Goal: Task Accomplishment & Management: Manage account settings

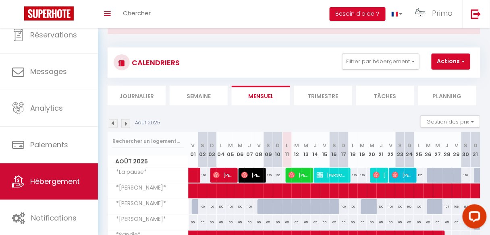
scroll to position [48, 0]
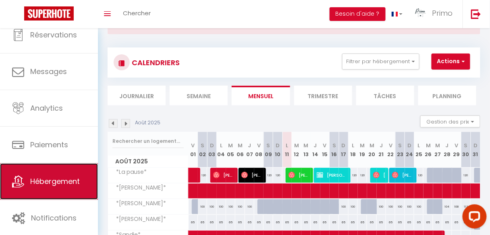
click at [42, 191] on link "Hébergement" at bounding box center [49, 182] width 98 height 36
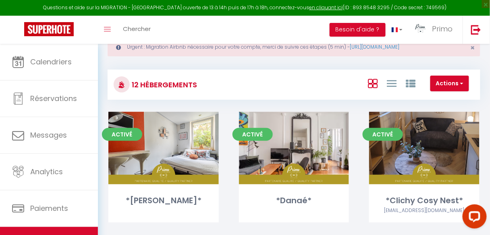
scroll to position [65, 0]
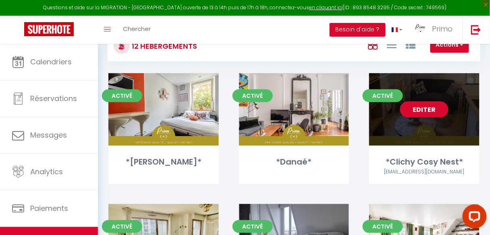
click at [414, 109] on link "Editer" at bounding box center [424, 110] width 48 height 16
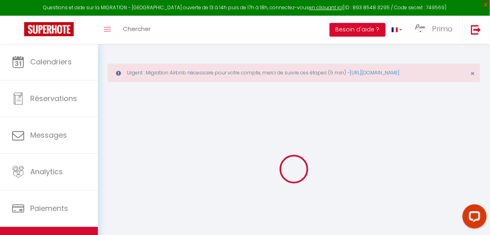
select select
checkbox input "true"
checkbox input "false"
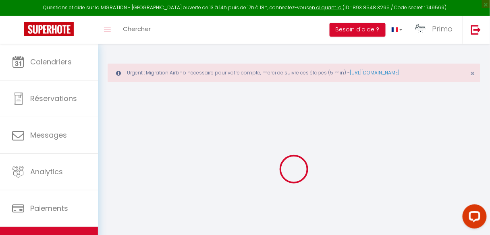
select select
checkbox input "true"
checkbox input "false"
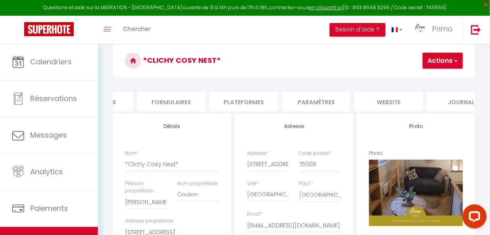
scroll to position [0, 363]
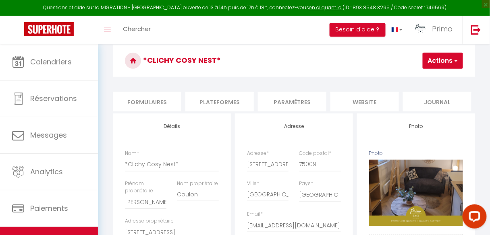
click at [298, 103] on li "Paramètres" at bounding box center [292, 102] width 69 height 20
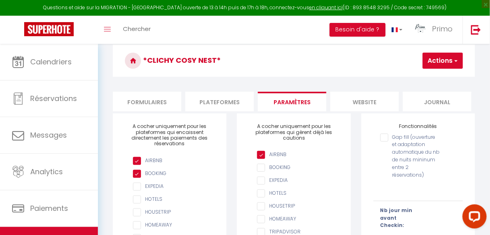
click at [223, 103] on li "Plateformes" at bounding box center [219, 102] width 69 height 20
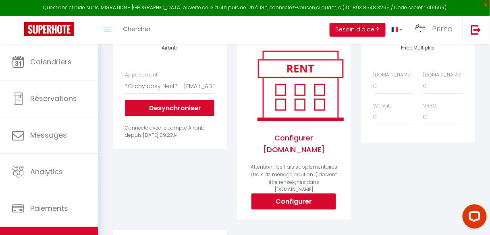
scroll to position [129, 0]
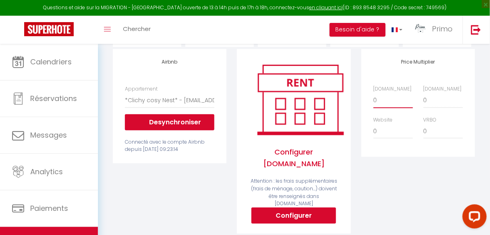
click at [389, 107] on select "0 + 1 % + 2 % + 3 % + 4 % + 5 % + 6 % + 7 % + 8 % + 9 %" at bounding box center [394, 100] width 40 height 15
select select "+ 18 %"
click at [374, 97] on select "0 + 1 % + 2 % + 3 % + 4 % + 5 % + 6 % + 7 % + 8 % + 9 %" at bounding box center [394, 100] width 40 height 15
click at [391, 165] on div "Price Multiplier [DOMAIN_NAME] 0 + 1 % + 2 % + 3 % + 4 % + 5 % + 6 % + 7 %" at bounding box center [418, 147] width 124 height 196
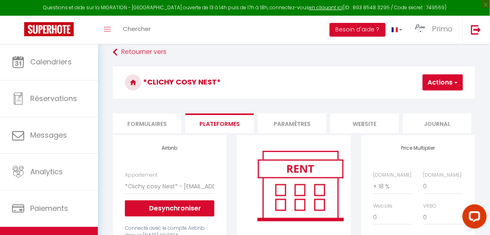
scroll to position [0, 0]
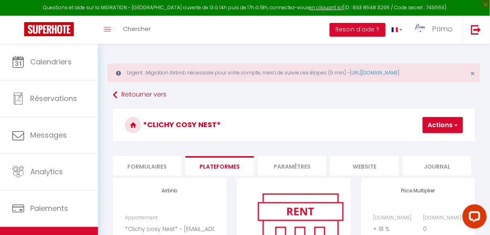
click at [446, 125] on button "Actions" at bounding box center [443, 125] width 40 height 16
click at [426, 142] on link "Enregistrer" at bounding box center [431, 143] width 64 height 10
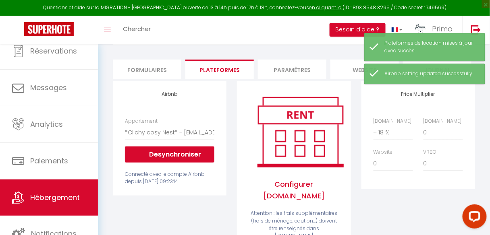
scroll to position [48, 0]
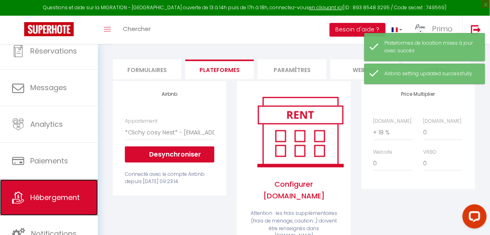
click at [60, 200] on span "Hébergement" at bounding box center [55, 198] width 50 height 10
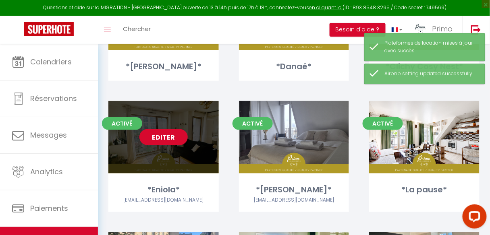
scroll to position [161, 0]
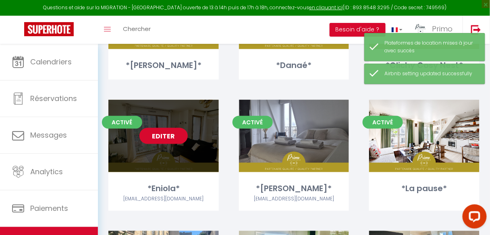
click at [163, 137] on link "Editer" at bounding box center [164, 136] width 48 height 16
select select "3"
select select "2"
select select "1"
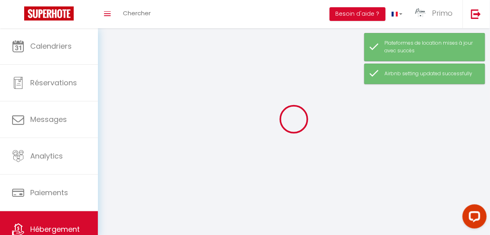
select select
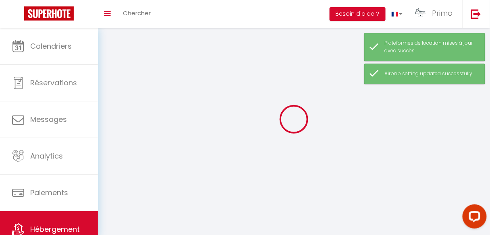
checkbox input "false"
select select
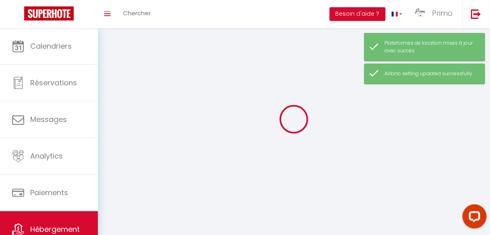
select select
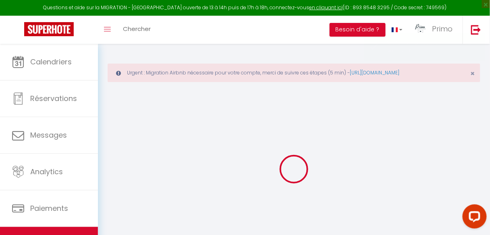
select select
checkbox input "true"
checkbox input "false"
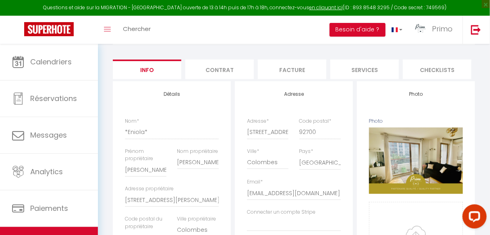
scroll to position [0, 99]
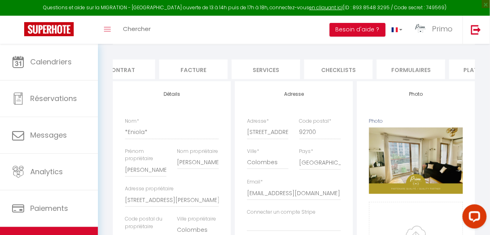
click at [395, 96] on h4 "Photo" at bounding box center [416, 95] width 94 height 6
drag, startPoint x: 423, startPoint y: 92, endPoint x: 435, endPoint y: 82, distance: 16.0
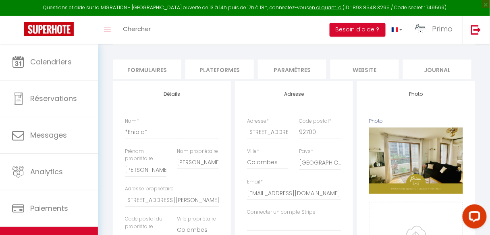
click at [228, 68] on li "Plateformes" at bounding box center [219, 70] width 69 height 20
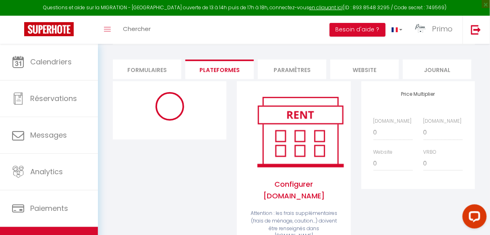
select select "10792-1396341125664982776"
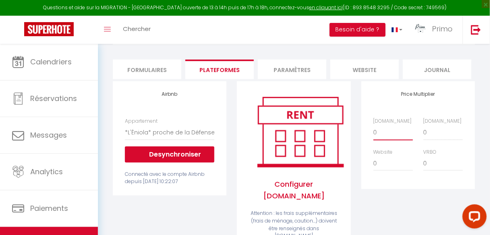
click at [389, 139] on select "0 + 1 % + 2 % + 3 % + 4 % + 5 % + 6 % + 7 % + 8 % + 9 %" at bounding box center [394, 132] width 40 height 15
select select "+ 18 %"
click at [374, 129] on select "0 + 1 % + 2 % + 3 % + 4 % + 5 % + 6 % + 7 % + 8 % + 9 %" at bounding box center [394, 132] width 40 height 15
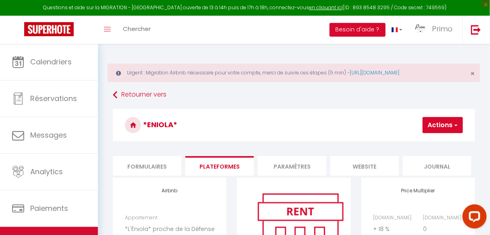
click at [435, 119] on button "Actions" at bounding box center [443, 125] width 40 height 16
click at [423, 140] on link "Enregistrer" at bounding box center [431, 143] width 64 height 10
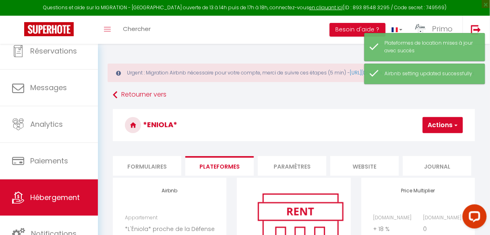
scroll to position [48, 0]
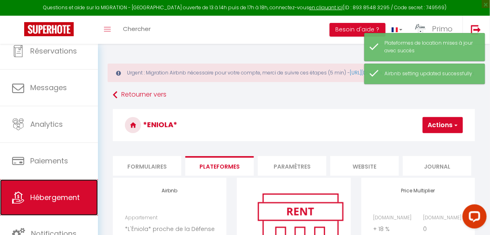
click at [62, 201] on span "Hébergement" at bounding box center [55, 198] width 50 height 10
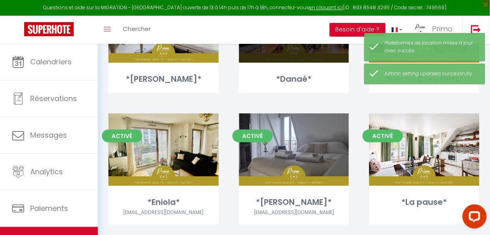
scroll to position [173, 0]
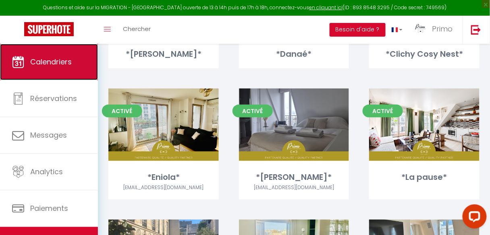
click at [26, 67] on link "Calendriers" at bounding box center [49, 62] width 98 height 36
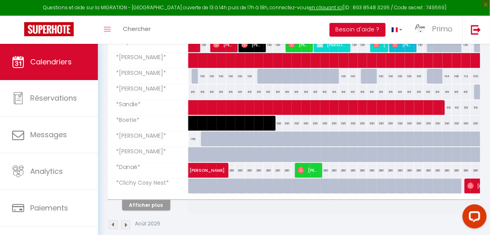
scroll to position [193, 0]
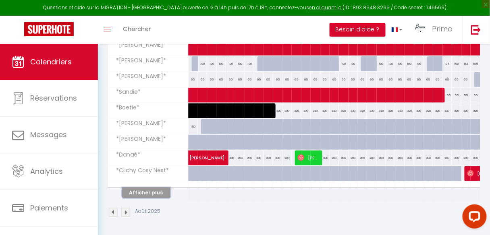
click at [158, 188] on button "Afficher plus" at bounding box center [146, 193] width 48 height 11
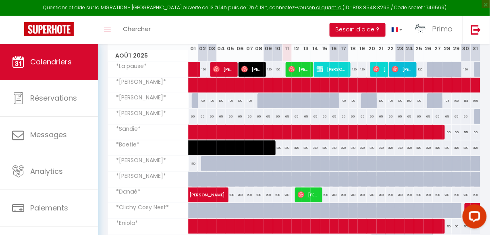
scroll to position [205, 0]
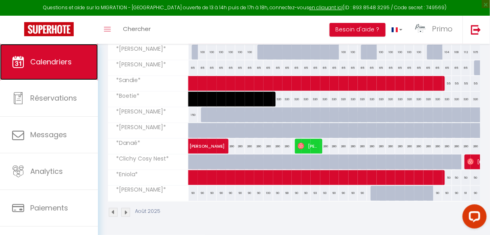
click at [67, 68] on link "Calendriers" at bounding box center [49, 62] width 98 height 36
click at [64, 68] on link "Calendriers" at bounding box center [49, 62] width 98 height 36
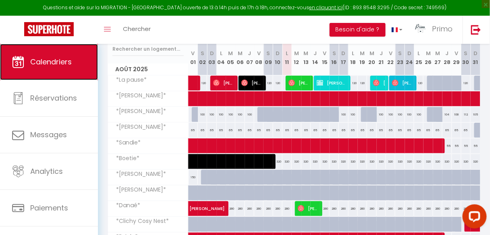
scroll to position [108, 0]
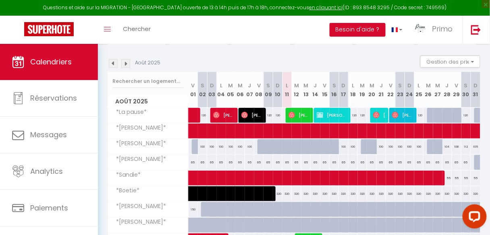
click at [127, 63] on img at bounding box center [125, 63] width 9 height 9
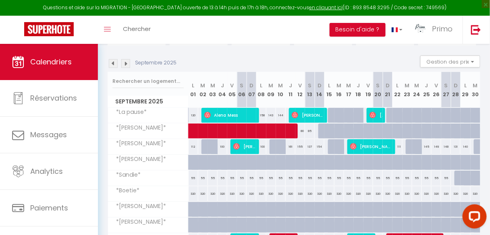
click at [192, 191] on div "320" at bounding box center [194, 194] width 10 height 15
type input "320"
type input "Lun 01 Septembre 2025"
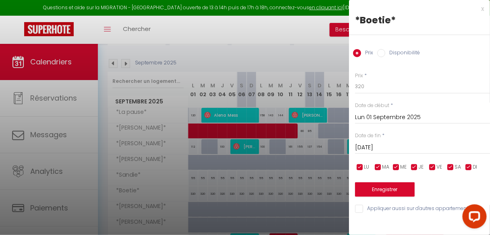
click at [395, 147] on input "Mar 02 Septembre 2025" at bounding box center [422, 148] width 135 height 10
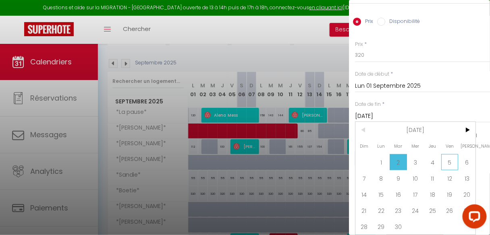
scroll to position [35, 0]
click at [471, 125] on span ">" at bounding box center [466, 130] width 17 height 16
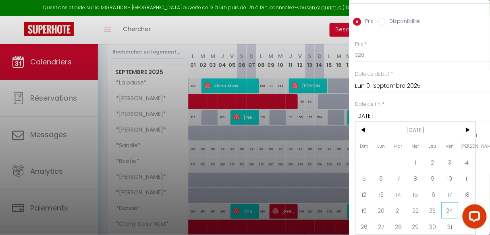
scroll to position [173, 0]
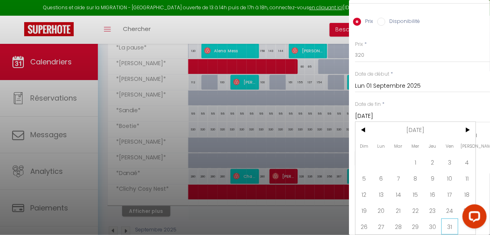
click at [452, 223] on span "31" at bounding box center [450, 227] width 17 height 16
type input "Ven 31 Octobre 2025"
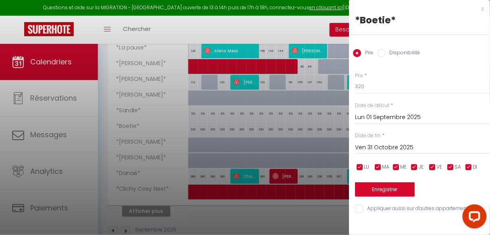
click at [379, 52] on input "Disponibilité" at bounding box center [381, 53] width 8 height 8
radio input "true"
radio input "false"
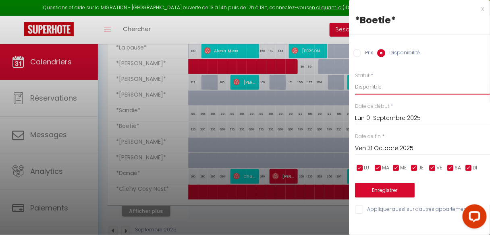
click at [371, 90] on select "Disponible Indisponible" at bounding box center [422, 86] width 135 height 15
select select "0"
click at [355, 79] on select "Disponible Indisponible" at bounding box center [422, 86] width 135 height 15
click at [388, 191] on button "Enregistrer" at bounding box center [385, 190] width 60 height 15
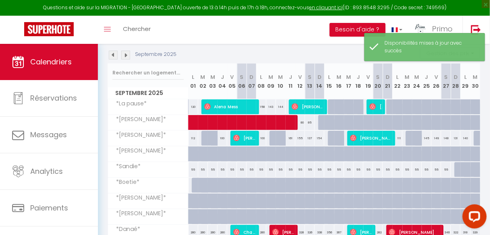
scroll to position [108, 0]
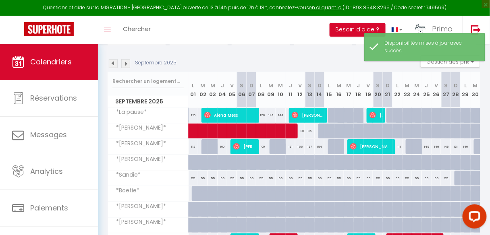
click at [114, 62] on img at bounding box center [113, 63] width 9 height 9
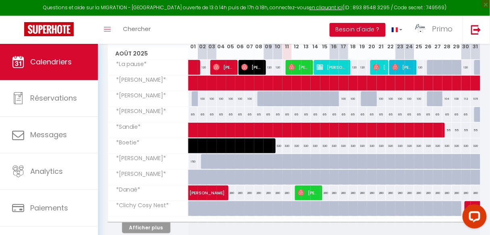
scroll to position [140, 0]
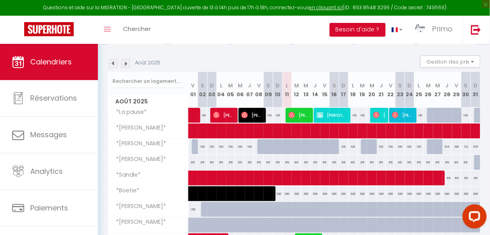
click at [127, 65] on img at bounding box center [125, 63] width 9 height 9
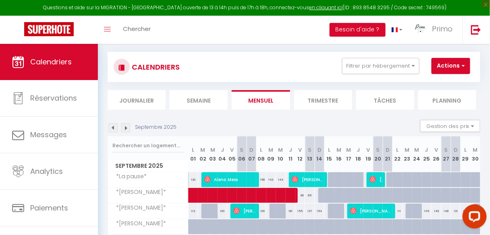
scroll to position [108, 0]
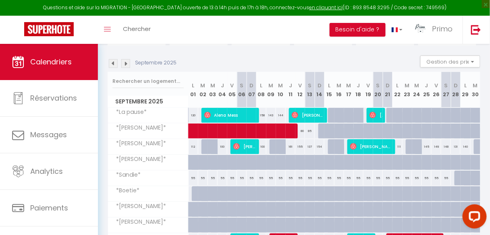
click at [127, 65] on img at bounding box center [125, 63] width 9 height 9
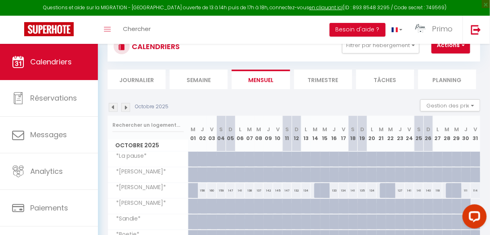
click at [125, 106] on img at bounding box center [125, 107] width 9 height 9
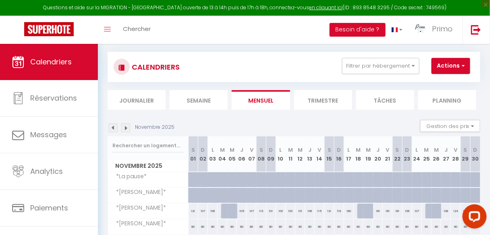
scroll to position [64, 0]
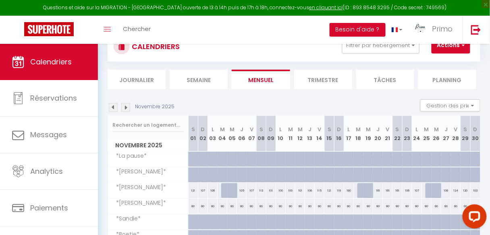
click at [113, 108] on img at bounding box center [113, 107] width 9 height 9
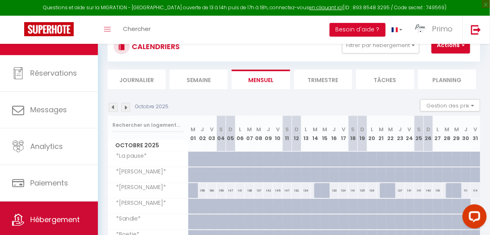
scroll to position [48, 0]
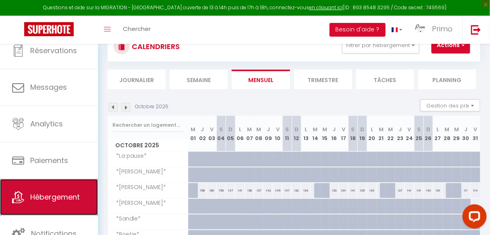
click at [63, 198] on span "Hébergement" at bounding box center [55, 197] width 50 height 10
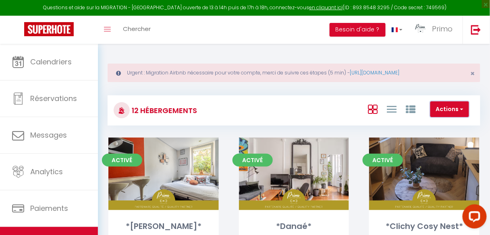
click at [459, 108] on span "button" at bounding box center [461, 109] width 5 height 8
click at [269, 109] on div "Actions Créer un Hébergement Nouveau groupe" at bounding box center [356, 111] width 248 height 18
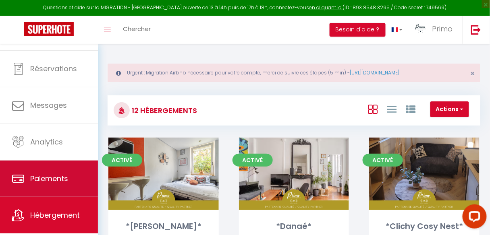
scroll to position [48, 0]
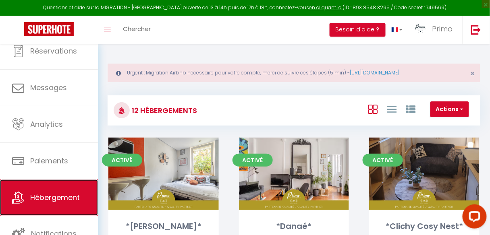
click at [52, 202] on span "Hébergement" at bounding box center [55, 198] width 50 height 10
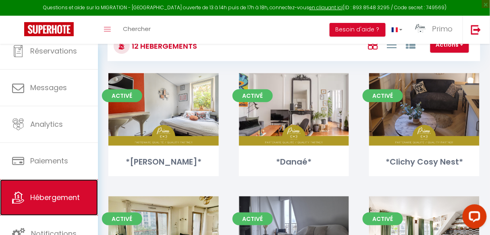
click at [52, 202] on span "Hébergement" at bounding box center [55, 198] width 50 height 10
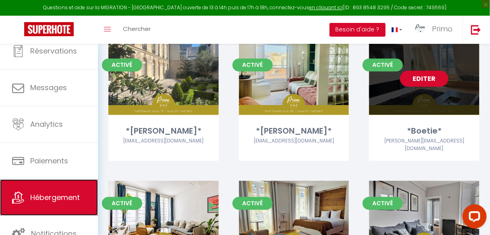
scroll to position [323, 0]
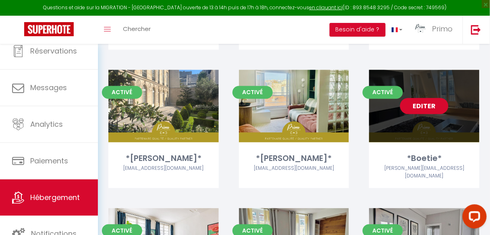
click at [433, 101] on link "Editer" at bounding box center [424, 106] width 48 height 16
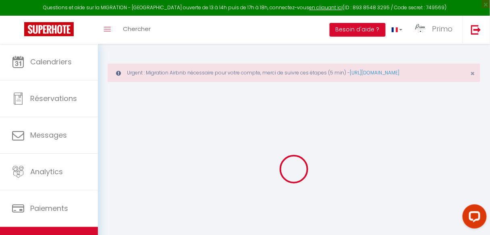
checkbox input "false"
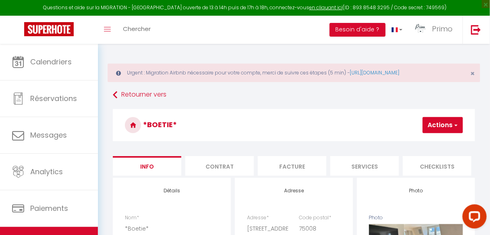
checkbox input "false"
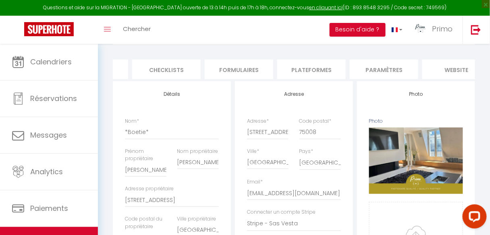
scroll to position [0, 363]
click at [217, 70] on li "Plateformes" at bounding box center [219, 70] width 69 height 20
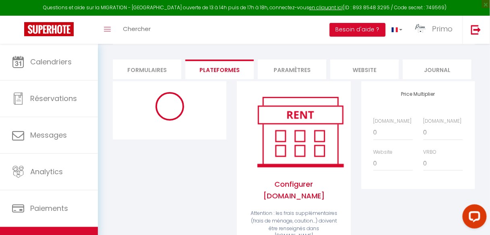
select select "10786-1168096204783811235"
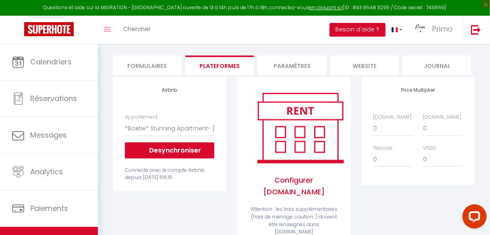
scroll to position [97, 0]
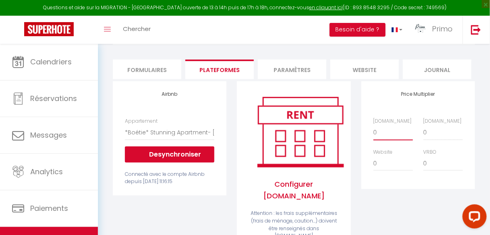
click at [375, 140] on select "0 + 1 % + 2 % + 3 % + 4 % + 5 % + 6 % + 7 % + 8 % + 9 %" at bounding box center [394, 132] width 40 height 15
click at [405, 195] on div "Price Multiplier [DOMAIN_NAME] 0 + 1 % + 2 % + 3 % + 4 % + 5 % + 6 % + 7 %" at bounding box center [418, 179] width 124 height 196
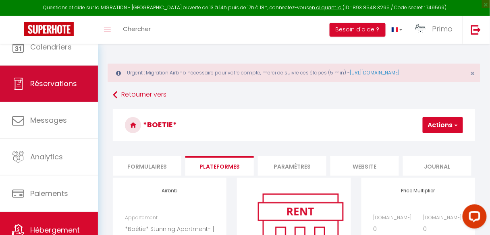
scroll to position [0, 0]
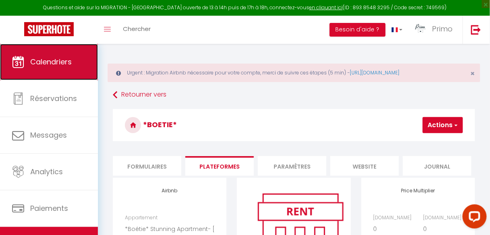
click at [52, 67] on span "Calendriers" at bounding box center [51, 62] width 42 height 10
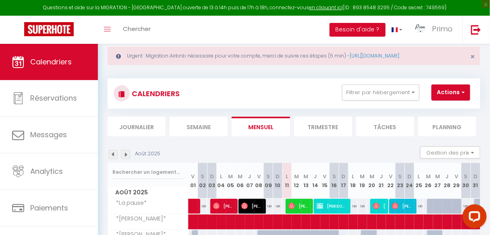
scroll to position [32, 0]
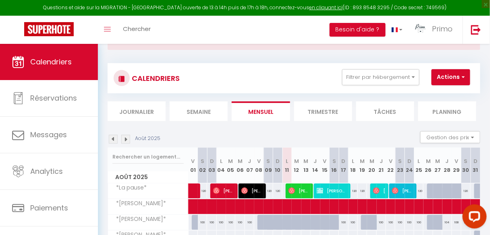
click at [128, 136] on img at bounding box center [125, 139] width 9 height 9
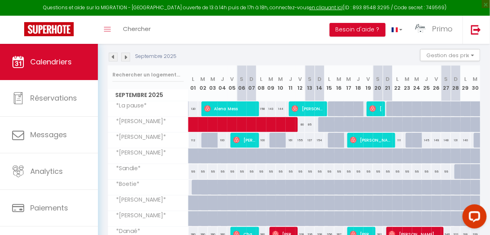
scroll to position [129, 0]
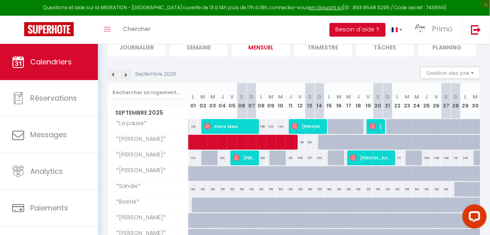
click at [125, 74] on img at bounding box center [125, 75] width 9 height 9
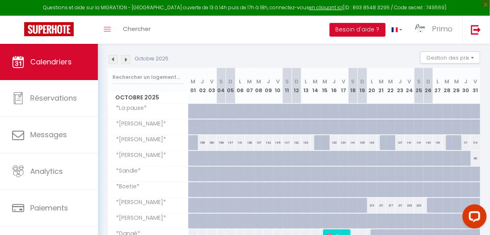
scroll to position [97, 0]
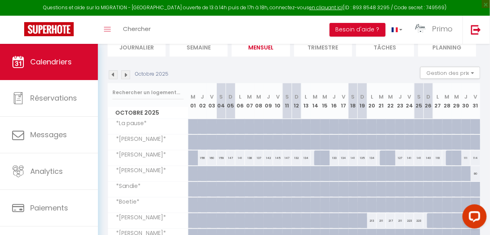
click at [115, 74] on img at bounding box center [113, 75] width 9 height 9
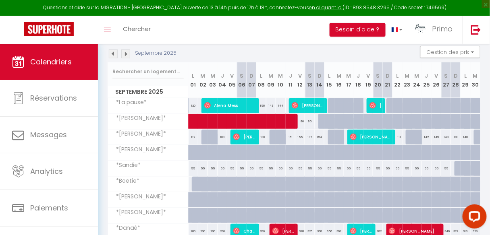
scroll to position [129, 0]
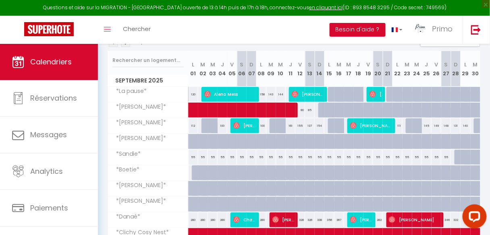
click at [190, 169] on div "320" at bounding box center [193, 173] width 10 height 15
type input "320"
type input "Lun 01 Septembre 2025"
type input "Mar 02 Septembre 2025"
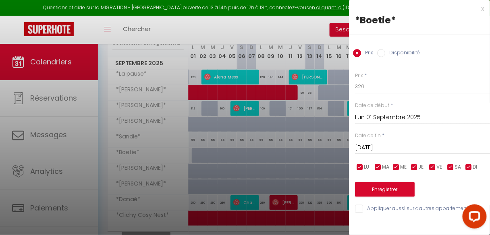
scroll to position [161, 0]
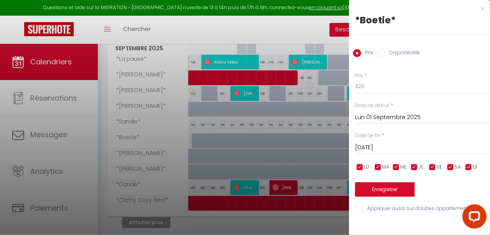
click at [165, 28] on div at bounding box center [245, 117] width 490 height 235
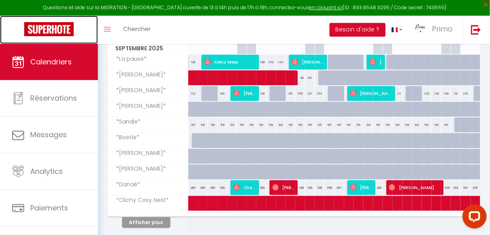
click at [53, 29] on img at bounding box center [49, 29] width 50 height 14
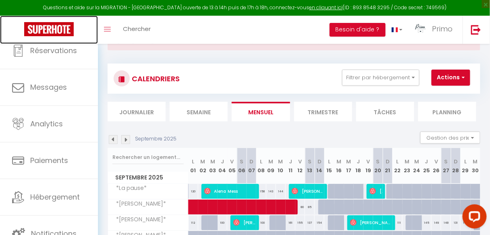
scroll to position [193, 0]
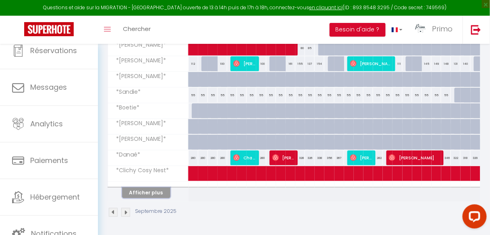
click at [160, 190] on button "Afficher plus" at bounding box center [146, 193] width 48 height 11
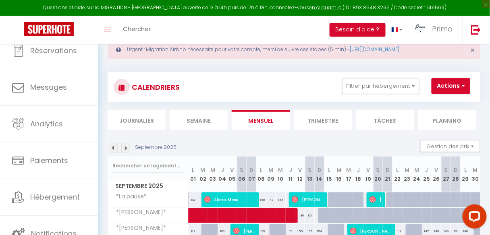
scroll to position [0, 0]
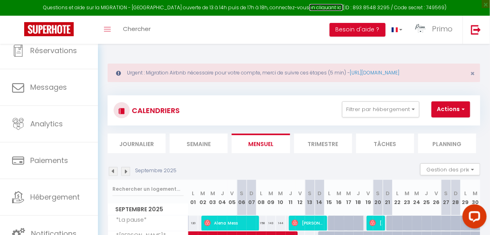
click at [326, 6] on link "en cliquant ici" at bounding box center [326, 7] width 33 height 7
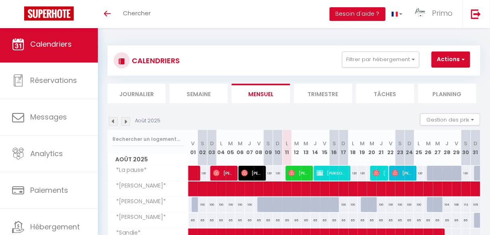
click at [60, 45] on span "Calendriers" at bounding box center [51, 44] width 42 height 10
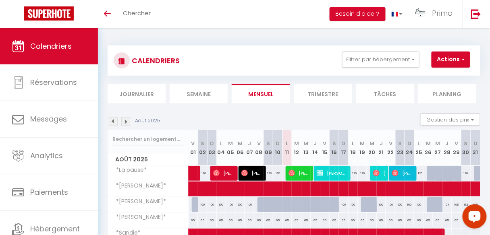
click at [476, 212] on div "Open LiveChat chat widget" at bounding box center [475, 216] width 14 height 14
click at [58, 50] on span "Calendriers" at bounding box center [51, 46] width 42 height 10
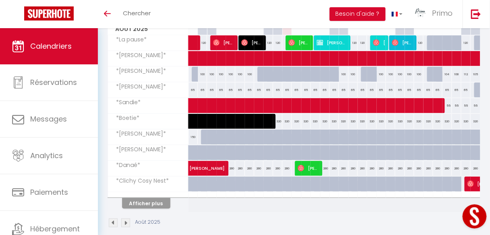
scroll to position [111, 0]
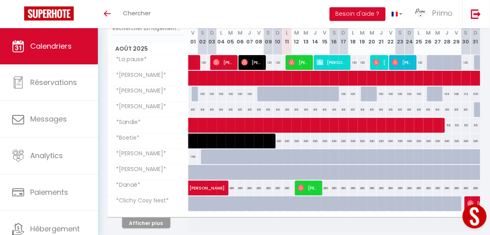
click at [129, 60] on span "*La pause*" at bounding box center [129, 59] width 40 height 9
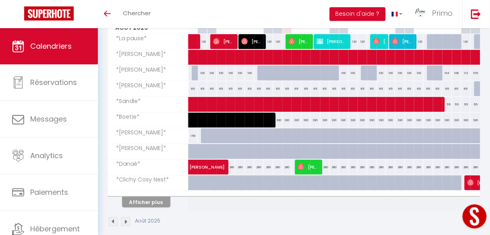
scroll to position [143, 0]
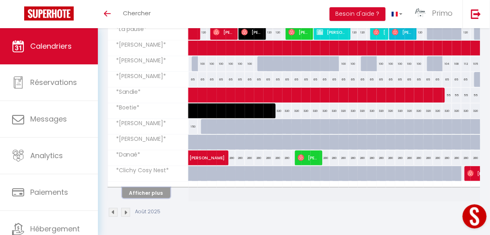
click at [143, 188] on button "Afficher plus" at bounding box center [146, 193] width 48 height 11
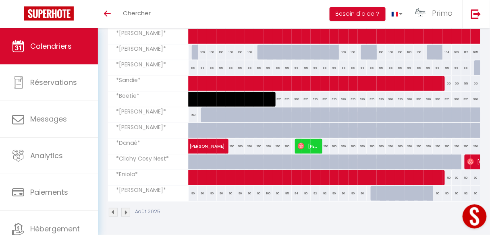
scroll to position [0, 0]
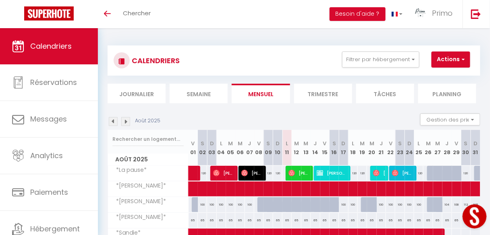
click at [475, 58] on div "Filtrer par hébergement LCD PARIS *La pause* *Louise* *Boetie* *Marguerite* *Ol…" at bounding box center [406, 60] width 146 height 16
click at [467, 58] on button "Actions" at bounding box center [451, 60] width 39 height 16
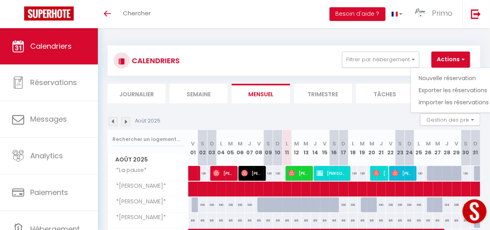
click at [295, 64] on div "CALENDRIERS Filtrer par hébergement LCD PARIS *La pause* *Louise* *Boetie* *Mar…" at bounding box center [294, 61] width 361 height 18
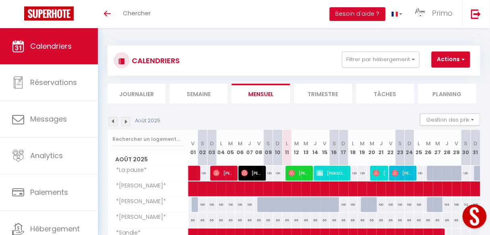
click at [478, 217] on button "Open LiveChat chat widget" at bounding box center [475, 216] width 24 height 24
click at [219, 219] on div "65" at bounding box center [221, 220] width 9 height 15
type input "65"
type input "Lun 04 Août 2025"
type input "Mar 05 Août 2025"
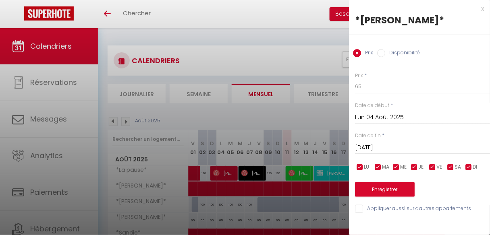
click at [244, 218] on div at bounding box center [245, 117] width 490 height 235
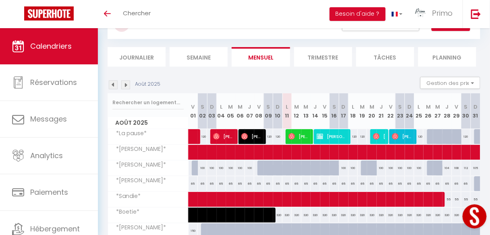
scroll to position [65, 0]
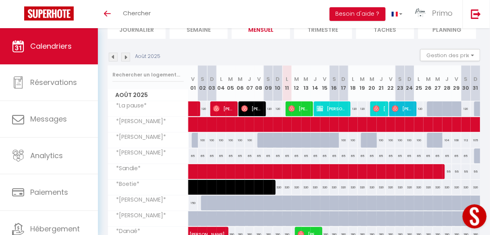
click at [246, 156] on div "65" at bounding box center [249, 156] width 9 height 15
type input "65"
type input "Jeu 07 Août 2025"
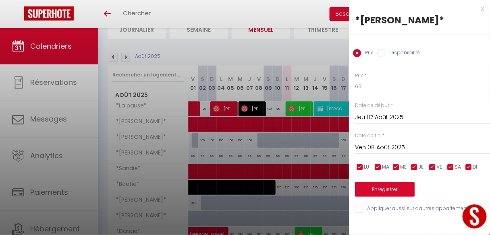
click at [381, 144] on input "Ven 08 Août 2025" at bounding box center [422, 148] width 135 height 10
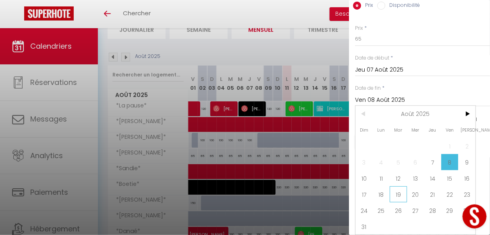
scroll to position [52, 0]
click at [434, 206] on span "28" at bounding box center [432, 211] width 17 height 16
type input "Jeu 28 Août 2025"
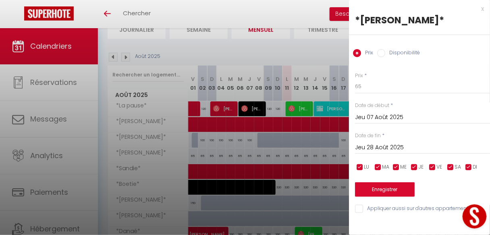
click at [384, 52] on input "Disponibilité" at bounding box center [381, 53] width 8 height 8
radio input "true"
radio input "false"
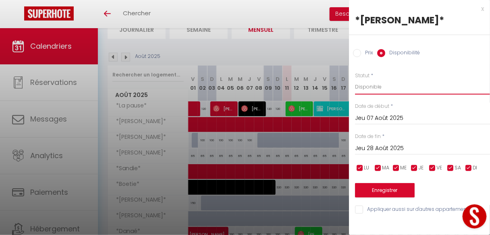
click at [375, 87] on select "Disponible Indisponible" at bounding box center [422, 86] width 135 height 15
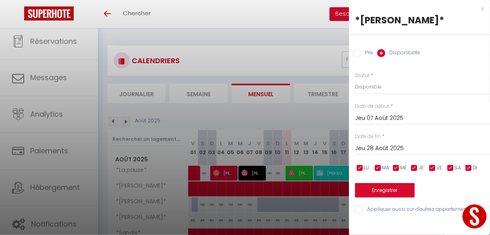
click at [481, 9] on div "x" at bounding box center [416, 9] width 135 height 10
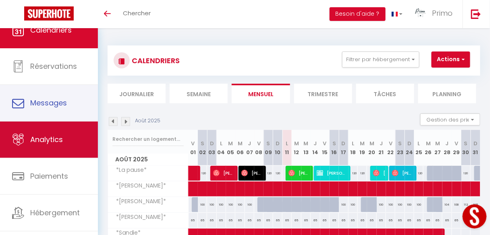
scroll to position [48, 0]
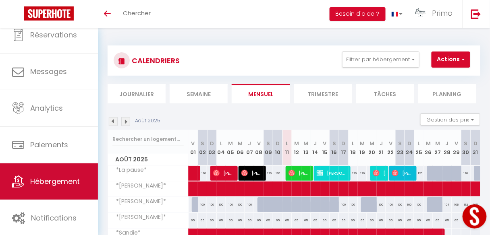
click at [65, 181] on span "Hébergement" at bounding box center [55, 182] width 50 height 10
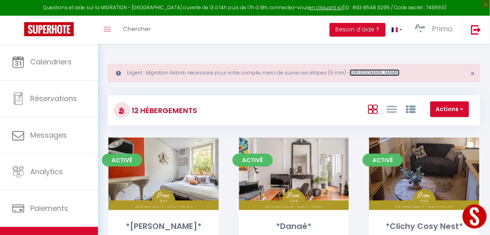
click at [390, 73] on link "[URL][DOMAIN_NAME]" at bounding box center [375, 72] width 50 height 7
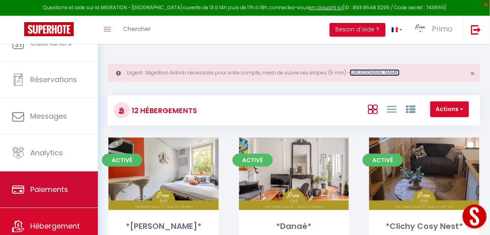
scroll to position [48, 0]
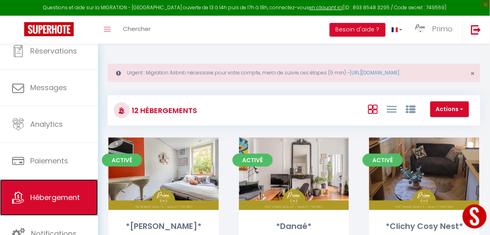
click at [51, 203] on span "Hébergement" at bounding box center [55, 198] width 50 height 10
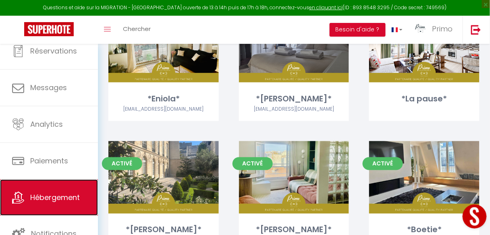
scroll to position [332, 0]
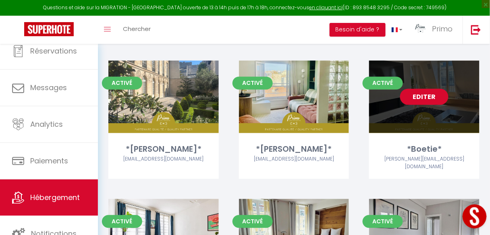
click at [413, 100] on link "Editer" at bounding box center [424, 97] width 48 height 16
select select "3"
select select "2"
select select "1"
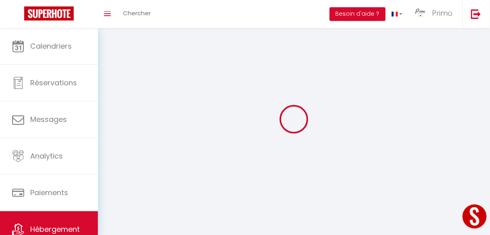
select select
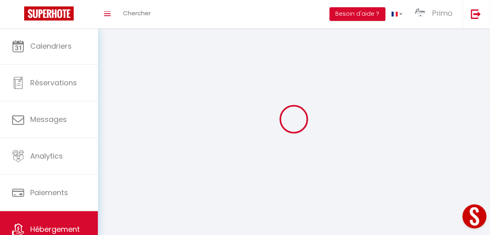
select select
checkbox input "false"
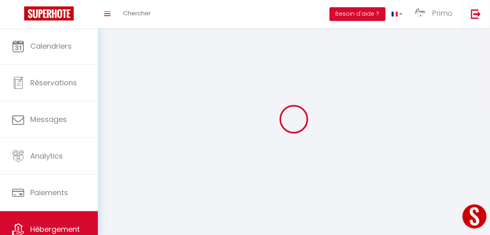
select select
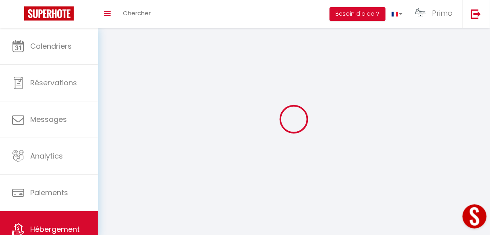
select select
checkbox input "false"
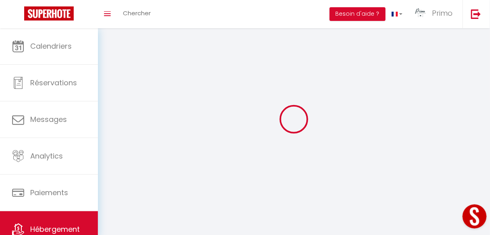
checkbox input "false"
select select
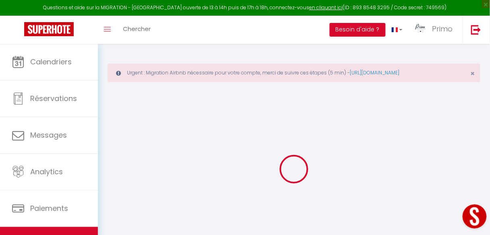
checkbox input "false"
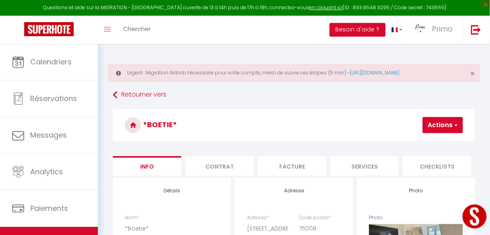
checkbox input "false"
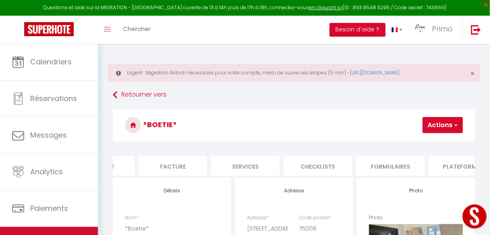
scroll to position [0, 185]
click at [389, 173] on li "Plateformes" at bounding box center [397, 166] width 69 height 20
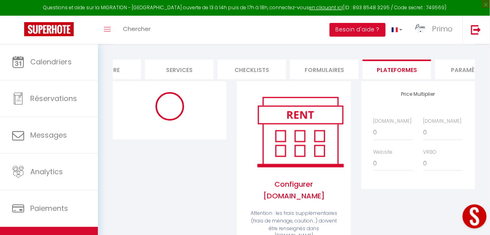
select select "10786-1168096204783811235"
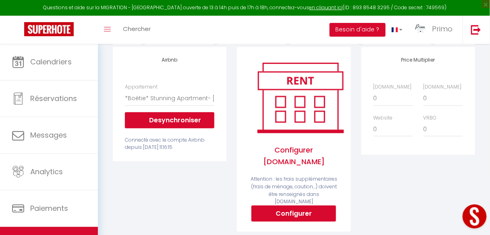
scroll to position [129, 0]
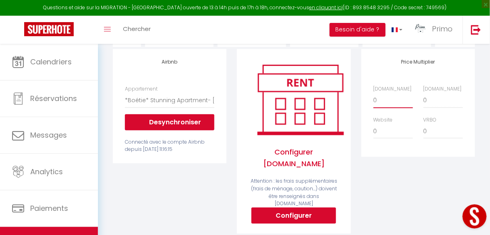
click at [383, 107] on select "0 + 1 % + 2 % + 3 % + 4 % + 5 % + 6 % + 7 % + 8 % + 9 %" at bounding box center [394, 100] width 40 height 15
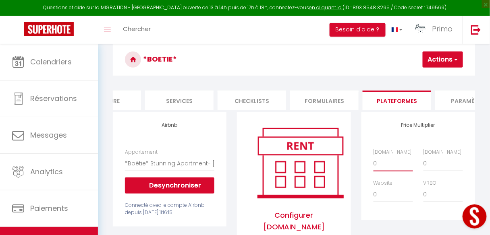
scroll to position [65, 0]
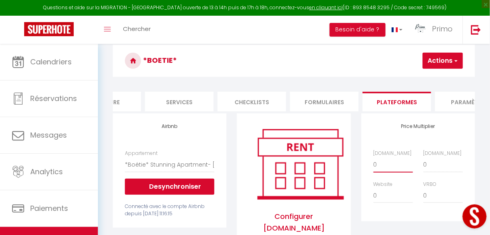
click at [377, 173] on select "0 + 1 % + 2 % + 3 % + 4 % + 5 % + 6 % + 7 % + 8 % + 9 %" at bounding box center [394, 164] width 40 height 15
select select "+ 21 %"
click at [374, 162] on select "0 + 1 % + 2 % + 3 % + 4 % + 5 % + 6 % + 7 % + 8 % + 9 %" at bounding box center [394, 164] width 40 height 15
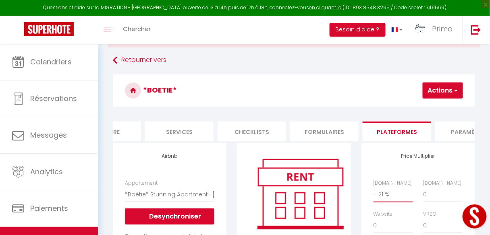
scroll to position [0, 0]
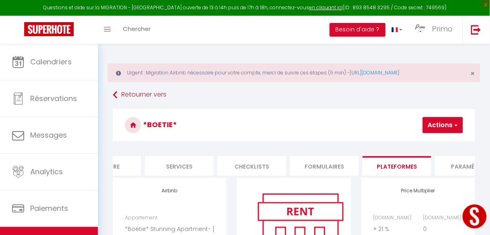
click at [429, 130] on button "Actions" at bounding box center [443, 125] width 40 height 16
click at [429, 141] on link "Enregistrer" at bounding box center [431, 143] width 64 height 10
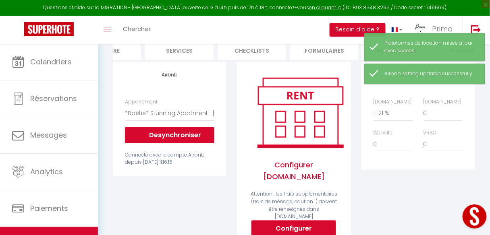
scroll to position [129, 0]
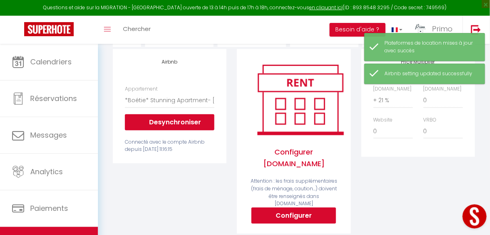
click at [196, 158] on div "Airbnb Appartement *[GEOGRAPHIC_DATA]* au coeur du [GEOGRAPHIC_DATA] - [EMAIL_A…" at bounding box center [170, 106] width 114 height 115
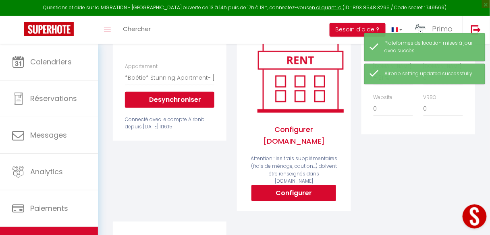
scroll to position [194, 0]
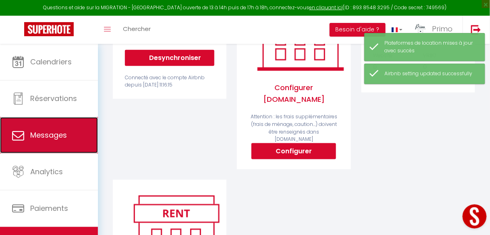
click at [61, 133] on span "Messages" at bounding box center [48, 135] width 37 height 10
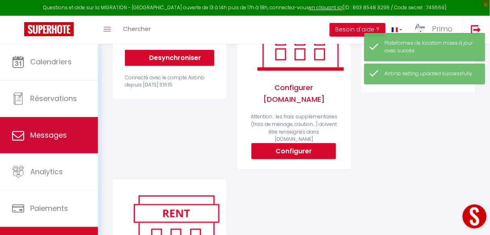
select select "message"
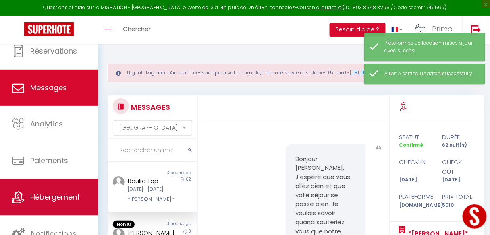
scroll to position [1480, 0]
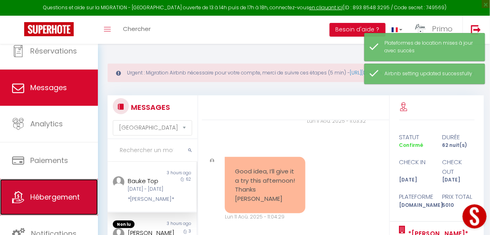
click at [58, 194] on span "Hébergement" at bounding box center [55, 197] width 50 height 10
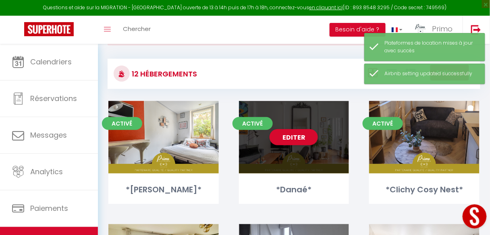
scroll to position [65, 0]
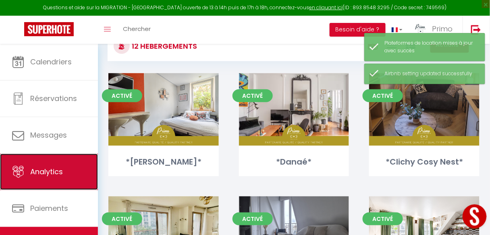
click at [69, 161] on link "Analytics" at bounding box center [49, 172] width 98 height 36
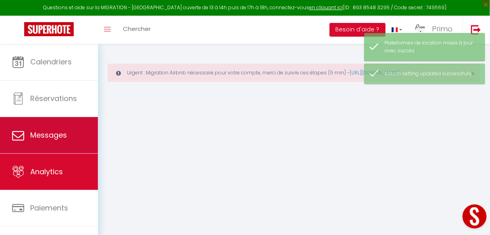
select select "2025"
select select "8"
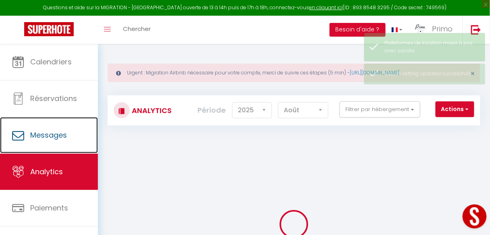
click at [69, 142] on link "Messages" at bounding box center [49, 135] width 98 height 36
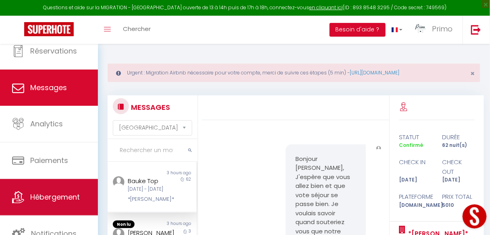
scroll to position [1480, 0]
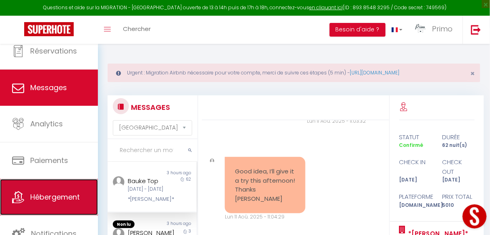
click at [62, 192] on link "Hébergement" at bounding box center [49, 197] width 98 height 36
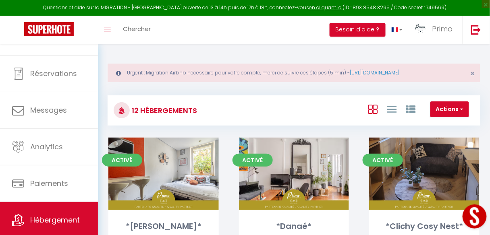
scroll to position [48, 0]
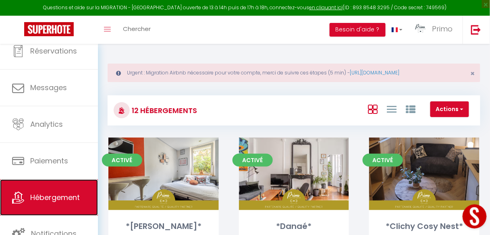
click at [55, 204] on link "Hébergement" at bounding box center [49, 198] width 98 height 36
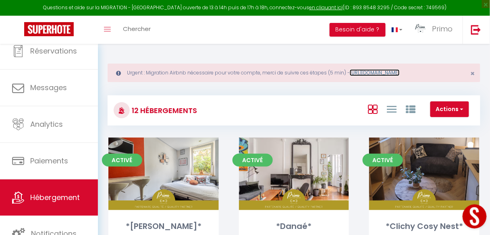
click at [382, 73] on link "[URL][DOMAIN_NAME]" at bounding box center [375, 72] width 50 height 7
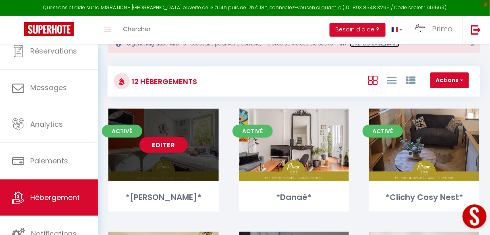
scroll to position [65, 0]
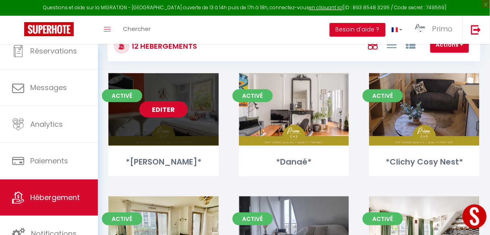
click at [173, 110] on link "Editer" at bounding box center [164, 110] width 48 height 16
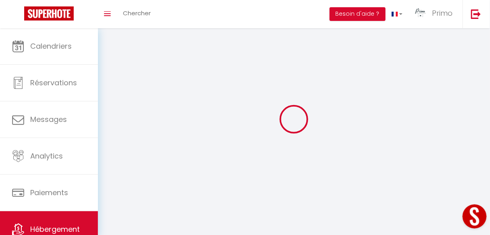
select select "1"
select select
select select "28"
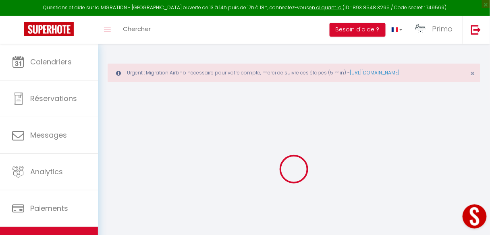
select select
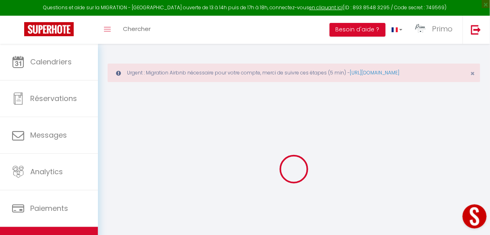
select select
checkbox input "false"
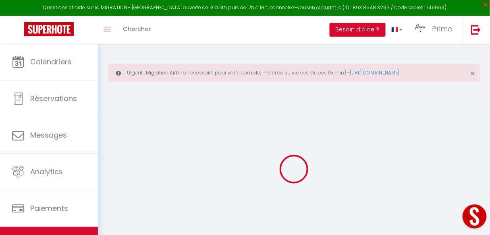
select select
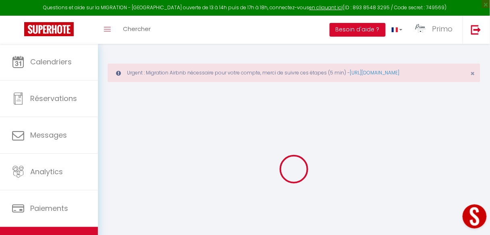
select select
checkbox input "false"
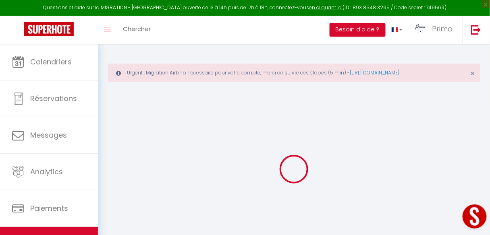
checkbox input "false"
select select
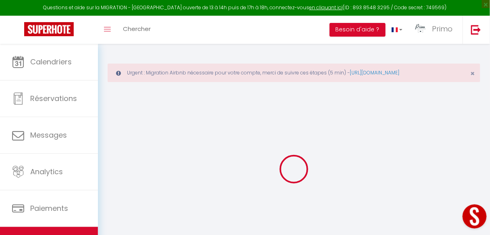
select select
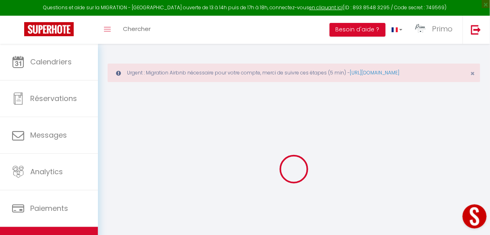
checkbox input "false"
select select
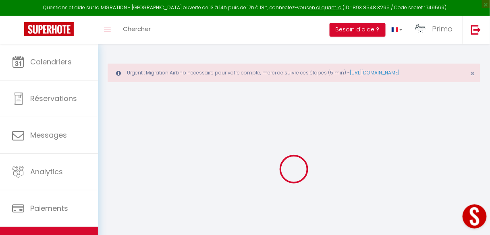
select select
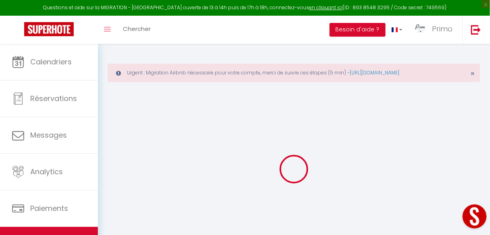
select select
checkbox input "false"
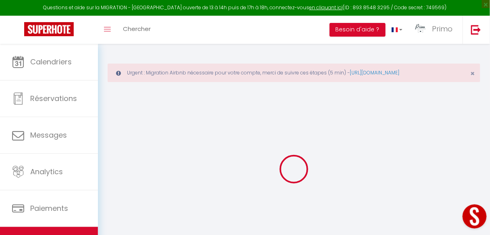
checkbox input "false"
select select
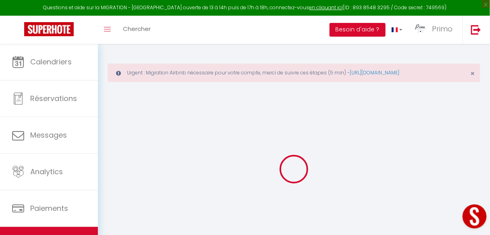
select select
checkbox input "false"
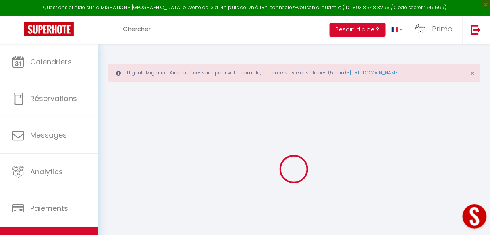
checkbox input "false"
select select
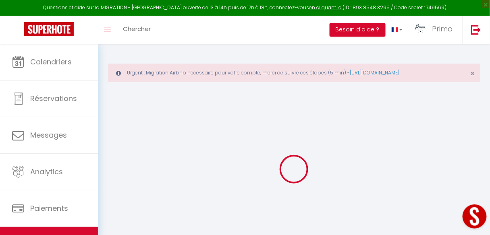
type input "*[PERSON_NAME]*"
type input "[PERSON_NAME]"
type input "20 rue des Vertus"
type input "75003"
type input "[GEOGRAPHIC_DATA]"
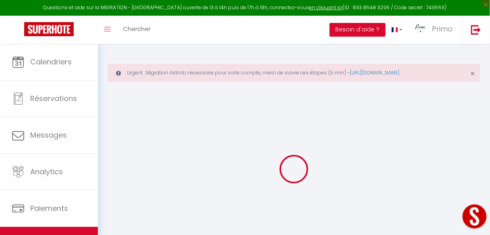
select select "2"
select select "0"
type input "90"
type input "60"
select select
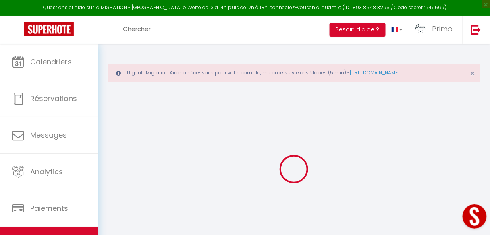
select select
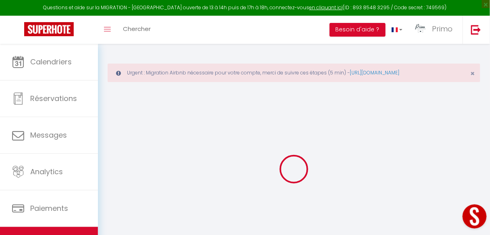
type input "20 Rue des Vertus"
type input "75003"
type input "[GEOGRAPHIC_DATA]"
type input "[EMAIL_ADDRESS][DOMAIN_NAME]"
select select
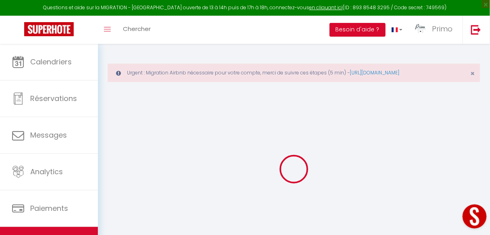
checkbox input "true"
checkbox input "false"
type input "25"
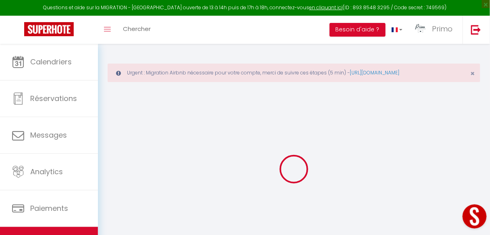
type input "60"
type input "0"
type input "25"
type input "0"
select select
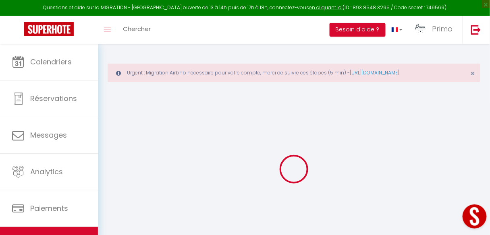
select select
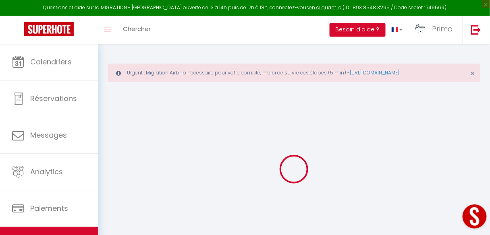
select select
checkbox input "true"
checkbox input "false"
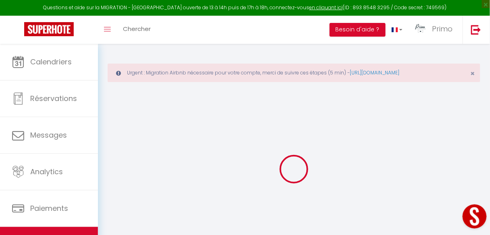
select select
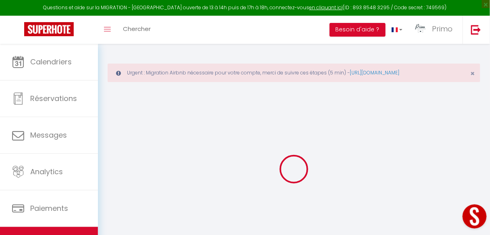
select select
checkbox input "true"
checkbox input "false"
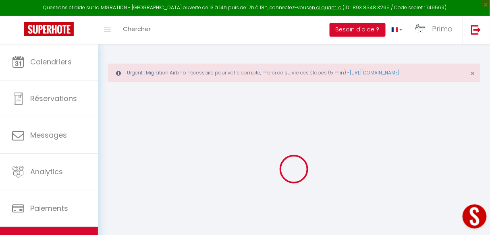
checkbox input "false"
select select "+ 10 %"
select select "+ 25 %"
select select
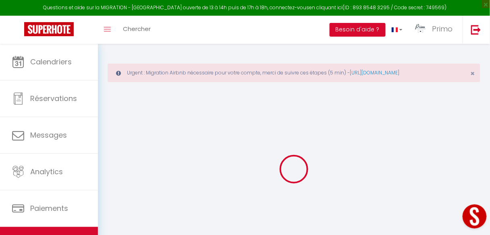
checkbox input "true"
checkbox input "false"
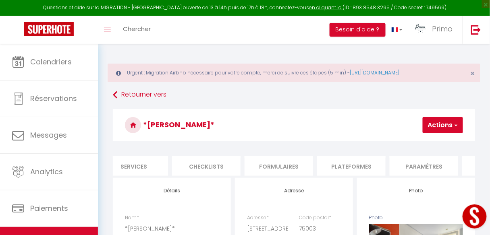
scroll to position [0, 232]
click at [356, 169] on li "Plateformes" at bounding box center [351, 166] width 69 height 20
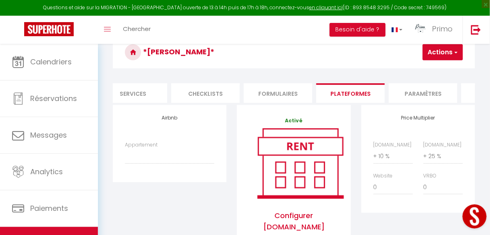
scroll to position [97, 0]
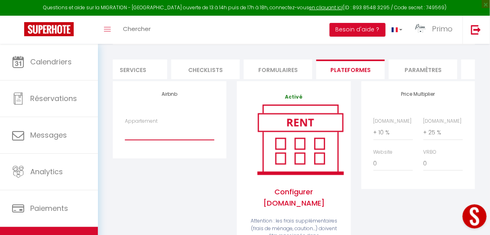
click at [168, 140] on select "*Le Blainville* au coeur du Quartier Latin - airbnblolivia@gmail.com *Clichy co…" at bounding box center [170, 132] width 90 height 15
click at [157, 196] on div "Airbnb Appartement *[GEOGRAPHIC_DATA]* au coeur du [GEOGRAPHIC_DATA] - [EMAIL_A…" at bounding box center [170, 199] width 124 height 236
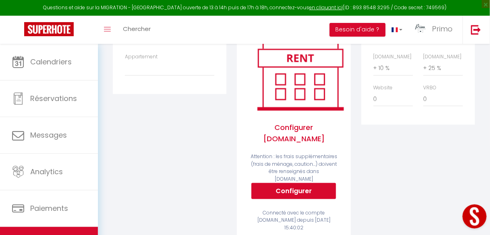
scroll to position [0, 0]
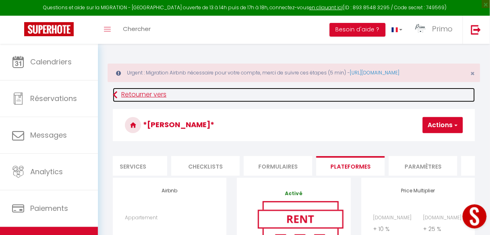
click at [130, 95] on link "Retourner vers" at bounding box center [294, 95] width 363 height 15
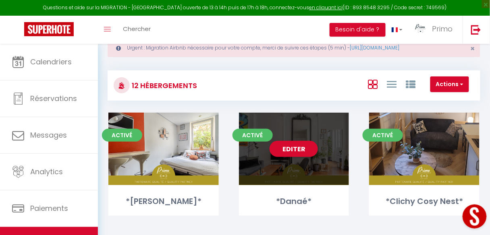
scroll to position [65, 0]
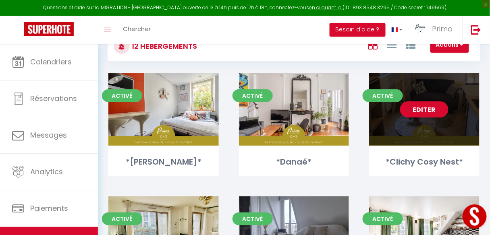
click at [433, 110] on link "Editer" at bounding box center [424, 110] width 48 height 16
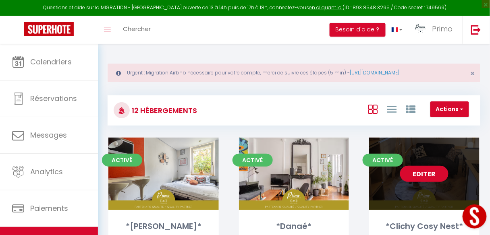
select select "3"
select select "2"
select select "1"
select select
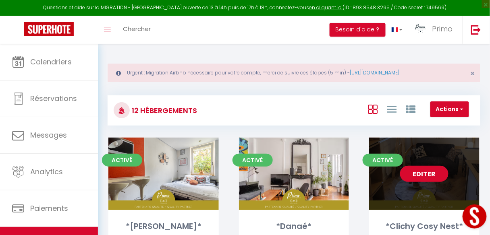
select select "28"
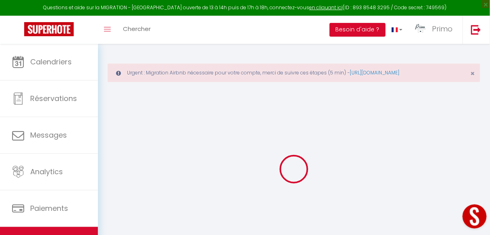
select select
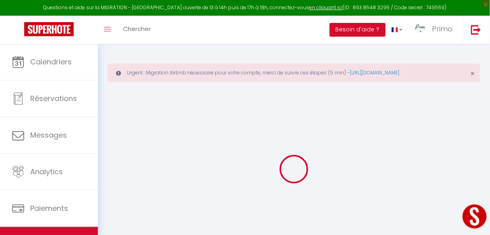
select select
checkbox input "false"
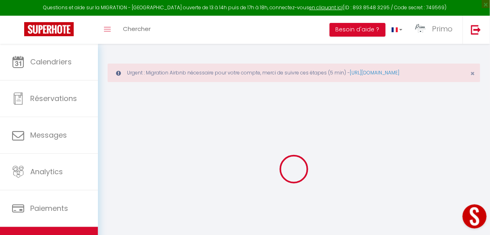
select select
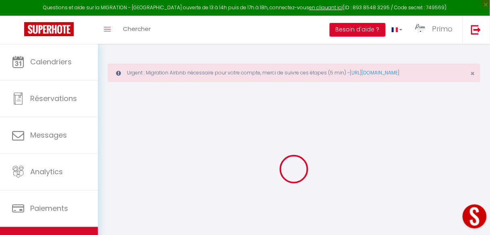
select select
checkbox input "false"
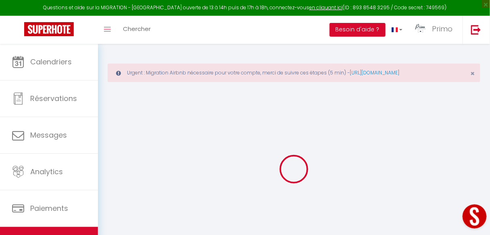
checkbox input "false"
select select
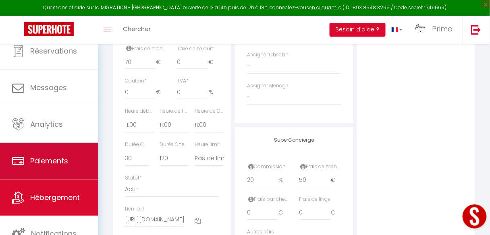
scroll to position [452, 0]
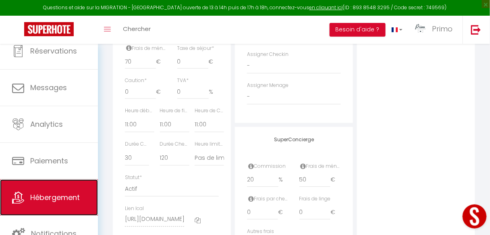
click at [58, 191] on link "Hébergement" at bounding box center [49, 198] width 98 height 36
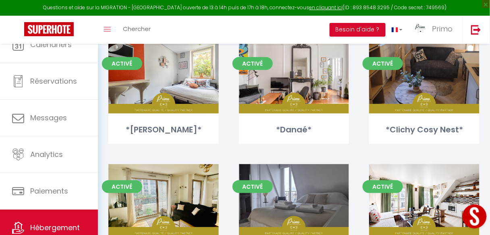
scroll to position [32, 0]
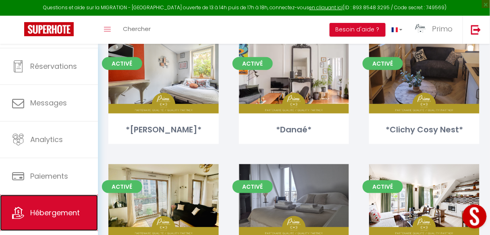
click at [46, 218] on span "Hébergement" at bounding box center [55, 213] width 50 height 10
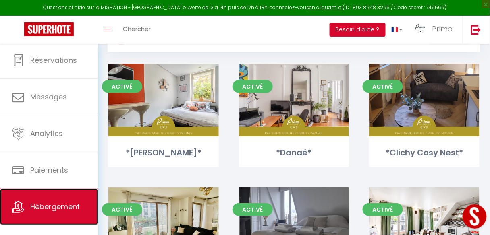
scroll to position [48, 0]
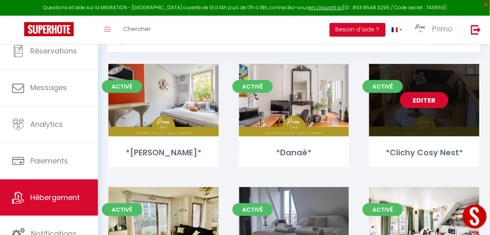
click at [432, 97] on link "Editer" at bounding box center [424, 100] width 48 height 16
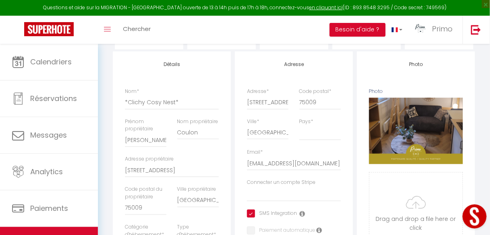
scroll to position [65, 0]
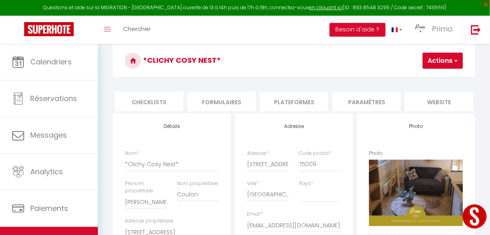
click at [368, 96] on li "Paramètres" at bounding box center [367, 102] width 69 height 20
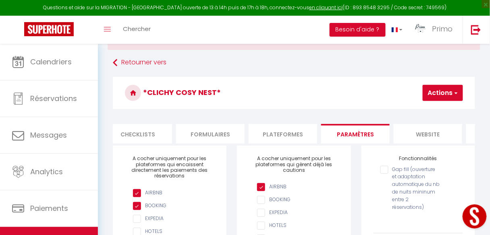
scroll to position [0, 263]
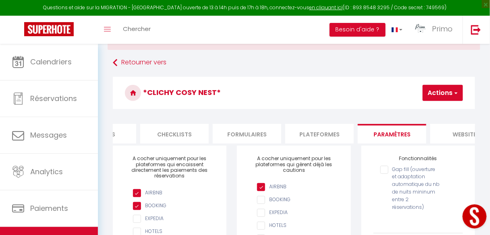
click at [332, 133] on li "Plateformes" at bounding box center [319, 134] width 69 height 20
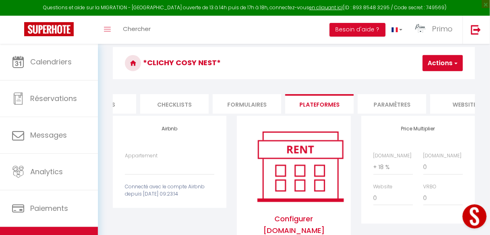
scroll to position [97, 0]
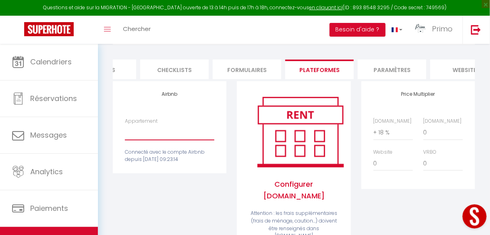
click at [158, 140] on select "*Le Blainville* au coeur du Quartier Latin - airbnblolivia@gmail.com *Clichy co…" at bounding box center [170, 132] width 90 height 15
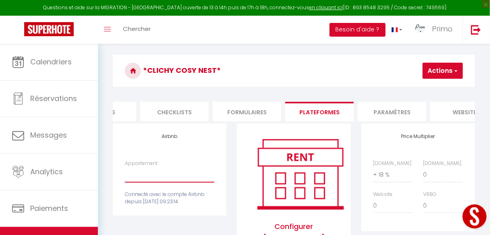
scroll to position [32, 0]
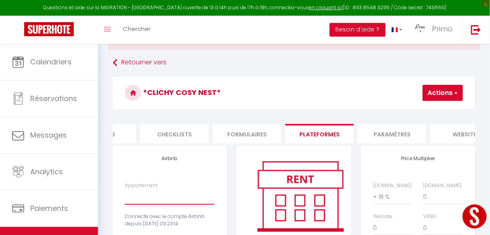
click at [154, 203] on select "*Le Blainville* au coeur du Quartier Latin - airbnblolivia@gmail.com *Clichy co…" at bounding box center [170, 197] width 90 height 15
click at [125, 194] on select "*Le Blainville* au coeur du Quartier Latin - airbnblolivia@gmail.com *Clichy co…" at bounding box center [170, 197] width 90 height 15
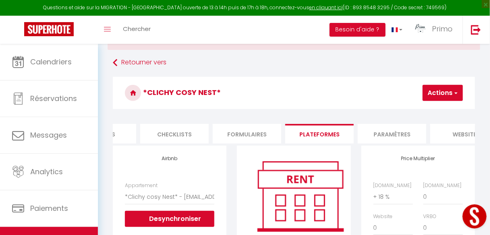
click at [439, 92] on button "Actions" at bounding box center [443, 93] width 40 height 16
click at [429, 110] on link "Enregistrer" at bounding box center [431, 111] width 64 height 10
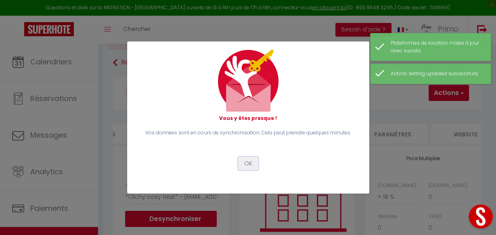
click at [245, 166] on button "OK" at bounding box center [248, 164] width 20 height 14
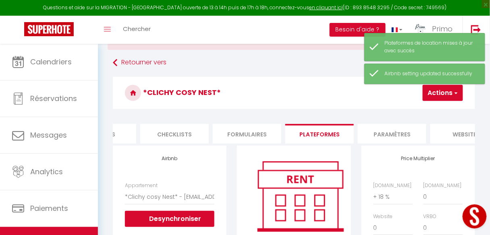
click at [407, 139] on li "Paramètres" at bounding box center [392, 134] width 69 height 20
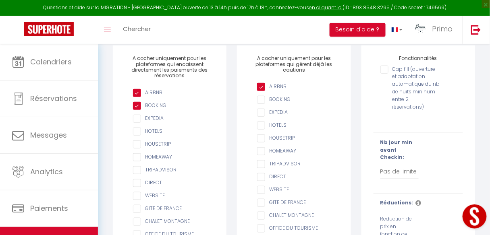
scroll to position [287, 0]
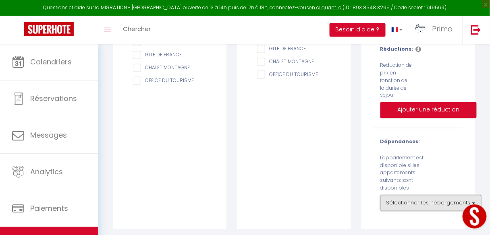
click at [423, 203] on button "Sélectionner les hébergements" at bounding box center [431, 204] width 101 height 16
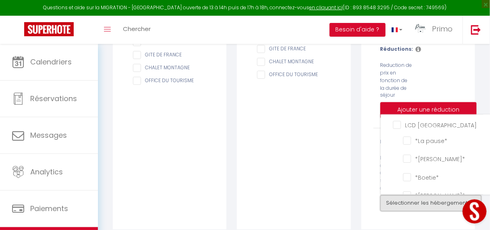
click at [423, 203] on button "Sélectionner les hébergements" at bounding box center [431, 204] width 101 height 16
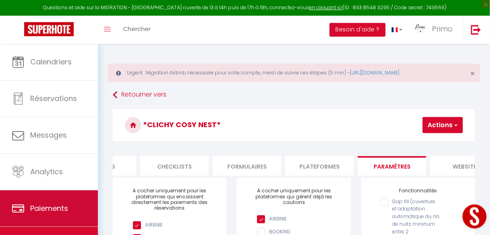
scroll to position [48, 0]
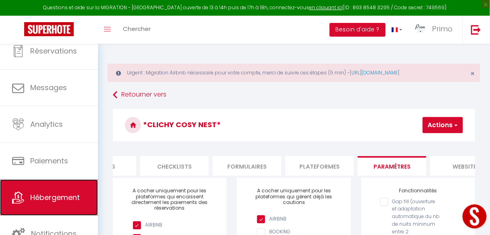
click at [46, 195] on span "Hébergement" at bounding box center [55, 198] width 50 height 10
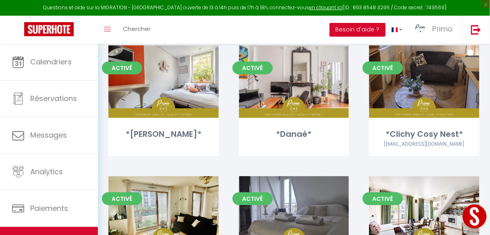
scroll to position [81, 0]
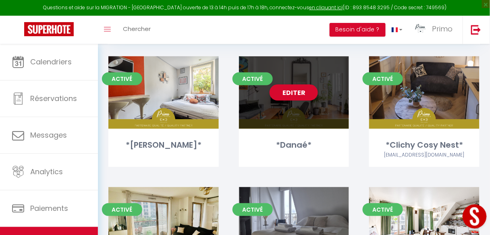
click at [281, 146] on div "*Danaé*" at bounding box center [294, 145] width 110 height 13
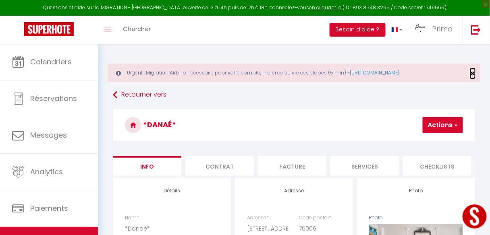
click at [473, 72] on span "×" at bounding box center [473, 74] width 4 height 10
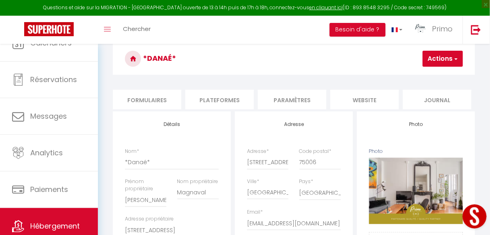
scroll to position [48, 0]
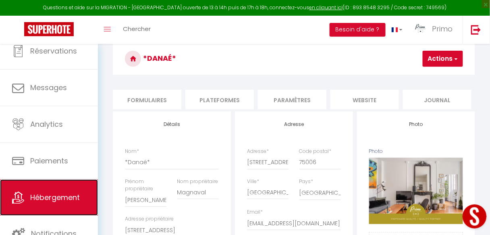
click at [58, 201] on span "Hébergement" at bounding box center [55, 198] width 50 height 10
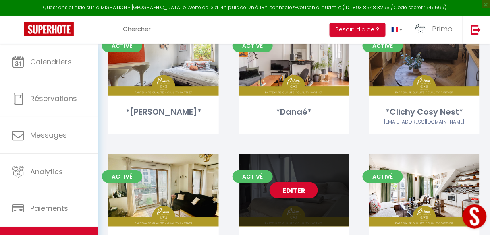
scroll to position [129, 0]
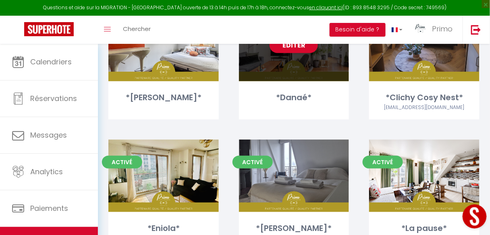
click at [291, 108] on div "*Danaé*" at bounding box center [294, 102] width 110 height 21
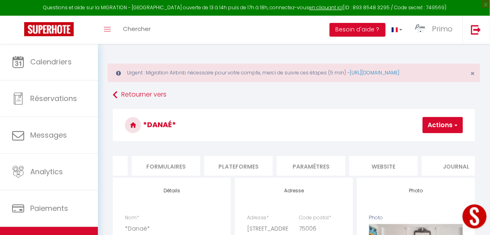
click at [309, 163] on li "Paramètres" at bounding box center [311, 166] width 69 height 20
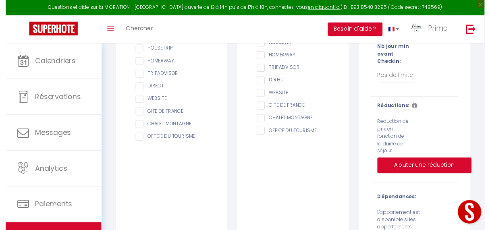
scroll to position [287, 0]
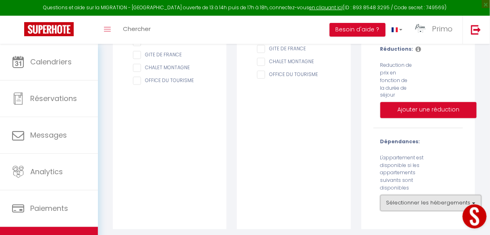
click at [429, 199] on button "Sélectionner les hébergements" at bounding box center [431, 204] width 101 height 16
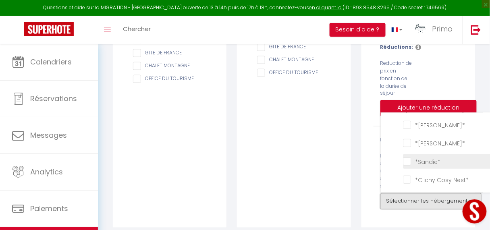
scroll to position [292, 0]
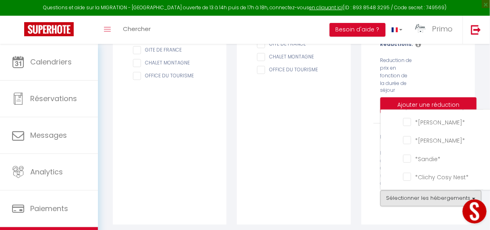
click at [356, 142] on div "Fonctionnalités Gap fill (ouverture et adaptation automatique du nb de nuits mi…" at bounding box center [418, 56] width 124 height 338
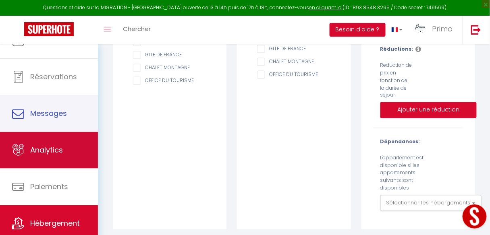
scroll to position [48, 0]
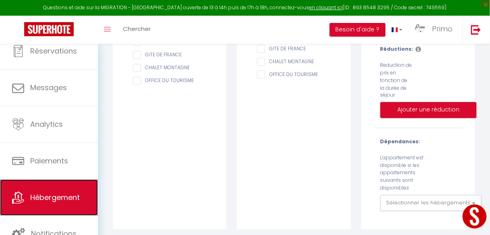
click at [52, 195] on span "Hébergement" at bounding box center [55, 198] width 50 height 10
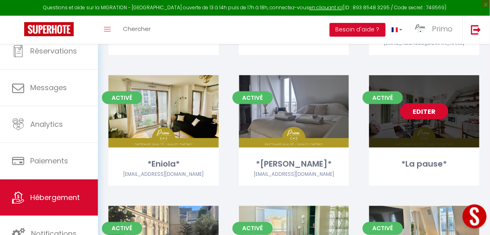
scroll to position [32, 0]
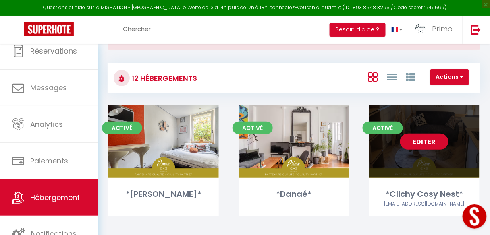
click at [431, 142] on link "Editer" at bounding box center [424, 142] width 48 height 16
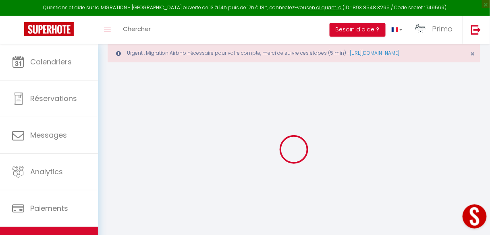
scroll to position [44, 0]
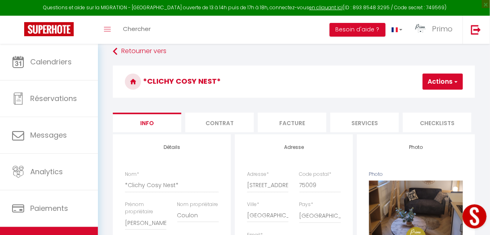
click at [256, 131] on ul "Info Contrat Facture Services Checklists Formulaires Plateformes Paramètres web…" at bounding box center [294, 123] width 363 height 20
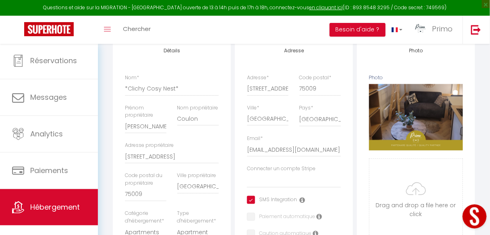
scroll to position [48, 0]
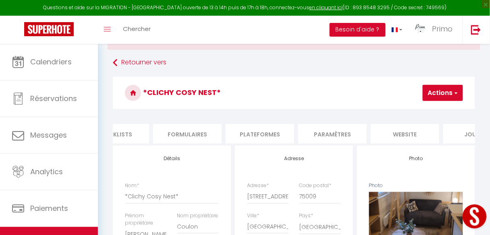
scroll to position [0, 323]
click at [271, 133] on li "Plateformes" at bounding box center [259, 134] width 69 height 20
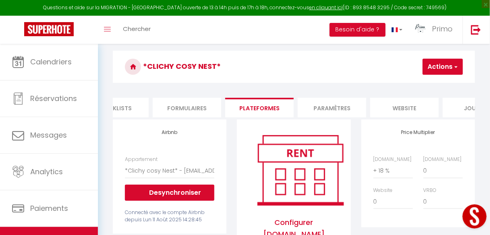
scroll to position [65, 0]
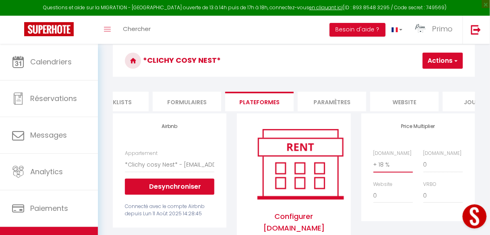
click at [388, 169] on select "0 + 1 % + 2 % + 3 % + 4 % + 5 % + 6 % + 7 % + 8 % + 9 %" at bounding box center [394, 164] width 40 height 15
click at [374, 162] on select "0 + 1 % + 2 % + 3 % + 4 % + 5 % + 6 % + 7 % + 8 % + 9 %" at bounding box center [394, 164] width 40 height 15
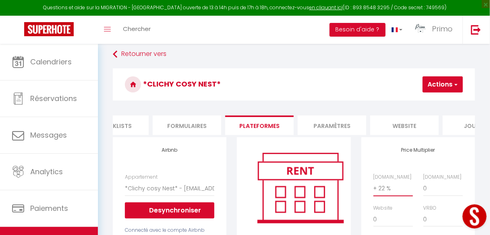
scroll to position [0, 0]
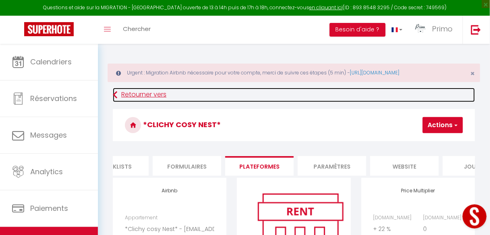
click at [294, 92] on link "Retourner vers" at bounding box center [294, 95] width 363 height 15
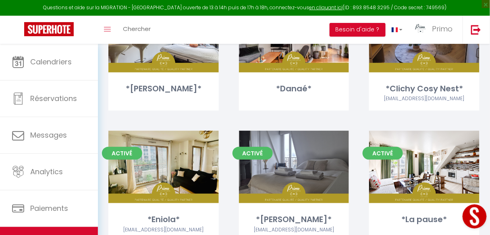
scroll to position [194, 0]
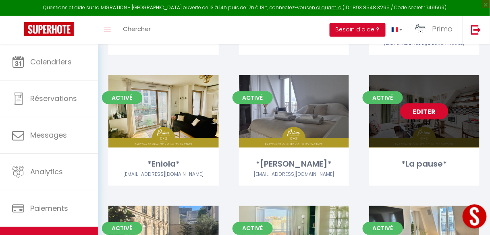
click at [426, 110] on link "Editer" at bounding box center [424, 112] width 48 height 16
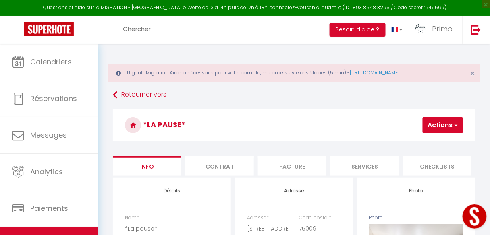
scroll to position [0, 317]
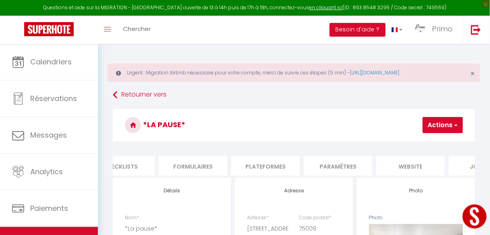
click at [272, 159] on li "Plateformes" at bounding box center [265, 166] width 69 height 20
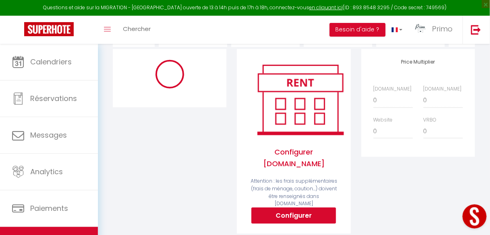
scroll to position [97, 0]
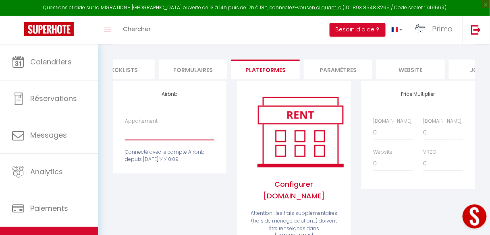
click at [154, 138] on select "*Le Blainville* au coeur du Quartier Latin - airbnblolivia@gmail.com *Clichy co…" at bounding box center [170, 132] width 90 height 15
click at [125, 129] on select "*Le Blainville* au coeur du Quartier Latin - airbnblolivia@gmail.com *Clichy co…" at bounding box center [170, 132] width 90 height 15
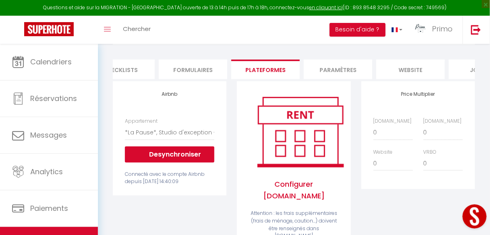
click at [164, 186] on div "Connecté avec le compte Airbnb depuis Lun 09 Juin 2025 14:40:09" at bounding box center [170, 178] width 90 height 15
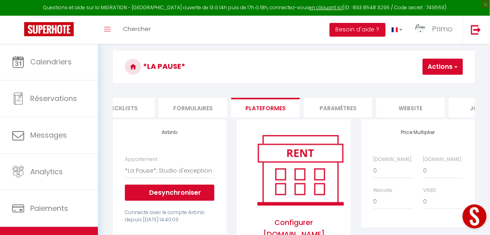
scroll to position [0, 0]
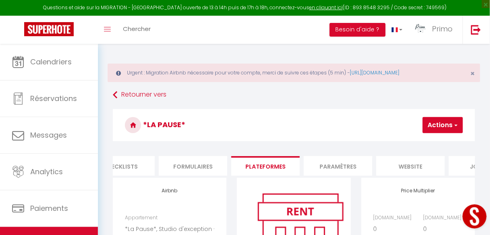
click at [440, 125] on button "Actions" at bounding box center [443, 125] width 40 height 16
click at [427, 143] on link "Enregistrer" at bounding box center [431, 143] width 64 height 10
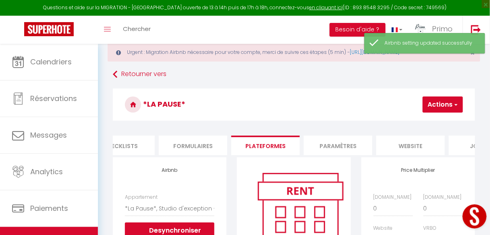
scroll to position [65, 0]
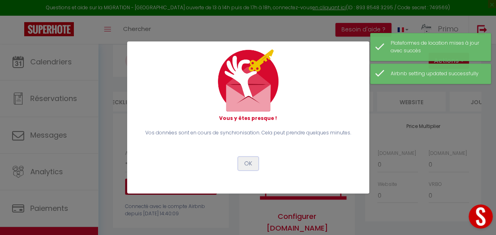
click at [249, 164] on button "OK" at bounding box center [248, 164] width 20 height 14
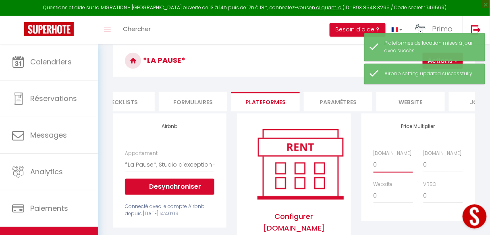
click at [389, 171] on select "0 + 1 % + 2 % + 3 % + 4 % + 5 % + 6 % + 7 % + 8 % + 9 %" at bounding box center [394, 164] width 40 height 15
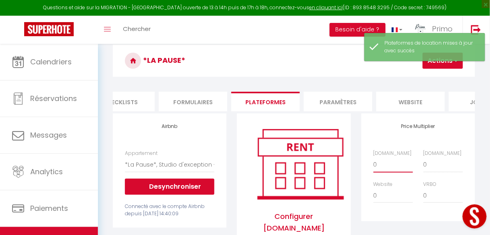
click at [374, 162] on select "0 + 1 % + 2 % + 3 % + 4 % + 5 % + 6 % + 7 % + 8 % + 9 %" at bounding box center [394, 164] width 40 height 15
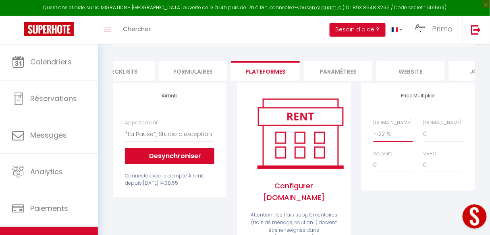
scroll to position [32, 0]
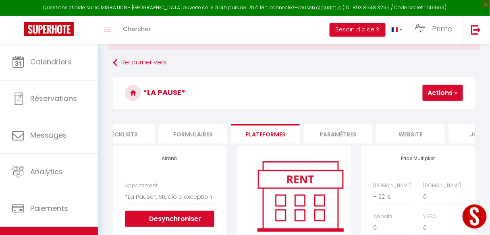
click at [440, 94] on button "Actions" at bounding box center [443, 93] width 40 height 16
click at [432, 108] on link "Enregistrer" at bounding box center [431, 111] width 64 height 10
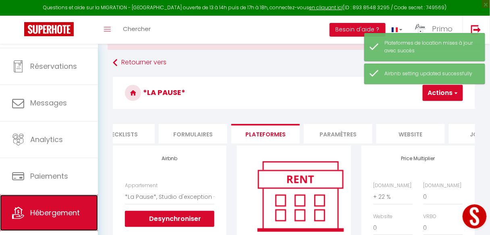
click at [43, 210] on span "Hébergement" at bounding box center [55, 213] width 50 height 10
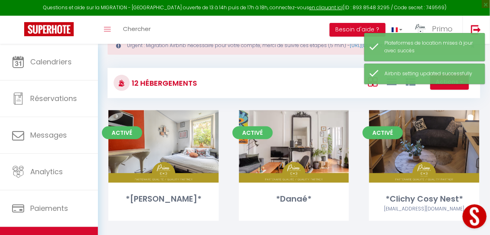
scroll to position [65, 0]
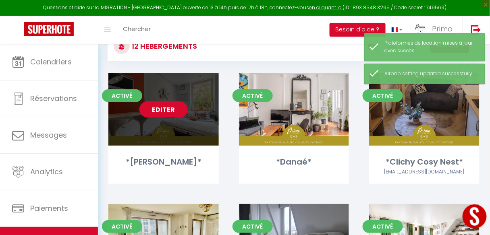
click at [171, 113] on link "Editer" at bounding box center [164, 110] width 48 height 16
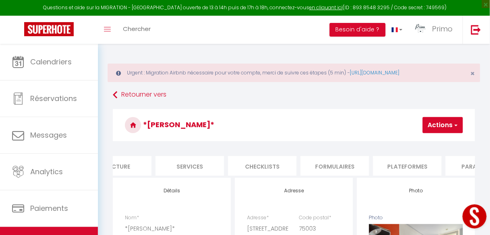
scroll to position [0, 176]
click at [408, 162] on li "Plateformes" at bounding box center [406, 166] width 69 height 20
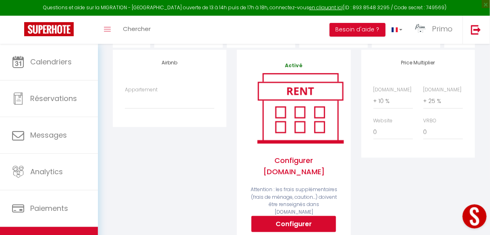
scroll to position [129, 0]
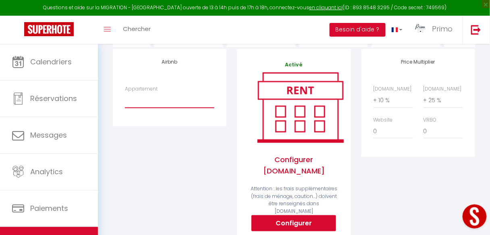
click at [183, 100] on select "*Le Blainville* au coeur du Quartier Latin - airbnblolivia@gmail.com *Clichy co…" at bounding box center [170, 100] width 90 height 15
click at [184, 187] on div "Airbnb Appartement *[GEOGRAPHIC_DATA]* au coeur du [GEOGRAPHIC_DATA] - [EMAIL_A…" at bounding box center [170, 167] width 124 height 236
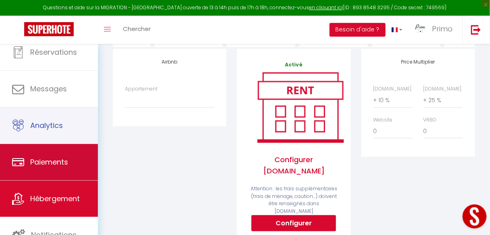
scroll to position [48, 0]
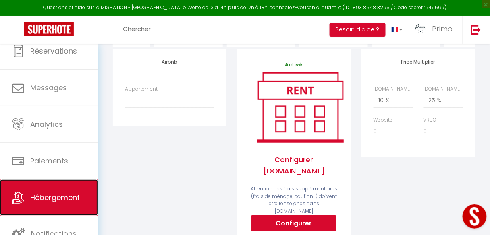
click at [65, 195] on span "Hébergement" at bounding box center [55, 198] width 50 height 10
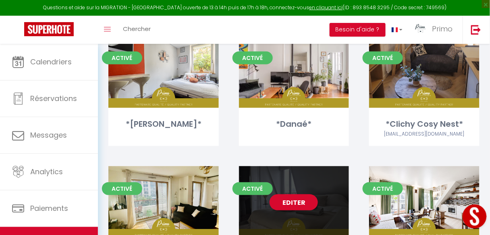
scroll to position [161, 0]
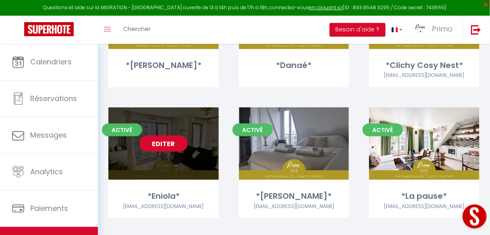
click at [163, 146] on link "Editer" at bounding box center [164, 144] width 48 height 16
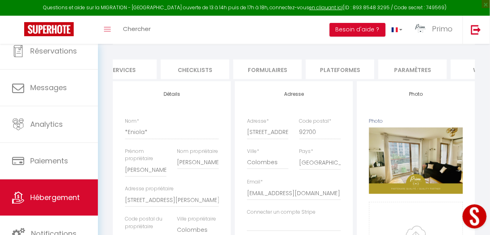
scroll to position [0, 266]
click at [309, 67] on li "Plateformes" at bounding box center [317, 70] width 69 height 20
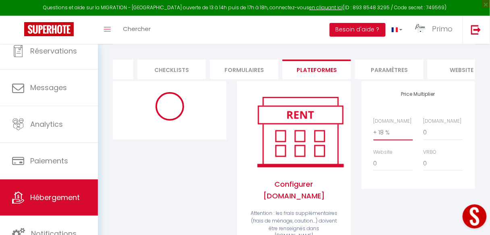
click at [381, 138] on select "0 + 1 % + 2 % + 3 % + 4 % + 5 % + 6 % + 7 % + 8 % + 9 %" at bounding box center [394, 132] width 40 height 15
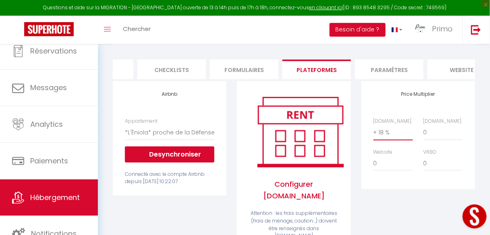
click at [374, 129] on select "0 + 1 % + 2 % + 3 % + 4 % + 5 % + 6 % + 7 % + 8 % + 9 %" at bounding box center [394, 132] width 40 height 15
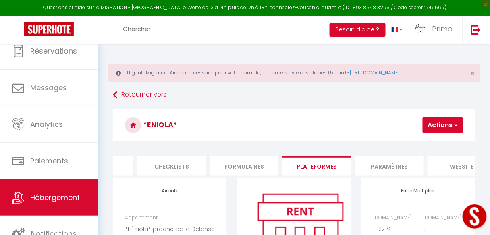
click at [438, 127] on button "Actions" at bounding box center [443, 125] width 40 height 16
click at [426, 141] on link "Enregistrer" at bounding box center [431, 143] width 64 height 10
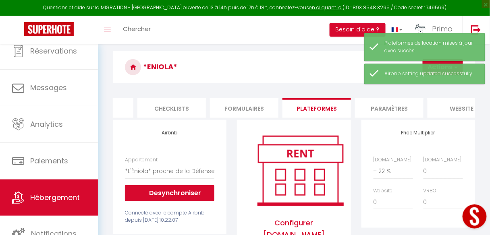
scroll to position [97, 0]
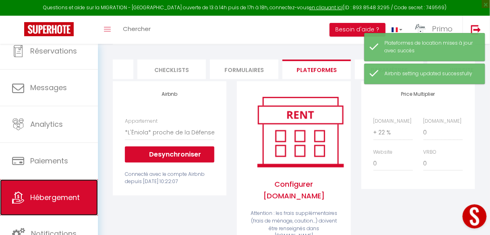
click at [56, 198] on span "Hébergement" at bounding box center [55, 198] width 50 height 10
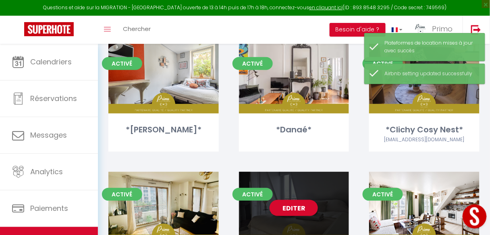
scroll to position [194, 0]
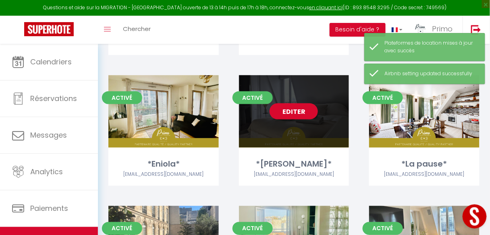
click at [302, 110] on link "Editer" at bounding box center [294, 112] width 48 height 16
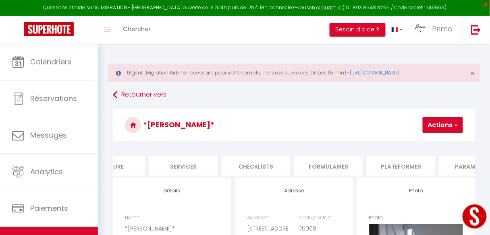
scroll to position [0, 196]
click at [388, 168] on li "Plateformes" at bounding box center [386, 166] width 69 height 20
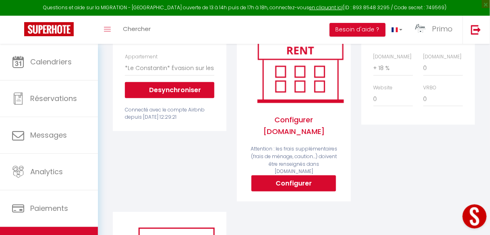
scroll to position [129, 0]
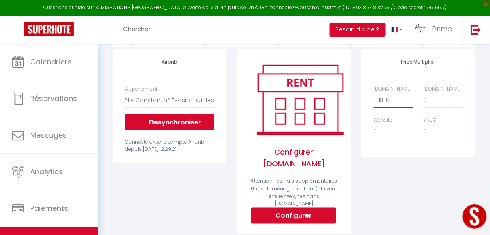
click at [388, 105] on select "0 + 1 % + 2 % + 3 % + 4 % + 5 % + 6 % + 7 % + 8 % + 9 %" at bounding box center [394, 100] width 40 height 15
click at [374, 97] on select "0 + 1 % + 2 % + 3 % + 4 % + 5 % + 6 % + 7 % + 8 % + 9 %" at bounding box center [394, 100] width 40 height 15
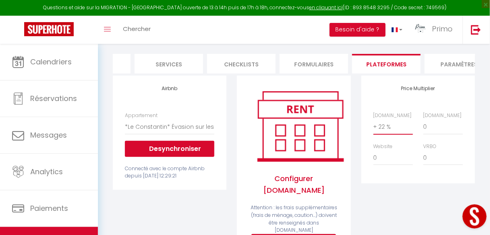
scroll to position [65, 0]
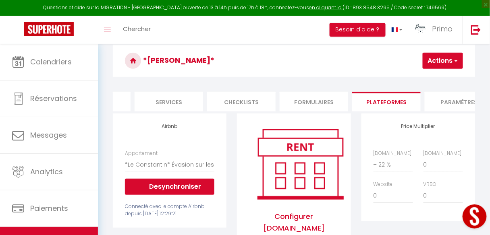
click at [438, 60] on button "Actions" at bounding box center [443, 61] width 40 height 16
click at [433, 79] on link "Enregistrer" at bounding box center [431, 78] width 64 height 10
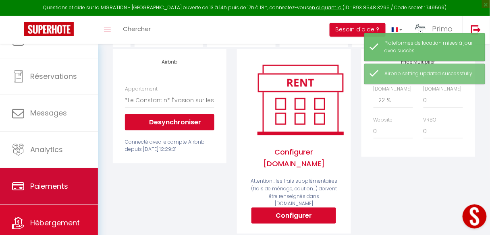
scroll to position [48, 0]
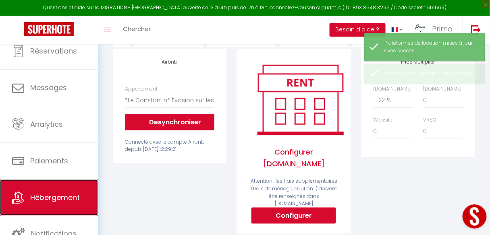
click at [53, 191] on link "Hébergement" at bounding box center [49, 198] width 98 height 36
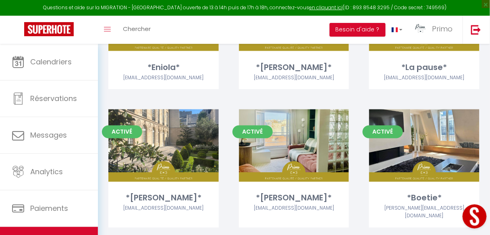
scroll to position [290, 0]
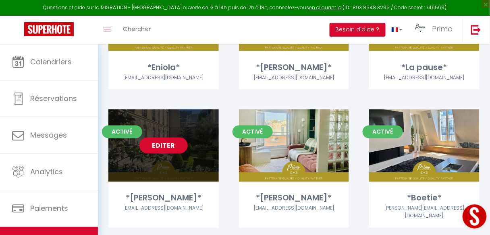
click at [171, 147] on link "Editer" at bounding box center [164, 146] width 48 height 16
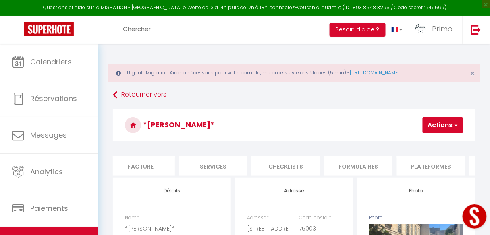
scroll to position [0, 355]
click at [226, 164] on li "Plateformes" at bounding box center [227, 166] width 69 height 20
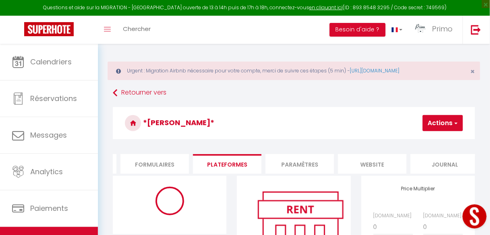
scroll to position [97, 0]
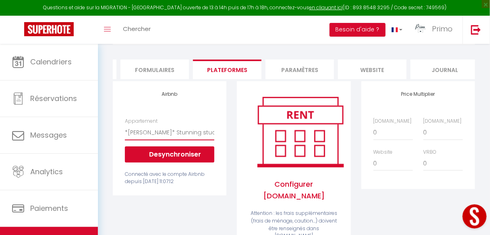
click at [179, 138] on select "*Le Blainville* au coeur du Quartier Latin - airbnblolivia@gmail.com *Clichy co…" at bounding box center [170, 132] width 90 height 15
click at [174, 227] on div "Airbnb Appartement *[GEOGRAPHIC_DATA]* au coeur du [GEOGRAPHIC_DATA] - [EMAIL_A…" at bounding box center [170, 179] width 124 height 196
click at [398, 138] on select "0 + 1 % + 2 % + 3 % + 4 % + 5 % + 6 % + 7 % + 8 % + 9 %" at bounding box center [394, 132] width 40 height 15
click at [374, 129] on select "0 + 1 % + 2 % + 3 % + 4 % + 5 % + 6 % + 7 % + 8 % + 9 %" at bounding box center [394, 132] width 40 height 15
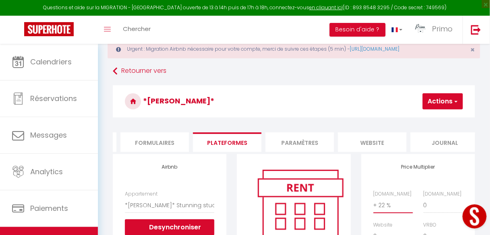
scroll to position [0, 0]
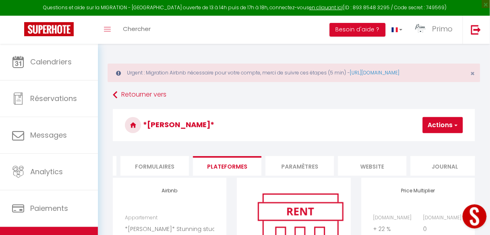
click at [442, 123] on button "Actions" at bounding box center [443, 125] width 40 height 16
click at [434, 139] on link "Enregistrer" at bounding box center [431, 143] width 64 height 10
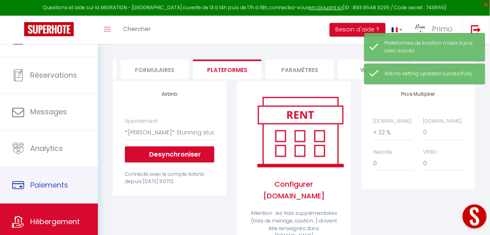
scroll to position [48, 0]
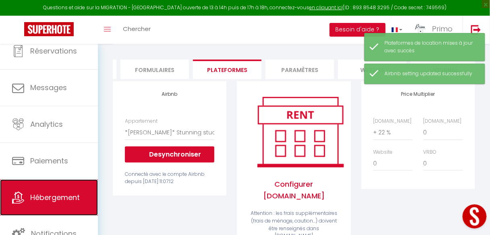
click at [56, 200] on span "Hébergement" at bounding box center [55, 198] width 50 height 10
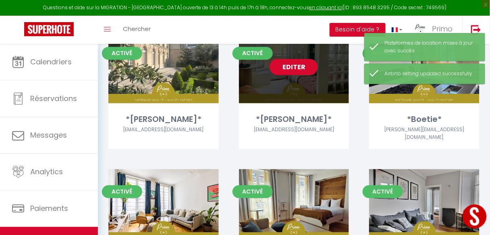
scroll to position [334, 0]
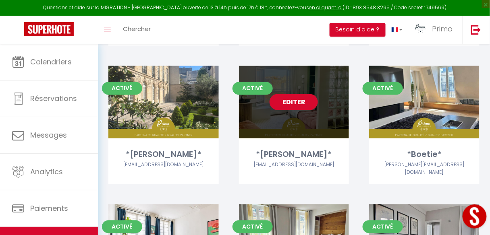
click at [286, 102] on link "Editer" at bounding box center [294, 102] width 48 height 16
click at [291, 99] on link "Editer" at bounding box center [294, 102] width 48 height 16
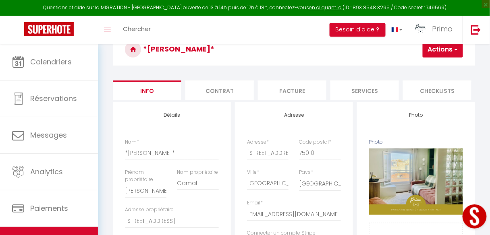
scroll to position [0, 7]
click at [302, 99] on li "Facture" at bounding box center [285, 91] width 69 height 20
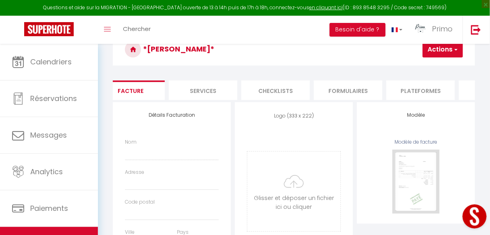
scroll to position [0, 166]
click at [404, 96] on li "Plateformes" at bounding box center [416, 91] width 69 height 20
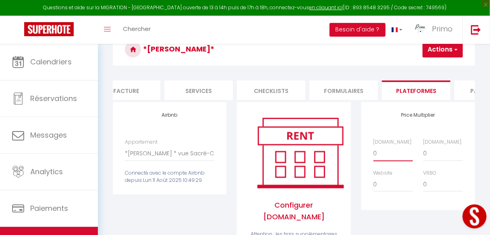
click at [381, 159] on select "0 + 1 % + 2 % + 3 % + 4 % + 5 % + 6 % + 7 % + 8 % + 9 %" at bounding box center [394, 153] width 40 height 15
click at [374, 150] on select "0 + 1 % + 2 % + 3 % + 4 % + 5 % + 6 % + 7 % + 8 % + 9 %" at bounding box center [394, 153] width 40 height 15
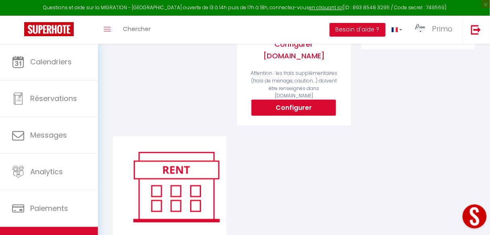
scroll to position [76, 0]
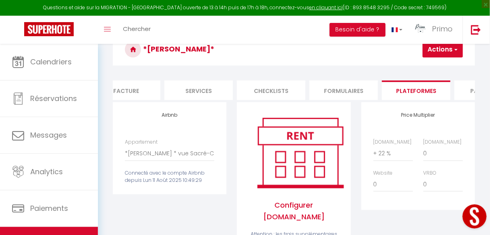
click at [443, 52] on button "Actions" at bounding box center [443, 50] width 40 height 16
click at [423, 67] on link "Enregistrer" at bounding box center [431, 67] width 64 height 10
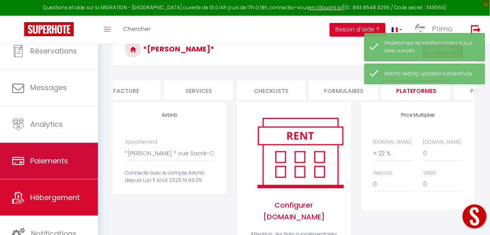
scroll to position [108, 0]
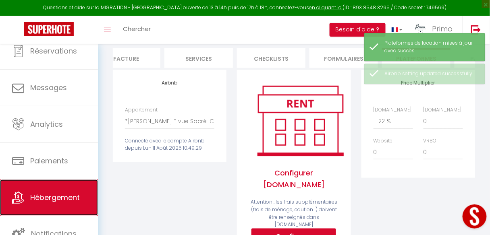
click at [61, 195] on span "Hébergement" at bounding box center [55, 198] width 50 height 10
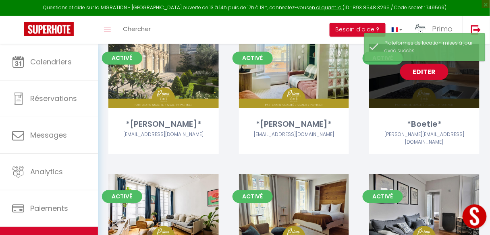
scroll to position [323, 0]
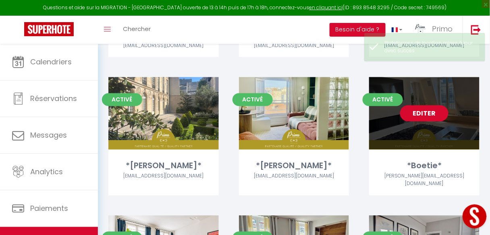
click at [419, 110] on link "Editer" at bounding box center [424, 114] width 48 height 16
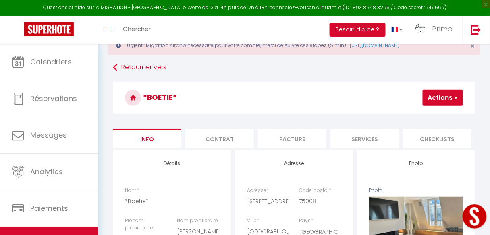
scroll to position [0, 108]
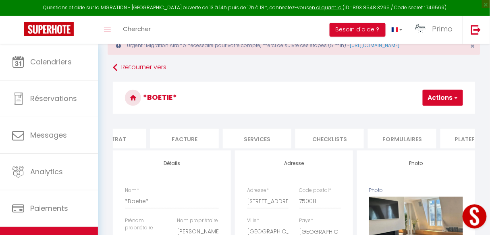
drag, startPoint x: 379, startPoint y: 154, endPoint x: 397, endPoint y: 154, distance: 17.7
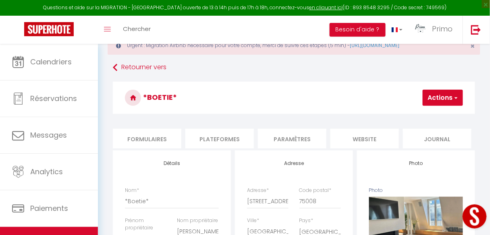
click at [289, 107] on h3 "*Boetie*" at bounding box center [294, 98] width 363 height 32
click at [292, 140] on li "Paramètres" at bounding box center [292, 139] width 69 height 20
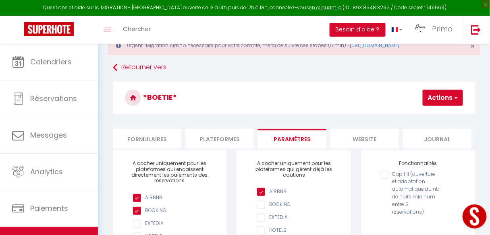
click at [217, 138] on li "Plateformes" at bounding box center [219, 139] width 69 height 20
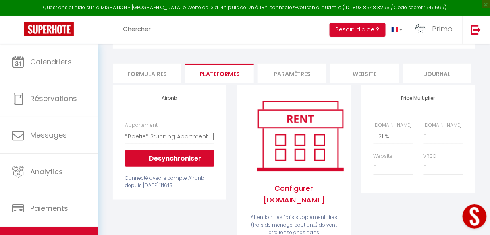
scroll to position [41, 0]
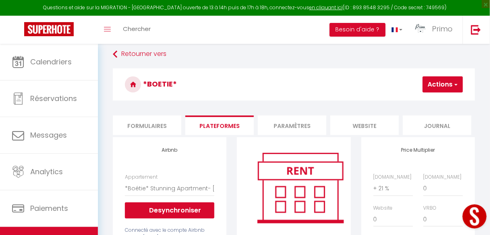
click at [431, 90] on button "Actions" at bounding box center [443, 85] width 40 height 16
drag, startPoint x: 425, startPoint y: 102, endPoint x: 342, endPoint y: 84, distance: 84.3
click at [343, 84] on div "*Boetie* Actions Enregistrer" at bounding box center [294, 87] width 363 height 37
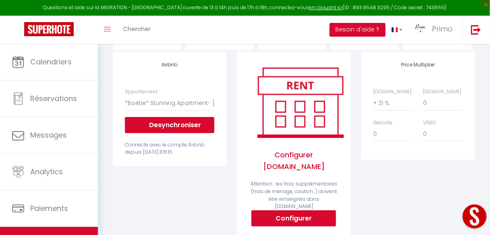
scroll to position [73, 0]
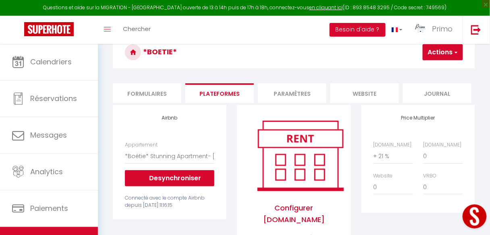
click at [442, 44] on button "Actions" at bounding box center [443, 52] width 40 height 16
click at [415, 73] on link "Enregistrer" at bounding box center [431, 70] width 64 height 10
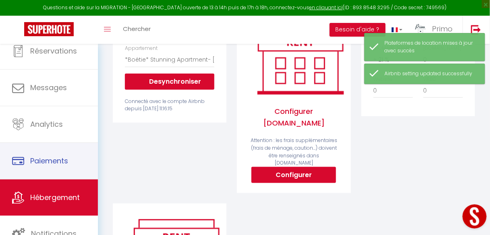
scroll to position [48, 0]
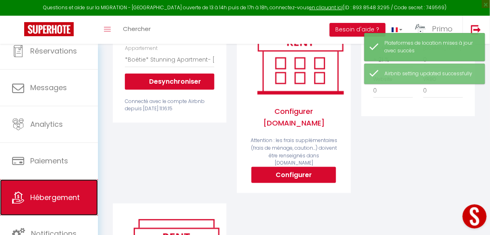
click at [71, 195] on span "Hébergement" at bounding box center [55, 198] width 50 height 10
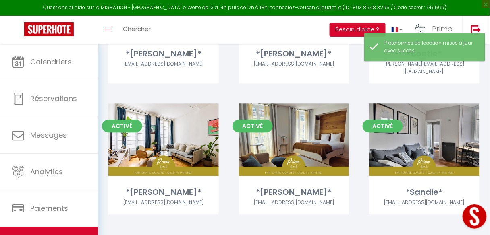
scroll to position [436, 0]
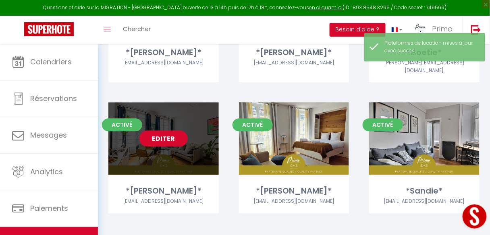
click at [162, 132] on link "Editer" at bounding box center [164, 139] width 48 height 16
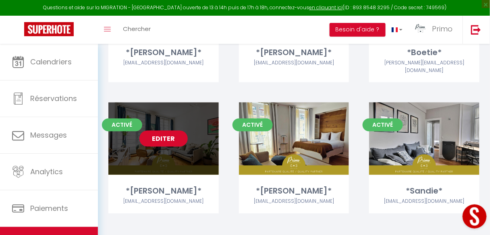
click at [162, 131] on link "Editer" at bounding box center [164, 139] width 48 height 16
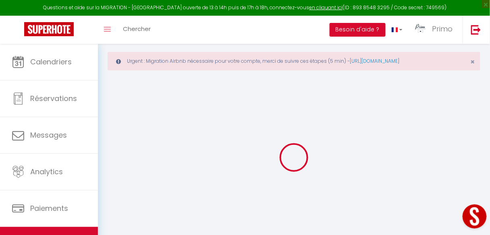
scroll to position [44, 0]
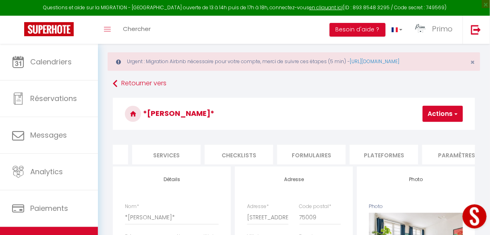
scroll to position [0, 204]
click at [381, 160] on li "Plateformes" at bounding box center [378, 155] width 69 height 20
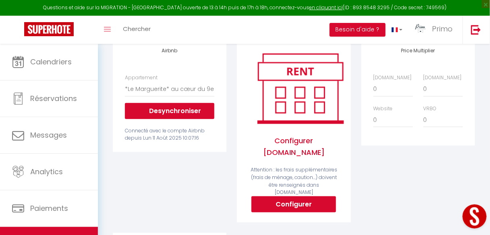
scroll to position [108, 0]
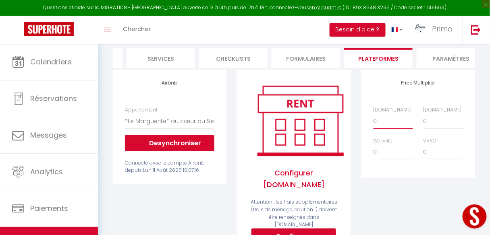
click at [381, 125] on select "0 + 1 % + 2 % + 3 % + 4 % + 5 % + 6 % + 7 % + 8 % + 9 %" at bounding box center [394, 121] width 40 height 15
click at [374, 118] on select "0 + 1 % + 2 % + 3 % + 4 % + 5 % + 6 % + 7 % + 8 % + 9 %" at bounding box center [394, 121] width 40 height 15
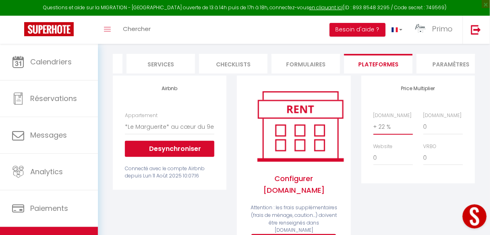
scroll to position [44, 0]
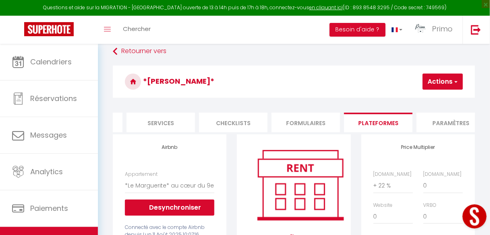
click at [456, 80] on span "button" at bounding box center [455, 82] width 5 height 8
click at [425, 96] on link "Enregistrer" at bounding box center [431, 99] width 64 height 10
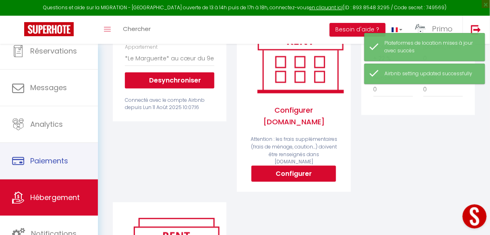
scroll to position [173, 0]
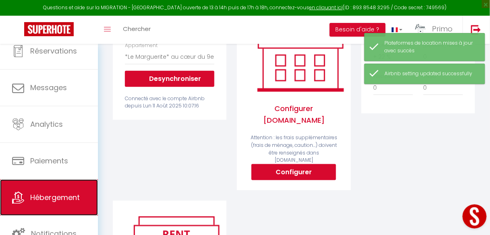
click at [51, 198] on span "Hébergement" at bounding box center [55, 198] width 50 height 10
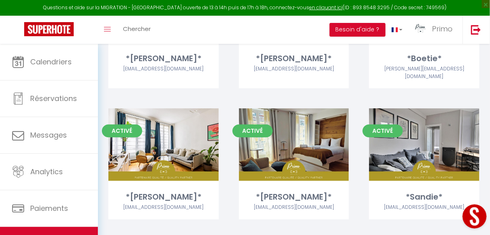
scroll to position [436, 0]
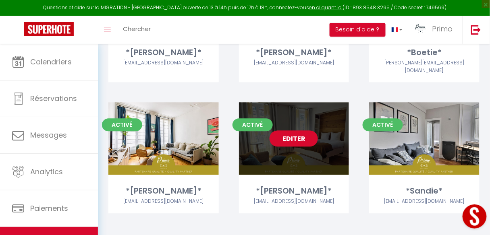
click at [296, 131] on link "Editer" at bounding box center [294, 139] width 48 height 16
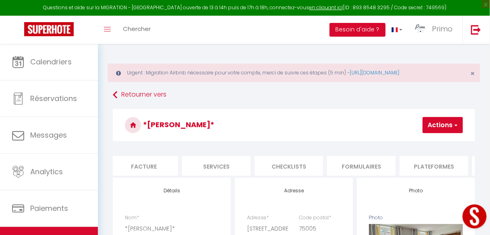
scroll to position [0, 193]
click at [384, 170] on li "Plateformes" at bounding box center [390, 166] width 69 height 20
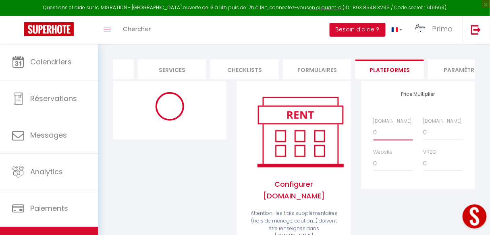
click at [382, 135] on select "0 + 1 % + 2 % + 3 % + 4 % + 5 % + 6 % + 7 % + 8 % + 9 %" at bounding box center [394, 132] width 40 height 15
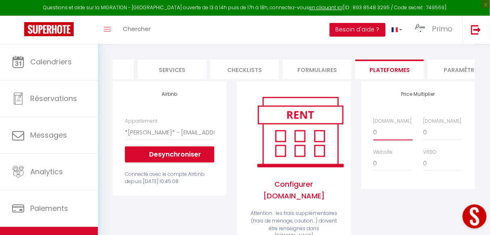
click at [374, 129] on select "0 + 1 % + 2 % + 3 % + 4 % + 5 % + 6 % + 7 % + 8 % + 9 %" at bounding box center [394, 132] width 40 height 15
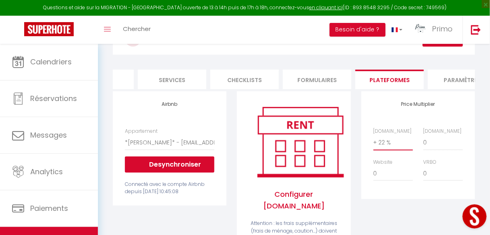
scroll to position [1, 0]
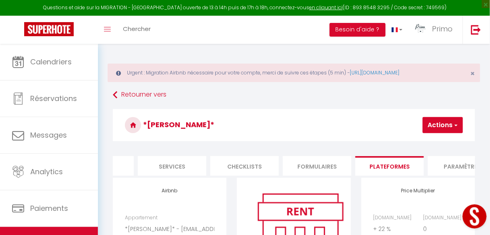
click at [434, 125] on button "Actions" at bounding box center [443, 125] width 40 height 16
click at [416, 143] on link "Enregistrer" at bounding box center [431, 143] width 64 height 10
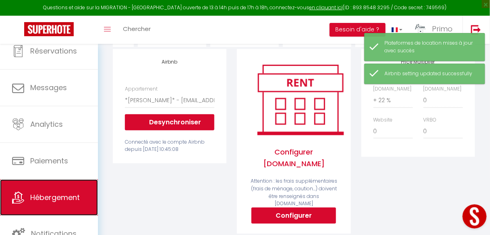
click at [52, 201] on span "Hébergement" at bounding box center [55, 198] width 50 height 10
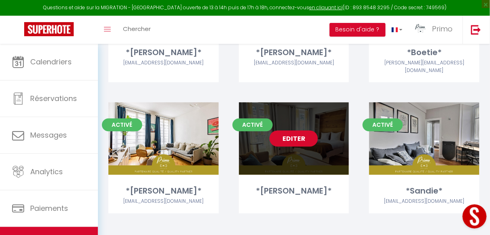
click at [299, 133] on link "Editer" at bounding box center [294, 139] width 48 height 16
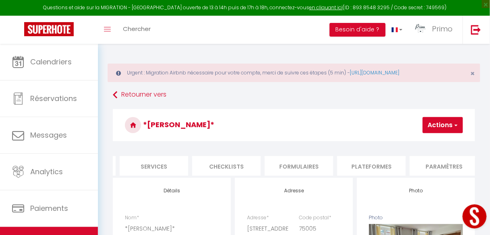
click at [383, 162] on li "Plateformes" at bounding box center [372, 166] width 69 height 20
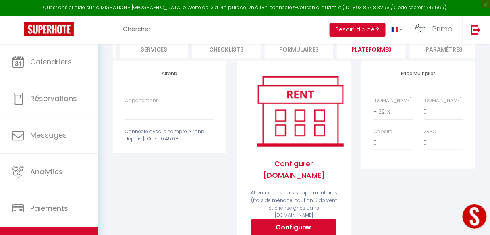
scroll to position [129, 0]
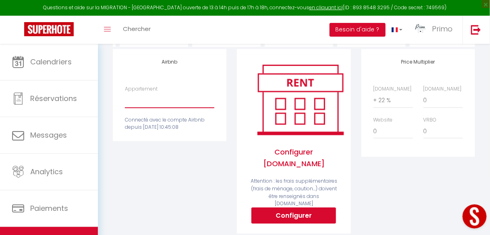
click at [169, 106] on select "*Le Blainville* au coeur du Quartier Latin - airbnblolivia@gmail.com *Clichy co…" at bounding box center [170, 100] width 90 height 15
click at [125, 97] on select "*Le Blainville* au coeur du Quartier Latin - airbnblolivia@gmail.com *Clichy co…" at bounding box center [170, 100] width 90 height 15
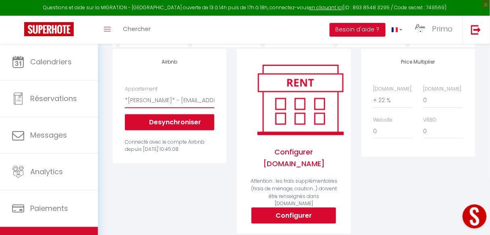
scroll to position [32, 0]
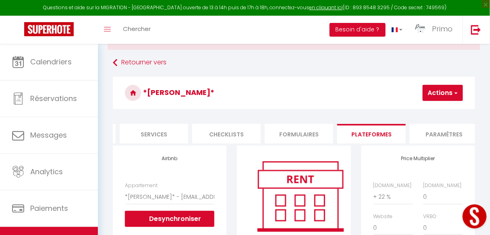
click at [446, 94] on button "Actions" at bounding box center [443, 93] width 40 height 16
click at [428, 112] on link "Enregistrer" at bounding box center [431, 111] width 64 height 10
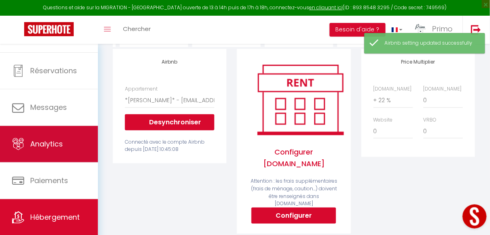
scroll to position [48, 0]
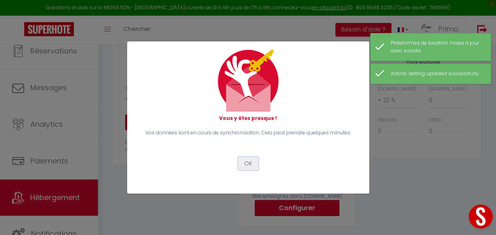
click at [247, 161] on button "OK" at bounding box center [248, 164] width 20 height 14
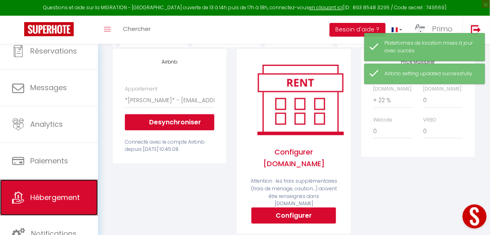
click at [68, 199] on span "Hébergement" at bounding box center [55, 198] width 50 height 10
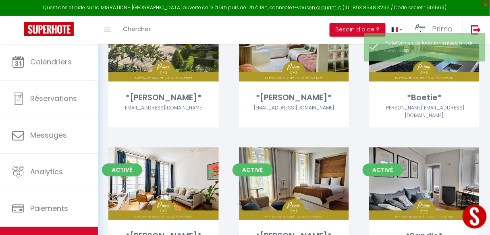
scroll to position [436, 0]
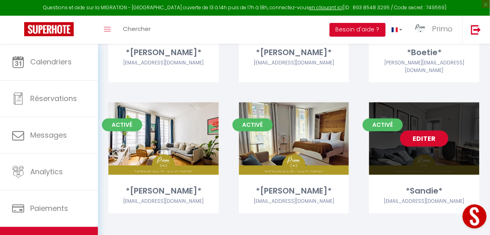
click at [422, 131] on link "Editer" at bounding box center [424, 139] width 48 height 16
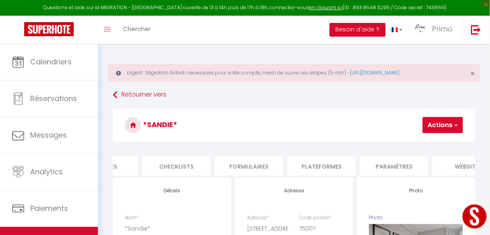
scroll to position [0, 261]
click at [407, 167] on li "Paramètres" at bounding box center [394, 166] width 69 height 20
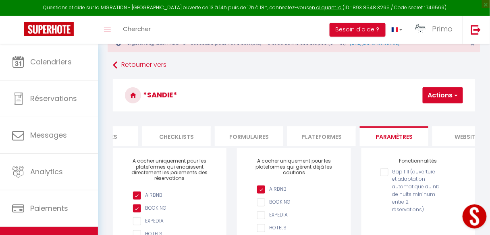
scroll to position [65, 0]
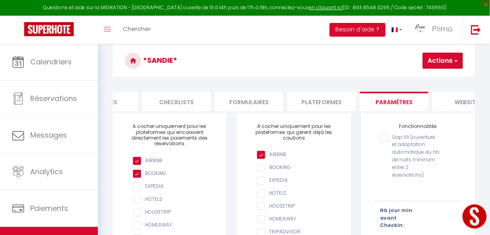
click at [307, 102] on li "Plateformes" at bounding box center [322, 102] width 69 height 20
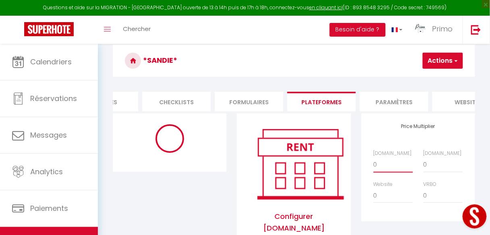
click at [380, 170] on select "0 + 1 % + 2 % + 3 % + 4 % + 5 % + 6 % + 7 % + 8 % + 9 %" at bounding box center [394, 164] width 40 height 15
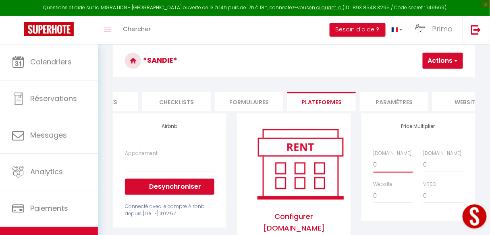
click at [374, 162] on select "0 + 1 % + 2 % + 3 % + 4 % + 5 % + 6 % + 7 % + 8 % + 9 %" at bounding box center [394, 164] width 40 height 15
click at [458, 60] on span "button" at bounding box center [455, 61] width 5 height 8
click at [435, 76] on link "Enregistrer" at bounding box center [431, 78] width 64 height 10
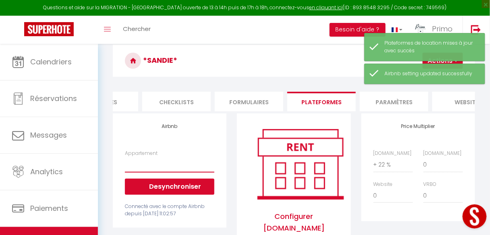
click at [135, 173] on select "*Le Blainville* au coeur du Quartier Latin - airbnblolivia@gmail.com *Clichy co…" at bounding box center [170, 164] width 90 height 15
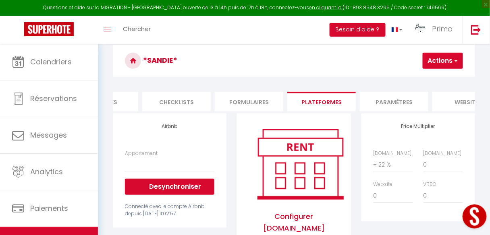
click at [167, 209] on div "Connecté avec le compte Airbnb depuis Mar 08 Juillet 2025 11:02:57" at bounding box center [170, 210] width 90 height 15
click at [163, 193] on button "Desynchroniser" at bounding box center [170, 187] width 90 height 16
click at [165, 191] on button "Desynchroniser" at bounding box center [170, 187] width 90 height 16
click at [161, 173] on select "*Le Blainville* au coeur du Quartier Latin - airbnblolivia@gmail.com *Clichy co…" at bounding box center [170, 164] width 90 height 15
click at [221, 228] on div "Airbnb Appartement *[GEOGRAPHIC_DATA]* au coeur du [GEOGRAPHIC_DATA] - [EMAIL_A…" at bounding box center [170, 171] width 114 height 115
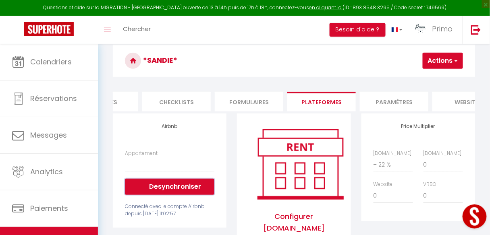
click at [194, 190] on button "Desynchroniser" at bounding box center [170, 187] width 90 height 16
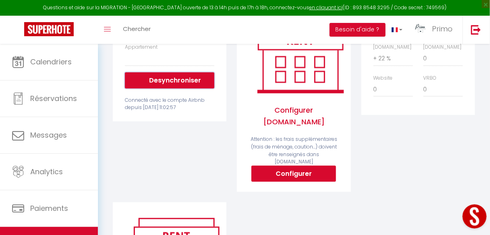
scroll to position [97, 0]
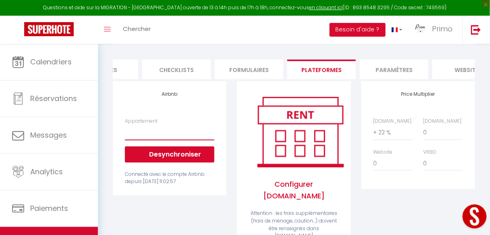
click at [175, 140] on select "*Le Blainville* au coeur du Quartier Latin - airbnblolivia@gmail.com *Clichy co…" at bounding box center [170, 132] width 90 height 15
click at [436, 225] on div "Price Multiplier [DOMAIN_NAME] 0 + 1 % + 2 % + 3 % + 4 % + 5 % + 6 % + 7 %" at bounding box center [418, 179] width 124 height 196
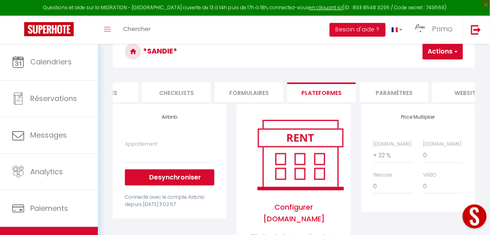
scroll to position [32, 0]
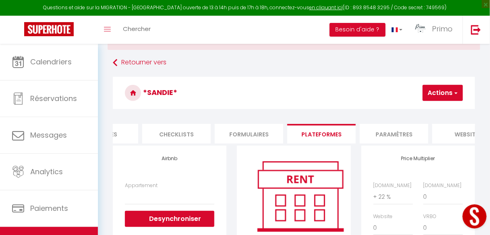
click at [451, 95] on button "Actions" at bounding box center [443, 93] width 40 height 16
click at [412, 111] on link "Enregistrer" at bounding box center [431, 111] width 64 height 10
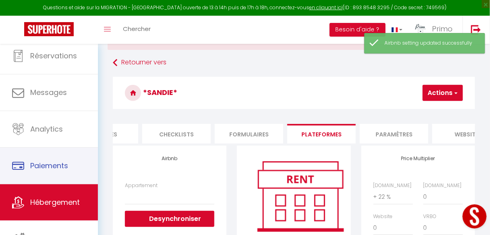
scroll to position [48, 0]
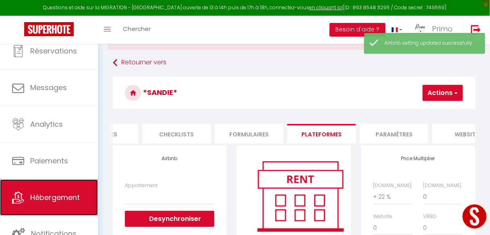
click at [46, 200] on span "Hébergement" at bounding box center [55, 198] width 50 height 10
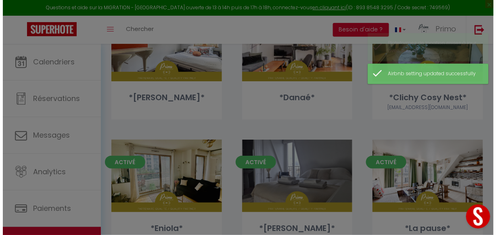
scroll to position [161, 0]
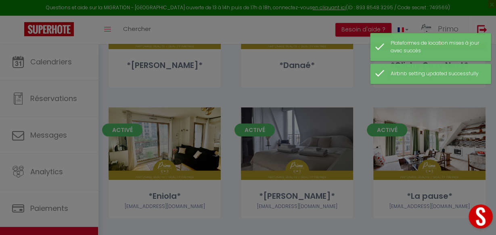
click at [357, 87] on div at bounding box center [248, 117] width 496 height 235
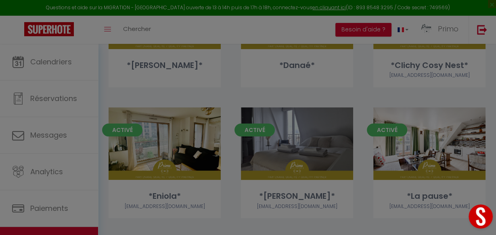
click at [382, 91] on div at bounding box center [248, 117] width 496 height 235
click at [130, 90] on div at bounding box center [248, 117] width 496 height 235
drag, startPoint x: 320, startPoint y: 82, endPoint x: 325, endPoint y: 63, distance: 20.1
click at [320, 82] on div at bounding box center [248, 117] width 496 height 235
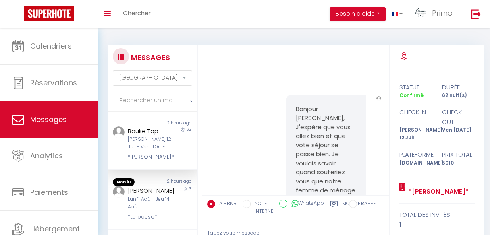
select select "message"
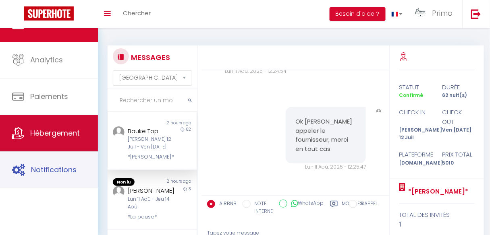
scroll to position [1823, 0]
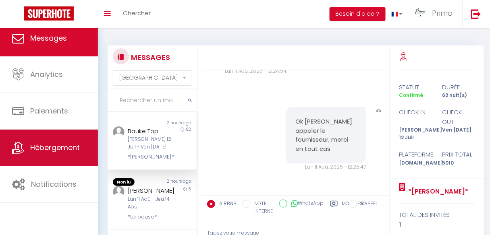
click at [51, 130] on link "Hébergement" at bounding box center [49, 148] width 98 height 36
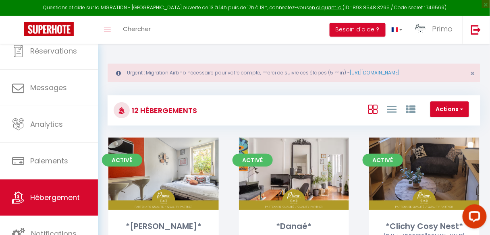
click at [323, 115] on div "Actions Créer un Hébergement Nouveau groupe" at bounding box center [356, 111] width 248 height 18
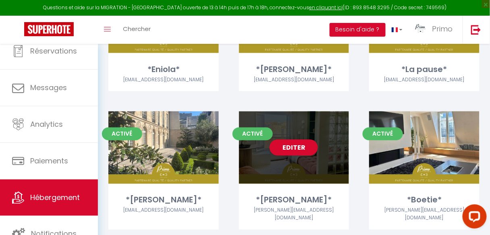
scroll to position [323, 0]
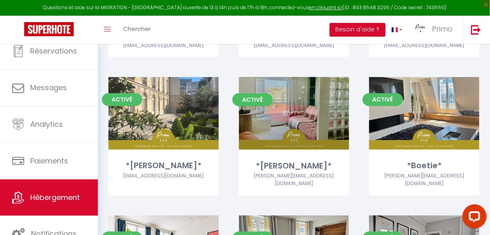
click at [290, 113] on link "Editer" at bounding box center [294, 114] width 48 height 16
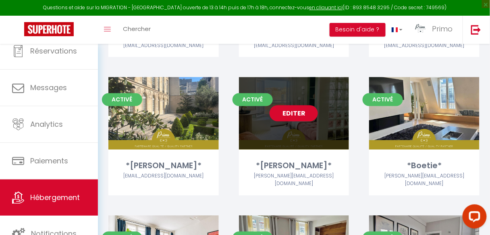
click at [295, 114] on link "Editer" at bounding box center [294, 114] width 48 height 16
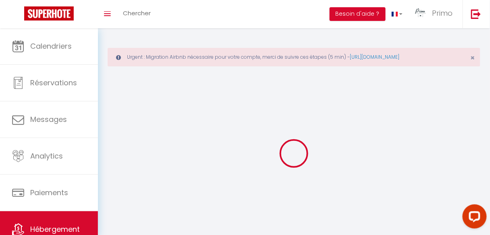
select select "1"
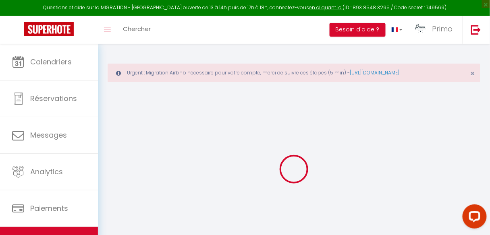
select select
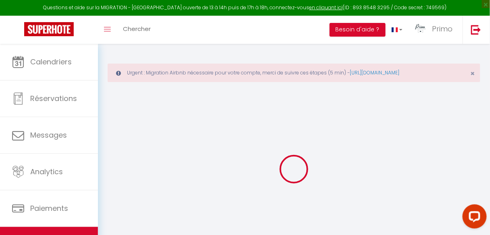
select select
checkbox input "false"
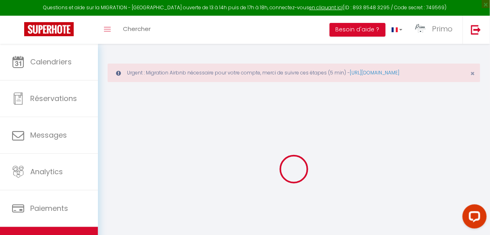
select select
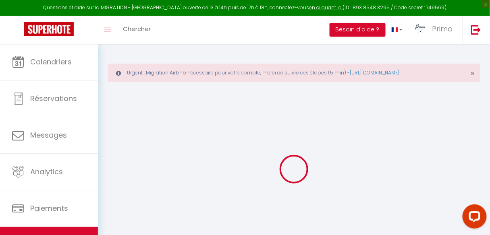
select select
checkbox input "false"
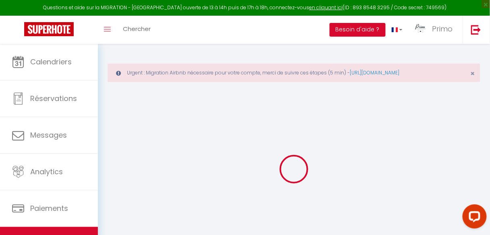
checkbox input "false"
select select
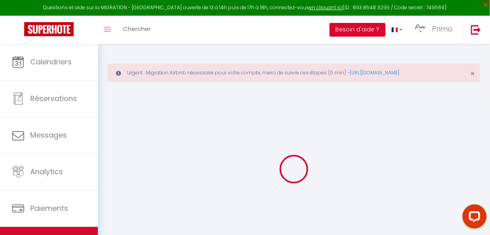
select select
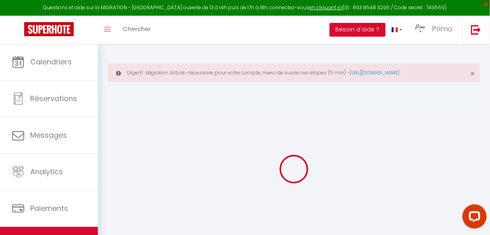
checkbox input "false"
select select
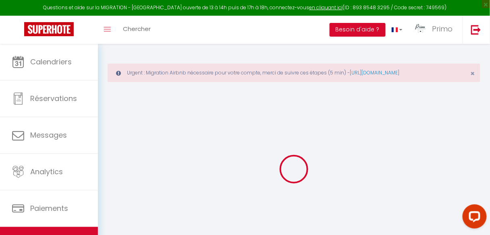
select select
type input "*[PERSON_NAME]*"
type input "[PERSON_NAME]"
type input "Gamal"
type input "[STREET_ADDRESS]"
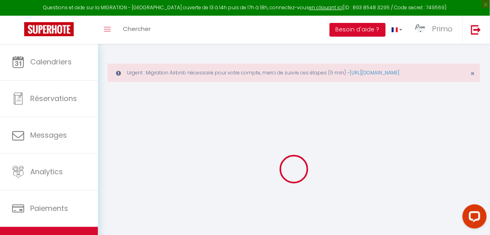
type input "75010"
type input "[GEOGRAPHIC_DATA]"
select select "2"
select select "0"
type input "100"
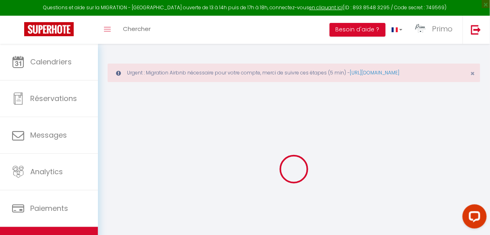
type input "50"
select select
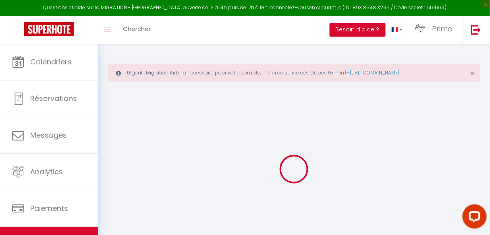
select select
type input "[STREET_ADDRESS]"
type input "75010"
type input "[GEOGRAPHIC_DATA]"
type input "[EMAIL_ADDRESS][DOMAIN_NAME]"
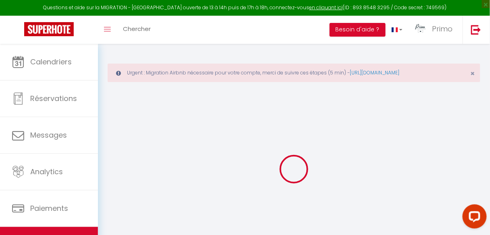
select select
checkbox input "true"
checkbox input "false"
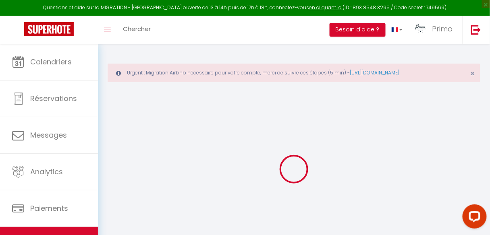
type input "0"
type input "25"
type input "0"
select select
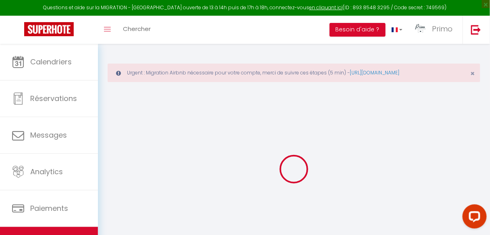
select select
checkbox input "true"
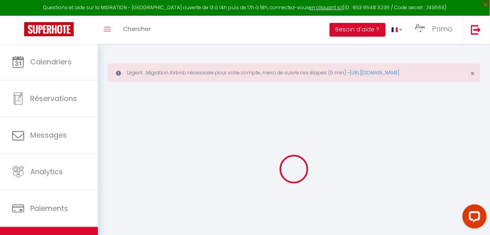
checkbox input "false"
select select
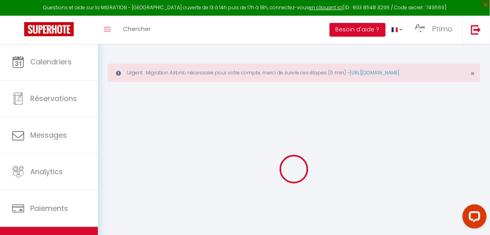
select select
checkbox input "true"
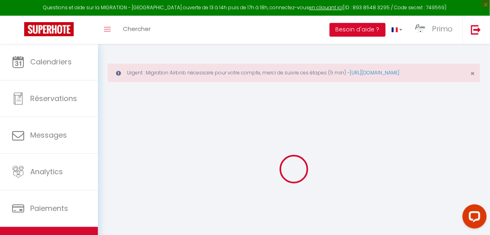
checkbox input "false"
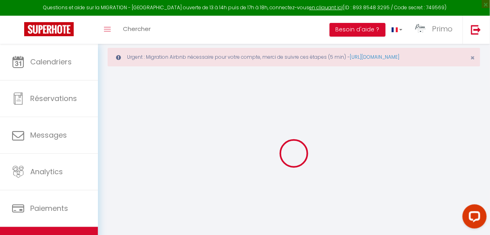
select select
checkbox input "true"
checkbox input "false"
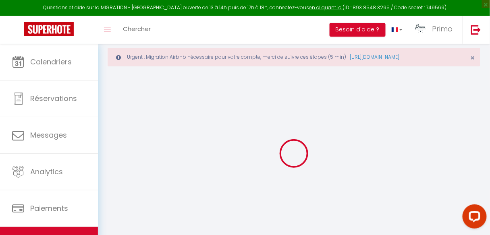
select select
checkbox input "true"
checkbox input "false"
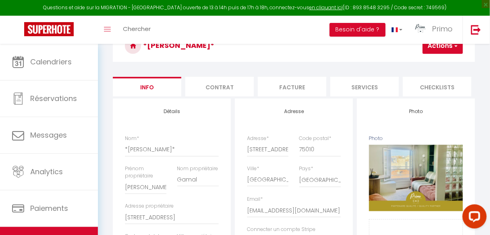
scroll to position [76, 0]
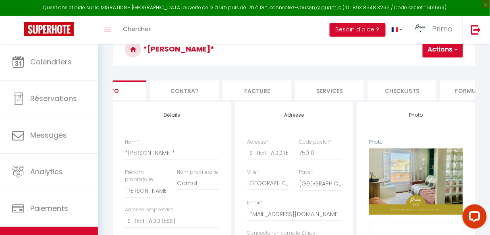
select select
checkbox input "true"
checkbox input "false"
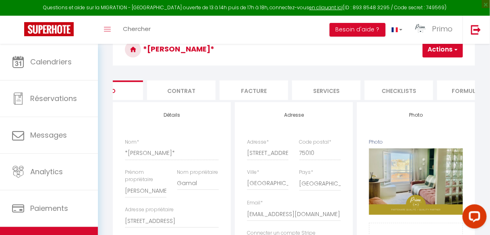
select select "10789-1261648214623502009"
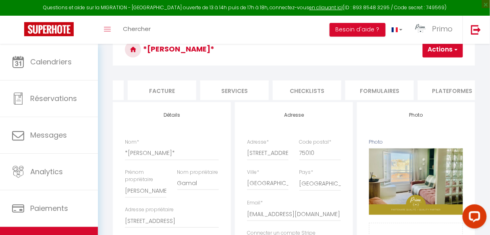
click at [443, 89] on li "Plateformes" at bounding box center [452, 91] width 69 height 20
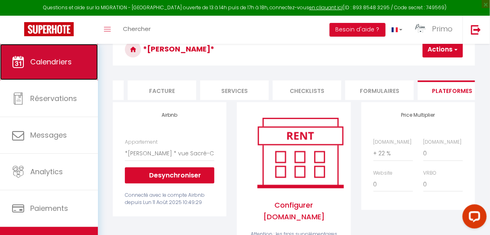
click at [76, 74] on link "Calendriers" at bounding box center [49, 62] width 98 height 36
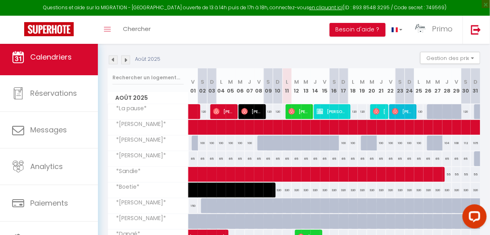
scroll to position [97, 0]
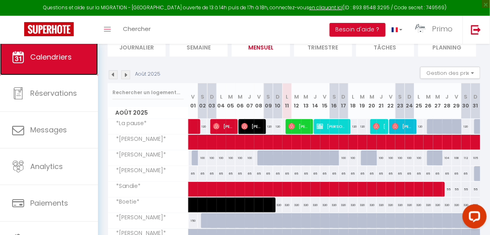
click at [56, 58] on span "Calendriers" at bounding box center [51, 57] width 42 height 10
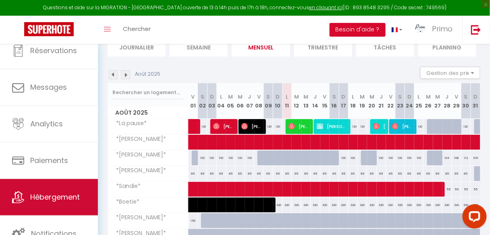
scroll to position [48, 0]
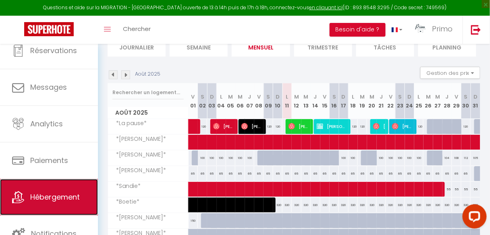
click at [58, 194] on span "Hébergement" at bounding box center [55, 197] width 50 height 10
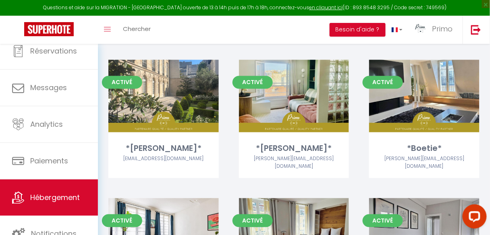
scroll to position [436, 0]
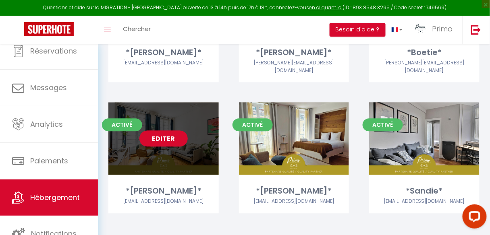
click at [166, 131] on link "Editer" at bounding box center [164, 139] width 48 height 16
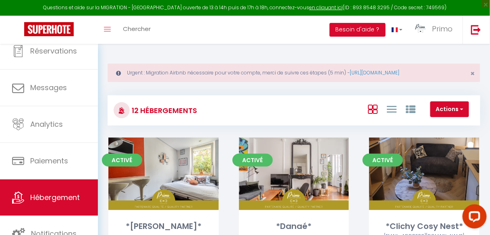
select select "3"
select select "2"
select select "1"
select select
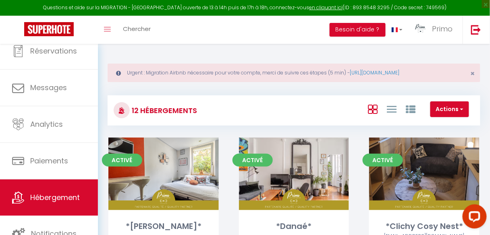
select select "28"
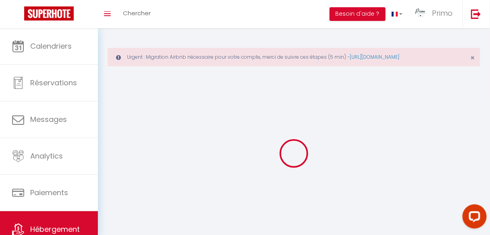
select select
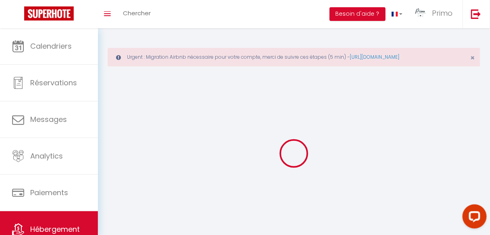
select select
checkbox input "false"
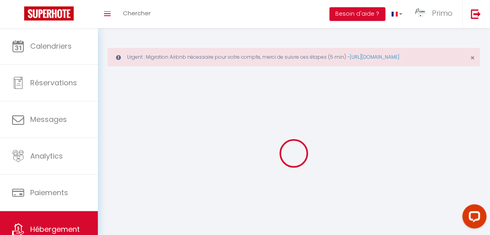
select select
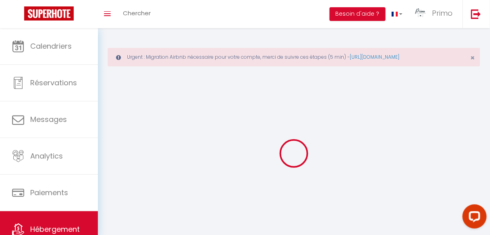
select select
checkbox input "false"
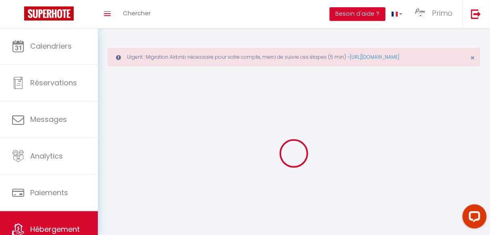
checkbox input "false"
select select
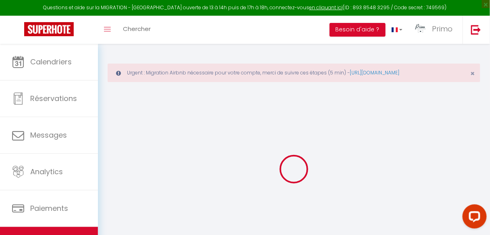
select select
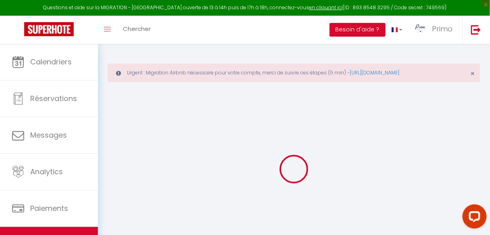
select select
checkbox input "false"
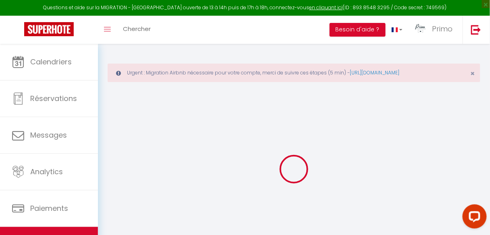
select select
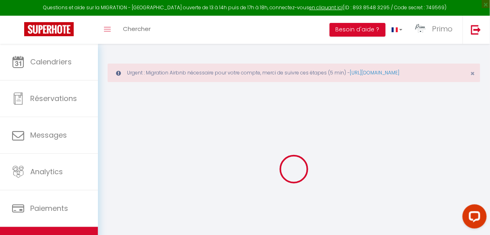
select select
checkbox input "false"
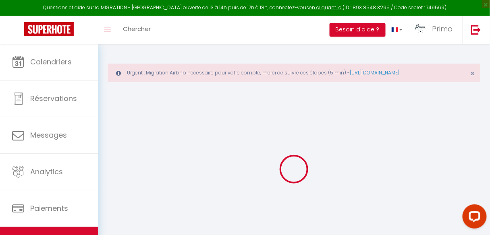
checkbox input "false"
select select
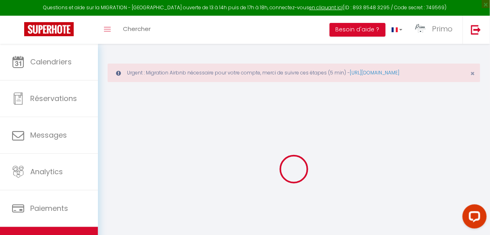
select select
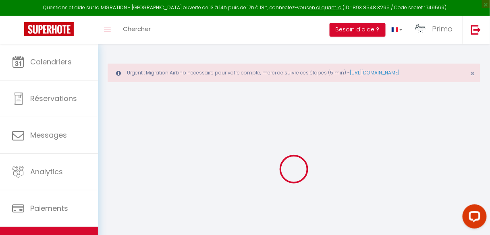
checkbox input "false"
select select
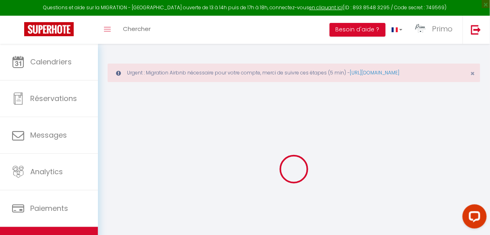
select select
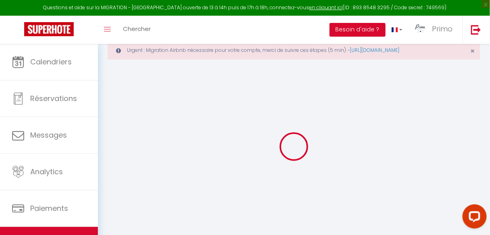
type input "*[PERSON_NAME]*"
type input "Léa"
type input "Dounnit"
type input "[STREET_ADDRESS][PERSON_NAME]"
type input "75009"
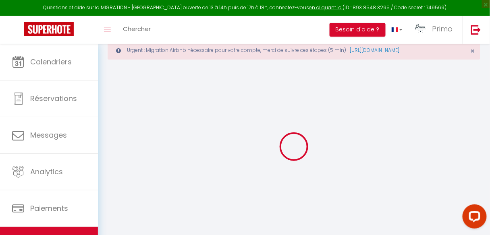
type input "[GEOGRAPHIC_DATA]"
select select "2"
type input "150"
select select
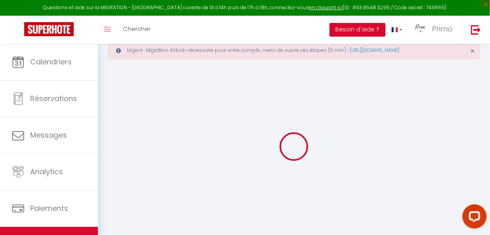
select select
type input "[STREET_ADDRESS][PERSON_NAME]"
type input "75009"
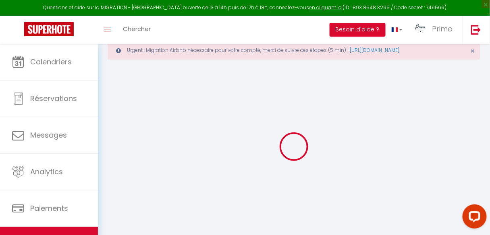
type input "[GEOGRAPHIC_DATA]"
type input "[EMAIL_ADDRESS][DOMAIN_NAME]"
select select "14068"
checkbox input "false"
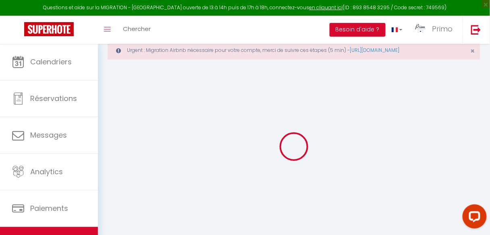
checkbox input "false"
type input "25"
type input "50"
type input "20"
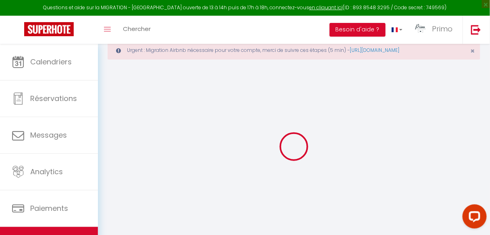
type input "0"
select select
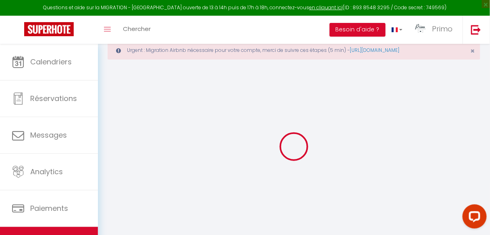
select select
checkbox input "false"
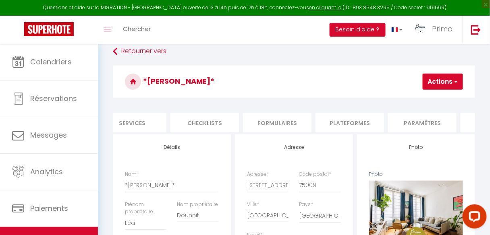
scroll to position [0, 281]
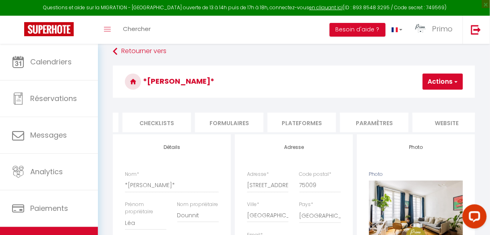
click at [310, 118] on li "Plateformes" at bounding box center [302, 123] width 69 height 20
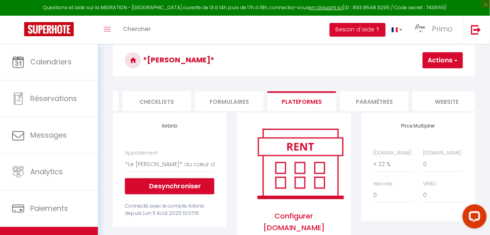
scroll to position [11, 0]
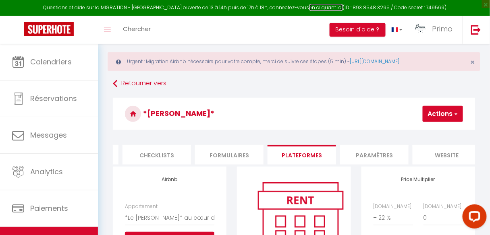
click at [312, 8] on link "en cliquant ici" at bounding box center [326, 7] width 33 height 7
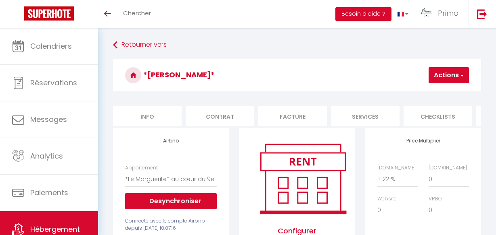
select select "10791-1460198927528061323"
select select "365"
select select "EUR"
select select "+ 22 %"
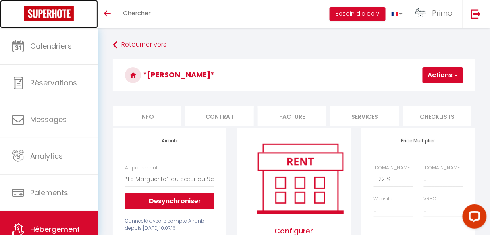
click at [27, 13] on img at bounding box center [49, 13] width 50 height 14
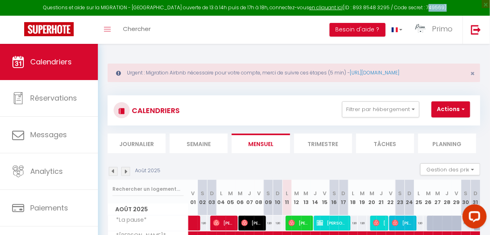
drag, startPoint x: 433, startPoint y: 8, endPoint x: 417, endPoint y: 7, distance: 16.1
click at [417, 7] on div "Questions et aide sur la MIGRATION - [GEOGRAPHIC_DATA] ouverte de 13 à 14h puis…" at bounding box center [245, 8] width 490 height 16
copy div "749569"
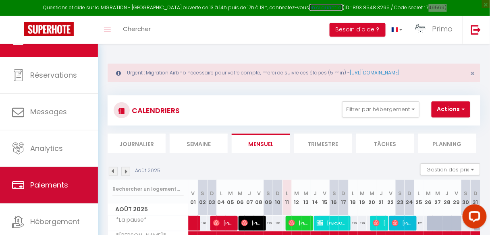
scroll to position [48, 0]
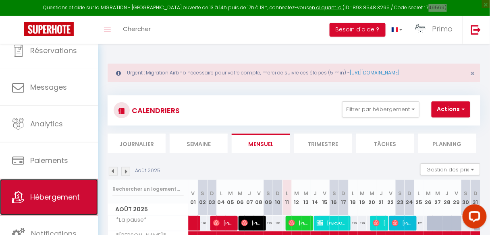
click at [31, 200] on span "Hébergement" at bounding box center [55, 197] width 50 height 10
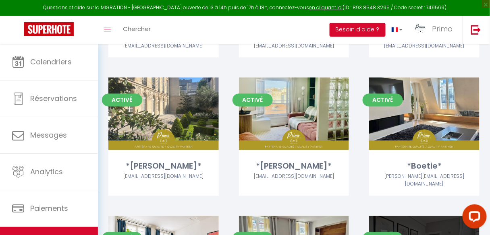
scroll to position [307, 0]
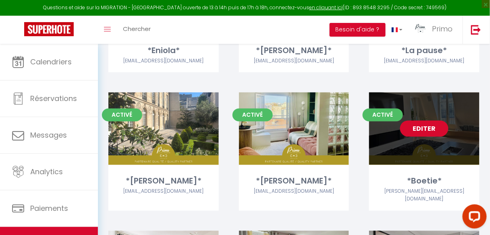
click at [433, 127] on link "Editer" at bounding box center [424, 129] width 48 height 16
select select "3"
select select "2"
select select "1"
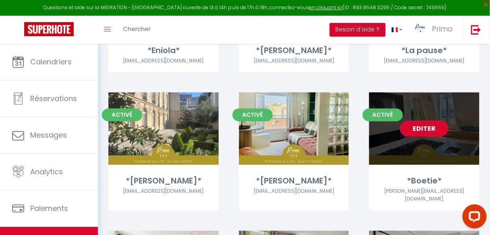
select select
select select "28"
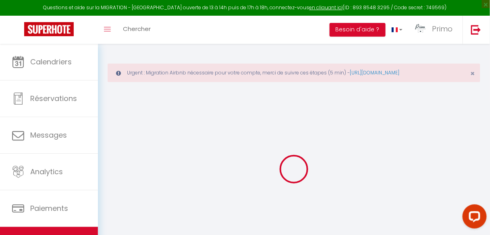
select select
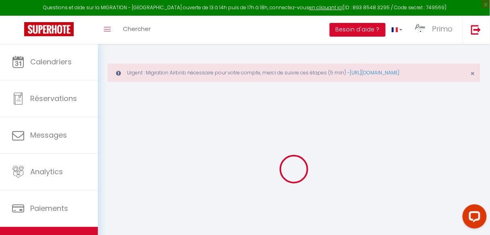
select select
checkbox input "false"
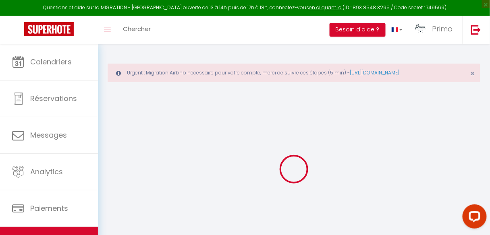
select select
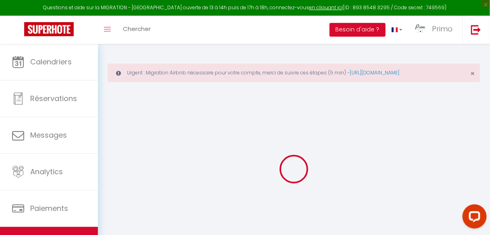
select select
checkbox input "false"
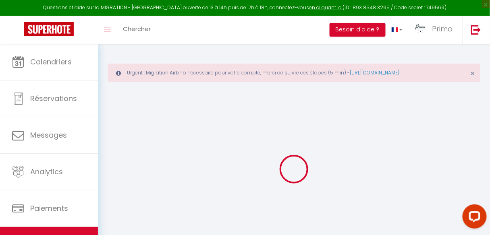
checkbox input "false"
select select
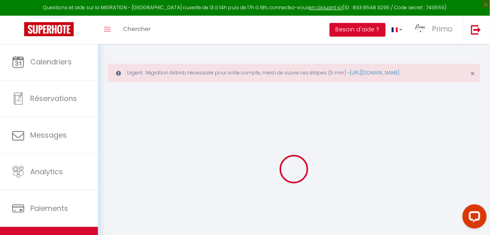
select select
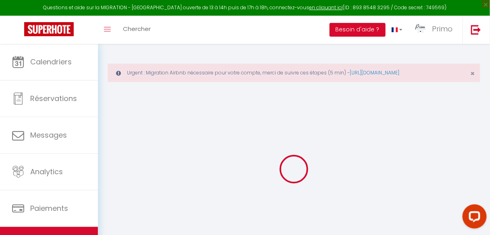
checkbox input "false"
select select
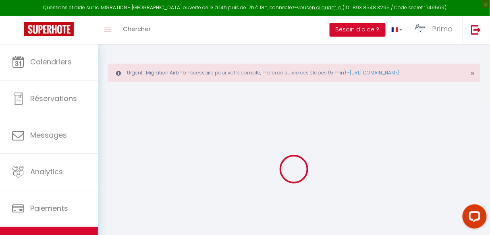
select select
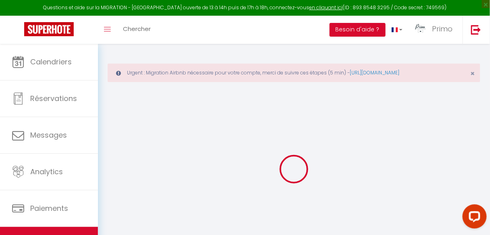
select select
checkbox input "false"
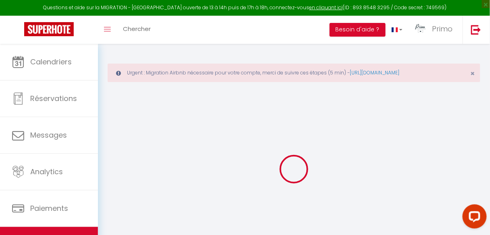
checkbox input "false"
select select
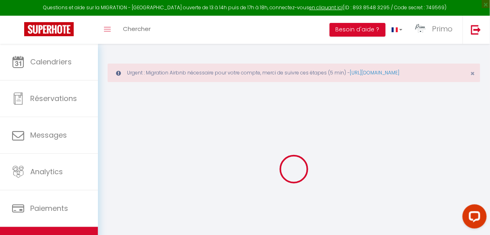
select select
checkbox input "false"
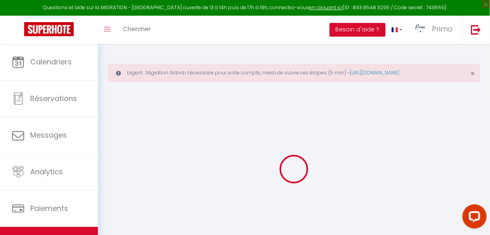
checkbox input "false"
select select
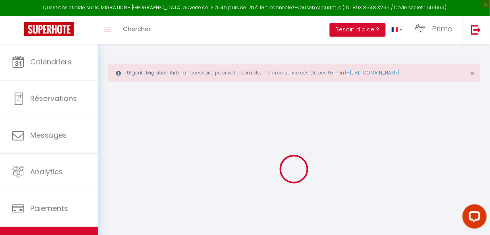
type input "*Boetie*"
type input "[PERSON_NAME]"
type input "[STREET_ADDRESS]"
type input "75008"
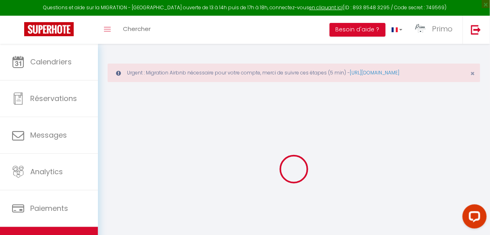
type input "[GEOGRAPHIC_DATA]"
select select "4"
select select "2"
type input "320"
type input "150"
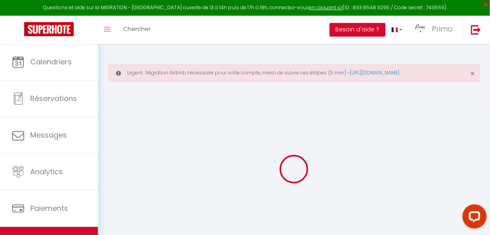
select select
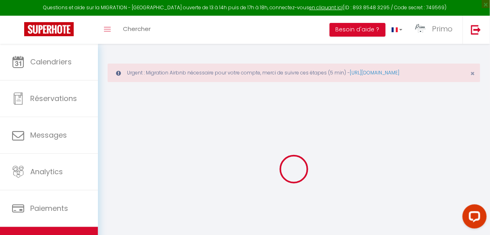
type input "[STREET_ADDRESS]"
type input "75008"
type input "[GEOGRAPHIC_DATA]"
type input "[EMAIL_ADDRESS][DOMAIN_NAME]"
select select "14068"
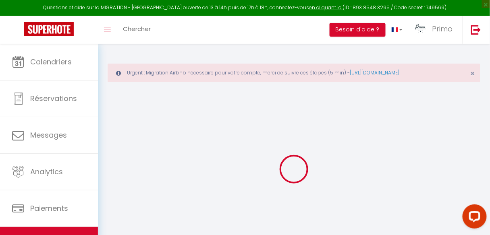
checkbox input "false"
type input "25"
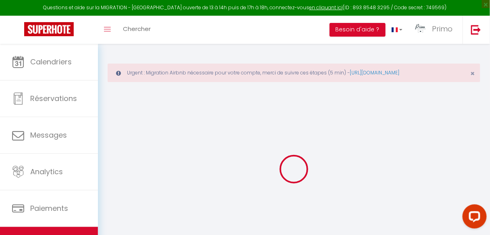
type input "150"
type input "0"
type input "50"
type input "0"
select select
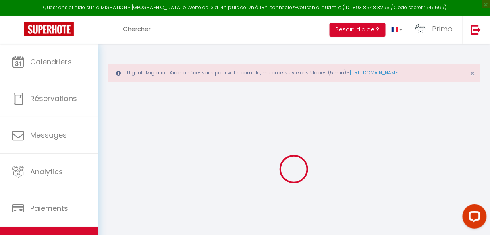
select select
checkbox input "false"
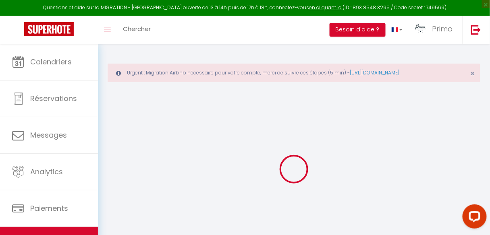
checkbox input "false"
select select
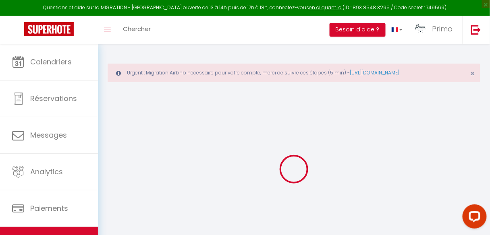
select select
checkbox input "false"
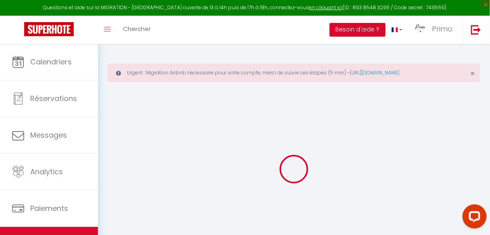
checkbox input "false"
select select
checkbox input "false"
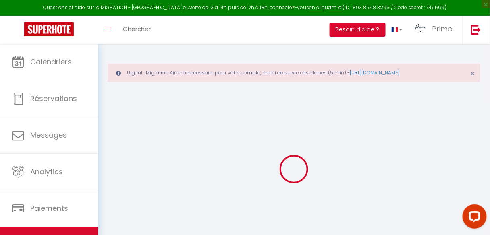
checkbox input "false"
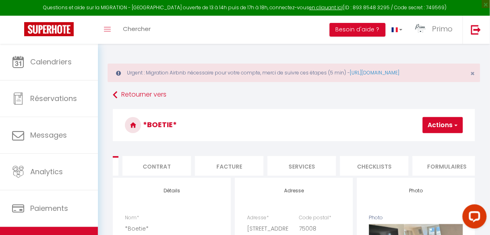
scroll to position [0, 70]
click at [294, 163] on li "Services" at bounding box center [295, 166] width 69 height 20
select select
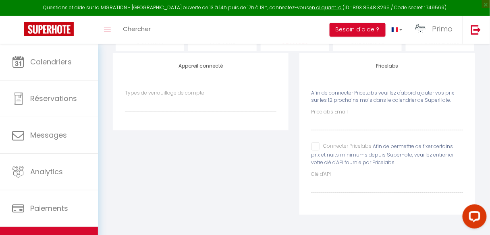
scroll to position [129, 0]
click at [177, 104] on select "Igloohome IgloohomeV2" at bounding box center [201, 104] width 152 height 15
click at [329, 115] on label "Pricelabs Email" at bounding box center [330, 112] width 37 height 8
click at [316, 148] on input "Connecter Pricelabs" at bounding box center [342, 147] width 60 height 8
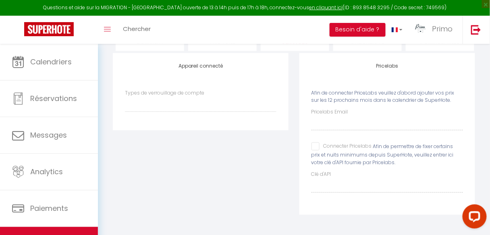
checkbox input "true"
select select
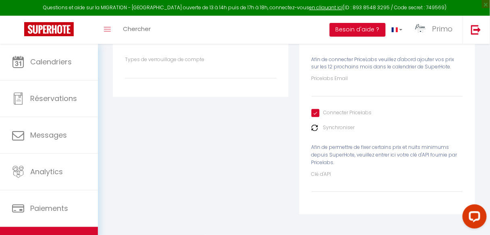
scroll to position [130, 0]
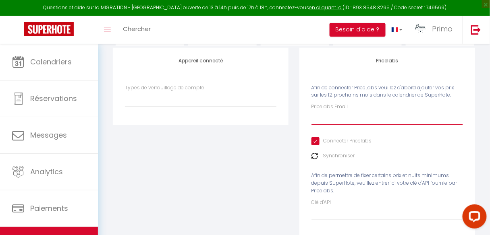
click at [333, 120] on input "Pricelabs Email" at bounding box center [388, 118] width 152 height 15
click at [321, 123] on input "Pricelabs Email" at bounding box center [388, 118] width 152 height 15
type input "p"
select select
type input "pa"
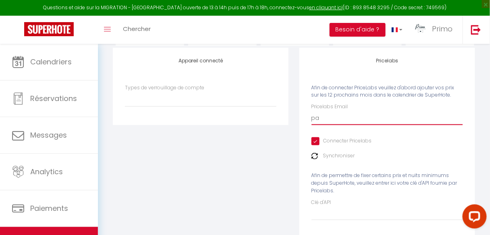
select select
type input "par"
select select
type input "pari"
select select
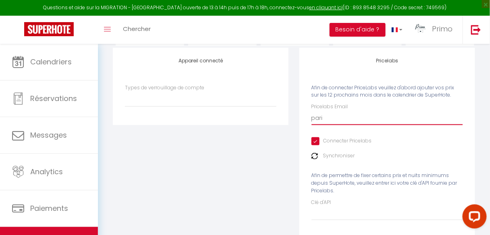
type input "[GEOGRAPHIC_DATA]"
select select
drag, startPoint x: 221, startPoint y: 115, endPoint x: 186, endPoint y: 113, distance: 34.3
click at [187, 113] on div "Appareil connecté Types de verrouillage de compte Igloohome IgloohomeV2 Pricela…" at bounding box center [294, 151] width 373 height 206
paste input "[EMAIL_ADDRESS][DOMAIN_NAME]"
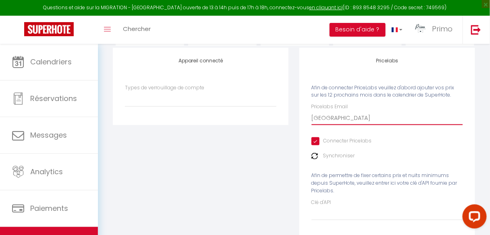
type input "[EMAIL_ADDRESS][DOMAIN_NAME]"
select select
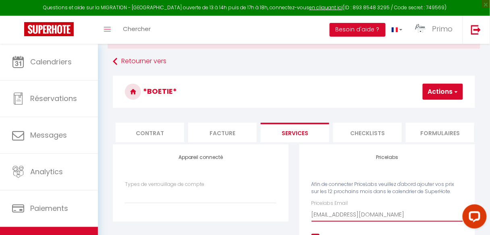
type input "[EMAIL_ADDRESS][DOMAIN_NAME]"
click at [439, 92] on button "Actions" at bounding box center [443, 92] width 40 height 16
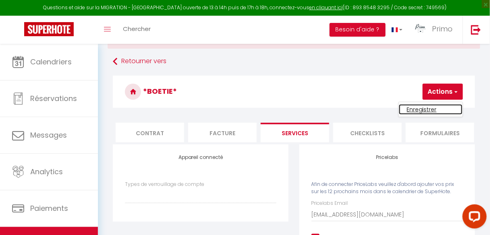
click at [429, 110] on link "Enregistrer" at bounding box center [431, 109] width 64 height 10
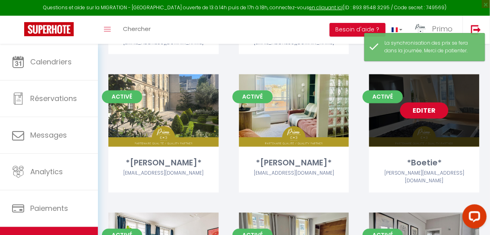
scroll to position [290, 0]
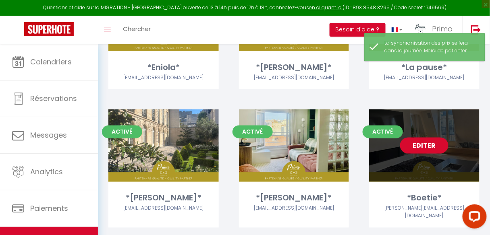
click at [428, 148] on link "Editer" at bounding box center [424, 146] width 48 height 16
select select "3"
select select "2"
select select "1"
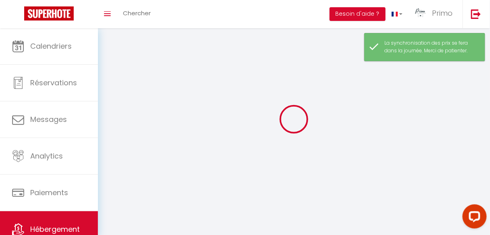
select select
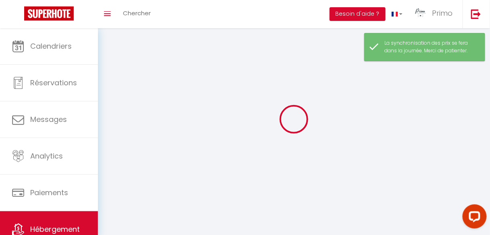
checkbox input "false"
select select
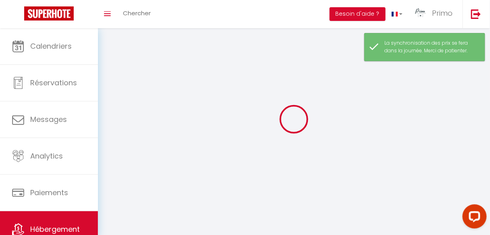
select select
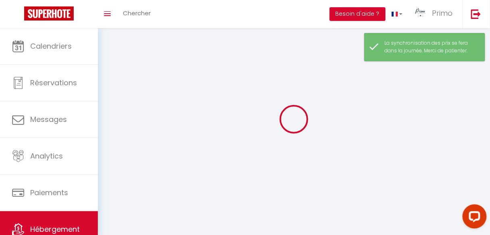
select select
checkbox input "false"
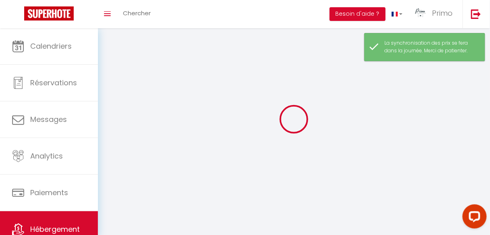
select select
select select "1"
select select
select select "28"
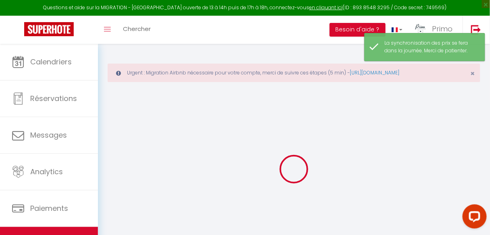
select select
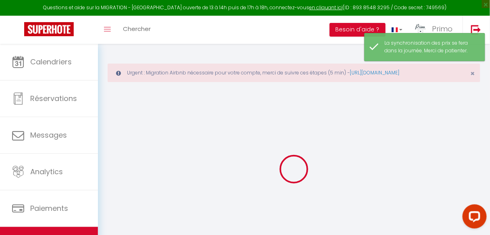
select select
checkbox input "false"
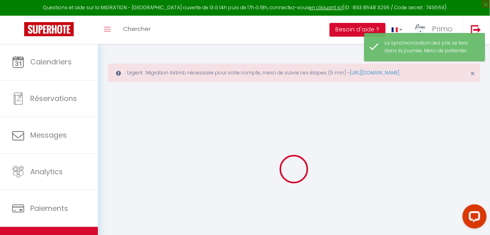
select select
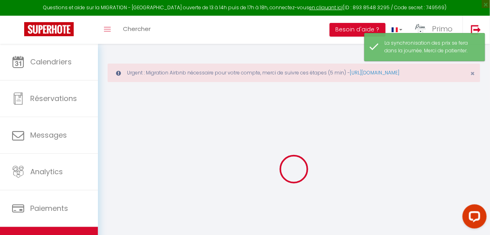
select select
checkbox input "false"
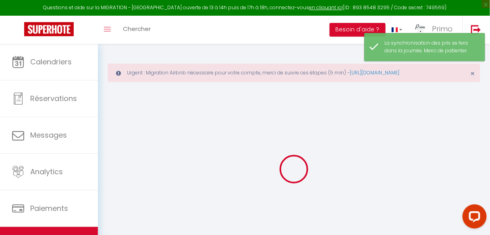
checkbox input "false"
select select
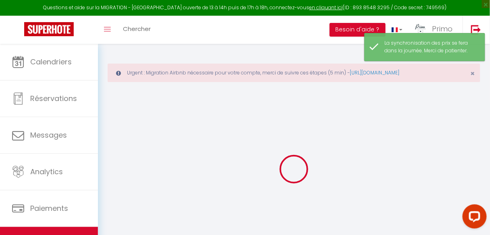
select select
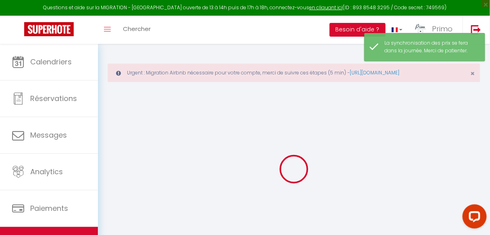
checkbox input "false"
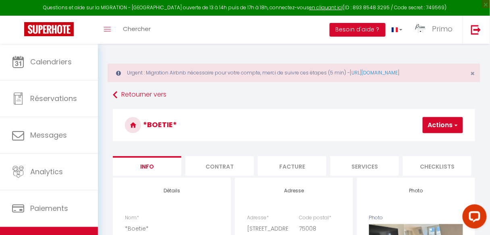
scroll to position [0, 363]
click at [381, 164] on li "website" at bounding box center [365, 166] width 69 height 20
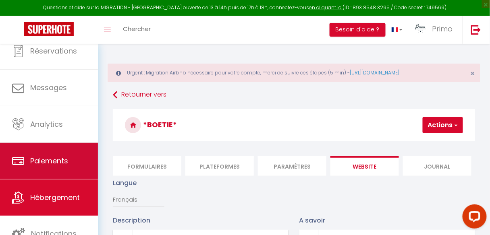
scroll to position [48, 0]
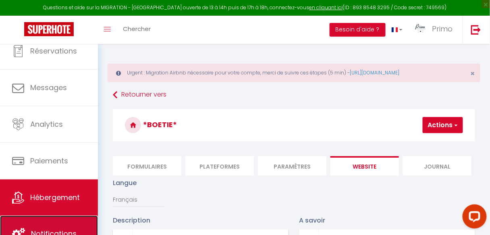
click at [45, 219] on link "Notifications" at bounding box center [49, 234] width 98 height 36
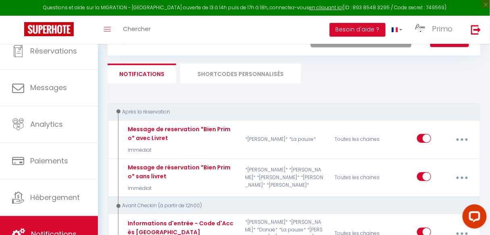
scroll to position [32, 0]
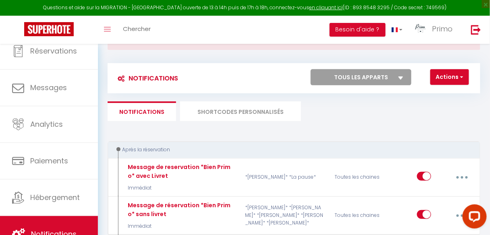
click at [260, 113] on li "SHORTCODES PERSONNALISÉS" at bounding box center [240, 112] width 121 height 20
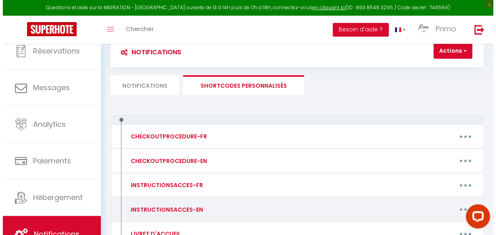
scroll to position [120, 0]
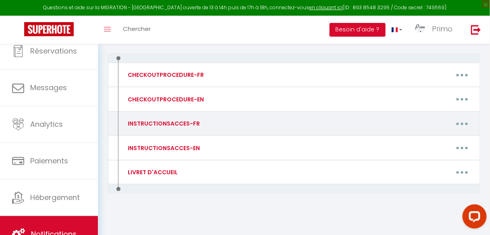
click at [458, 123] on button "button" at bounding box center [462, 123] width 21 height 15
click at [425, 142] on link "Editer" at bounding box center [441, 144] width 60 height 14
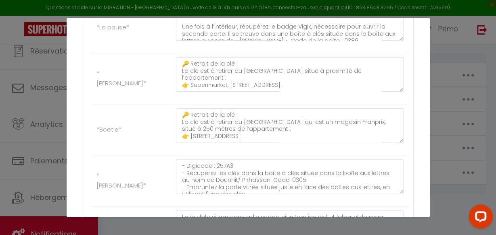
scroll to position [32, 0]
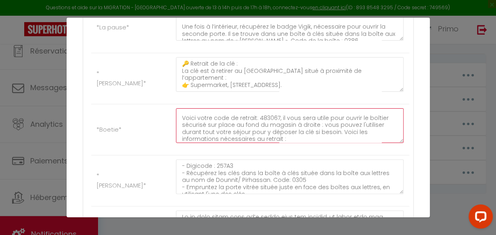
click at [275, 115] on textarea "🔑 Retrait de la clé : La clé est à retirer au [GEOGRAPHIC_DATA] qui est un maga…" at bounding box center [290, 125] width 228 height 35
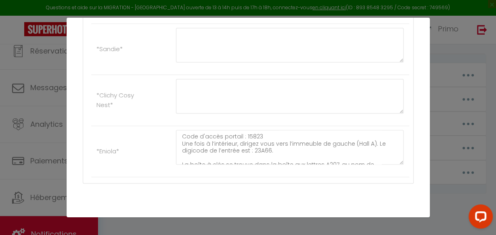
scroll to position [666, 0]
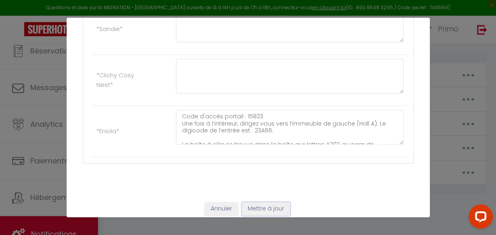
click at [262, 204] on button "Mettre à jour" at bounding box center [266, 209] width 48 height 14
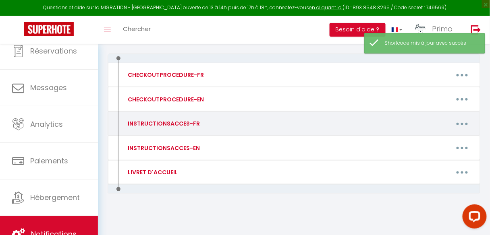
click at [461, 122] on button "button" at bounding box center [462, 123] width 21 height 15
click at [429, 141] on link "Editer" at bounding box center [441, 144] width 60 height 14
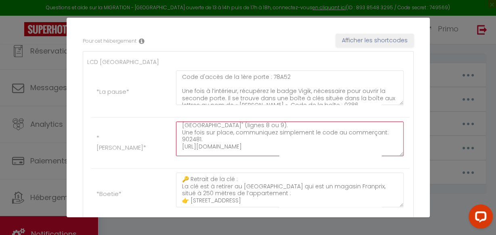
scroll to position [0, 0]
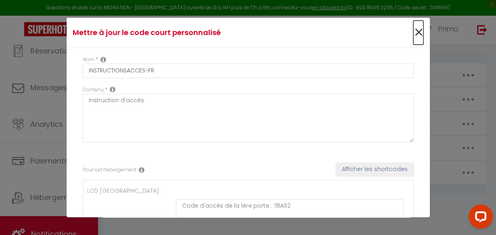
click at [415, 35] on span "×" at bounding box center [418, 33] width 10 height 24
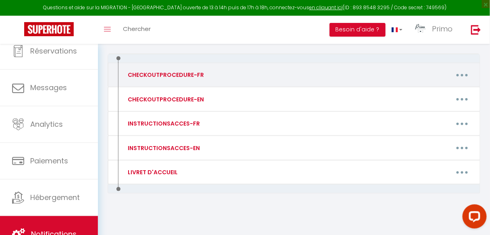
click at [463, 73] on button "button" at bounding box center [462, 74] width 21 height 15
click at [430, 92] on link "Editer" at bounding box center [441, 95] width 60 height 14
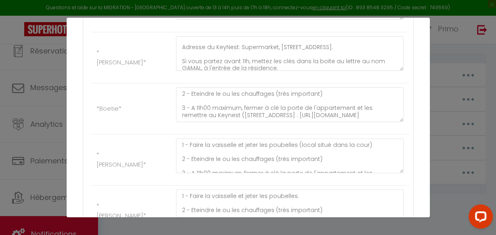
scroll to position [226, 0]
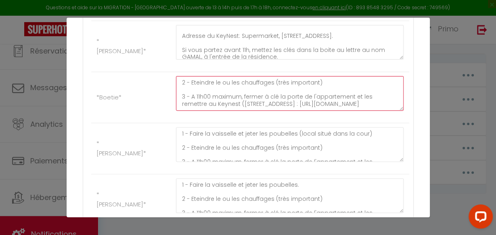
drag, startPoint x: 383, startPoint y: 100, endPoint x: 181, endPoint y: 110, distance: 202.3
click at [181, 110] on div "1 - Faire la vaisselle et jeter les poubelles (local situé dans la cour) 2 - Et…" at bounding box center [289, 97] width 238 height 43
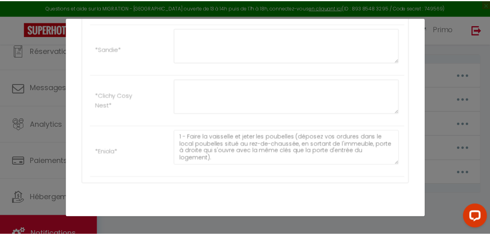
scroll to position [666, 0]
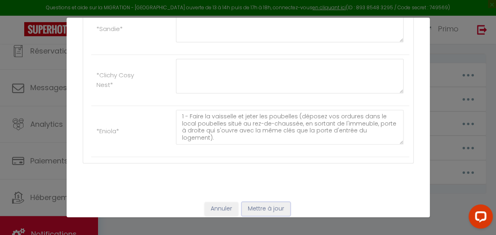
click at [255, 202] on button "Mettre à jour" at bounding box center [266, 209] width 48 height 14
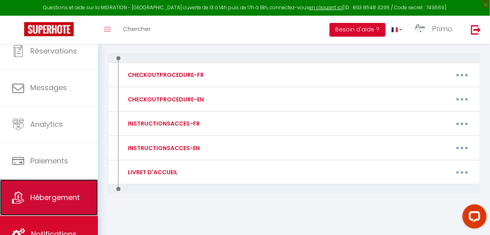
click at [51, 194] on span "Hébergement" at bounding box center [55, 198] width 50 height 10
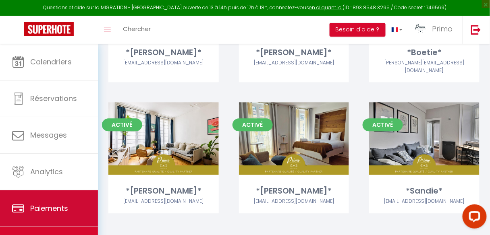
scroll to position [48, 0]
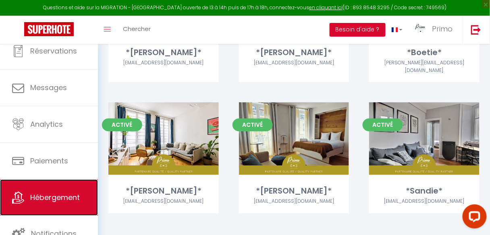
click at [69, 196] on span "Hébergement" at bounding box center [55, 198] width 50 height 10
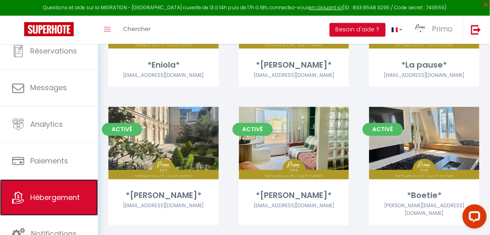
scroll to position [210, 0]
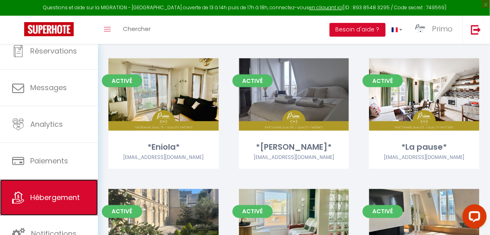
click at [63, 194] on span "Hébergement" at bounding box center [55, 198] width 50 height 10
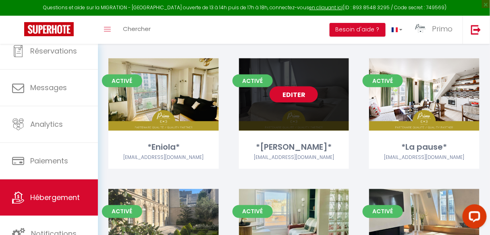
click at [302, 91] on link "Editer" at bounding box center [294, 95] width 48 height 16
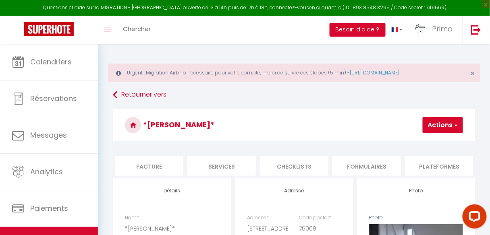
scroll to position [0, 171]
click at [398, 165] on li "Plateformes" at bounding box center [411, 166] width 69 height 20
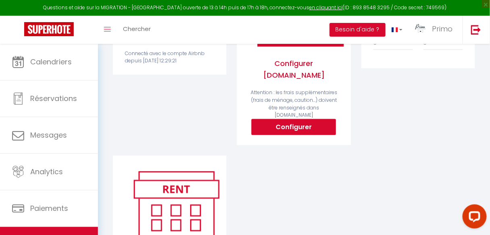
scroll to position [32, 0]
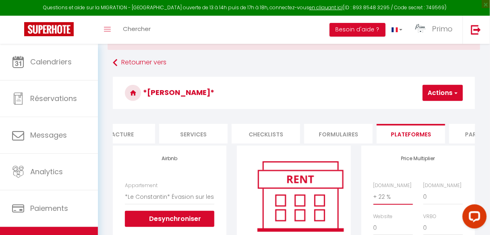
click at [385, 204] on select "0 + 1 % + 2 % + 3 % + 4 % + 5 % + 6 % + 7 % + 8 % + 9 %" at bounding box center [394, 197] width 40 height 15
click at [374, 194] on select "0 + 1 % + 2 % + 3 % + 4 % + 5 % + 6 % + 7 % + 8 % + 9 %" at bounding box center [394, 197] width 40 height 15
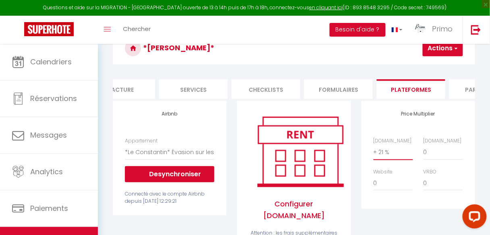
scroll to position [129, 0]
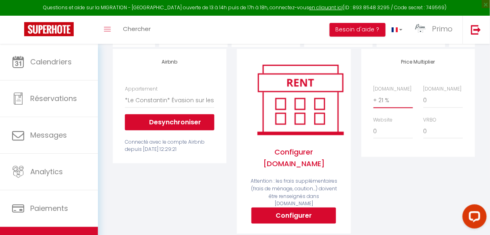
click at [385, 105] on select "0 + 1 % + 2 % + 3 % + 4 % + 5 % + 6 % + 7 % + 8 % + 9 %" at bounding box center [394, 100] width 40 height 15
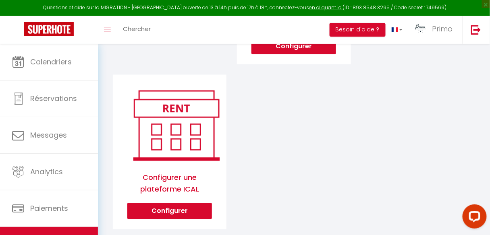
scroll to position [41, 0]
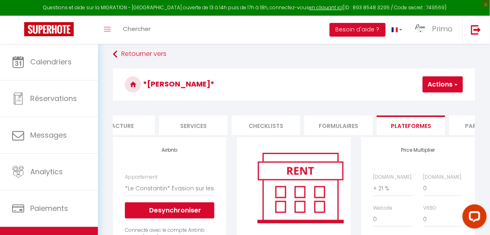
click at [431, 82] on button "Actions" at bounding box center [443, 85] width 40 height 16
click at [427, 100] on link "Enregistrer" at bounding box center [431, 102] width 64 height 10
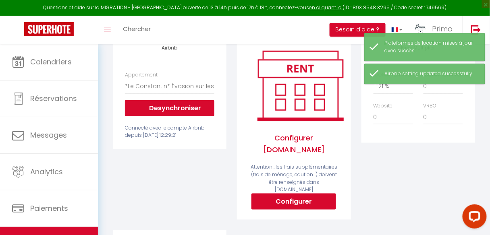
scroll to position [138, 0]
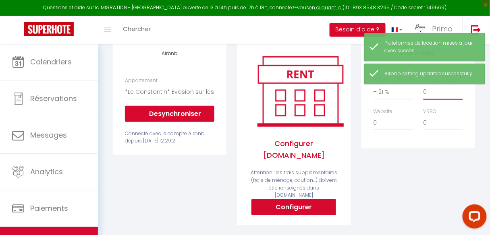
click at [429, 95] on select "0 + 1 % + 2 % + 3 % + 4 % + 5 % + 6 % + 7 % + 8 % + 9 %" at bounding box center [444, 91] width 40 height 15
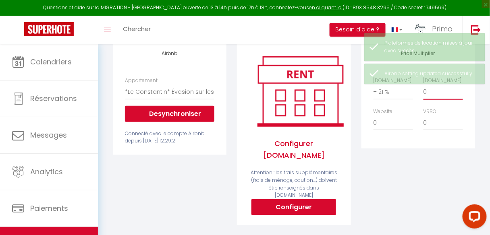
click at [424, 89] on select "0 + 1 % + 2 % + 3 % + 4 % + 5 % + 6 % + 7 % + 8 % + 9 %" at bounding box center [444, 91] width 40 height 15
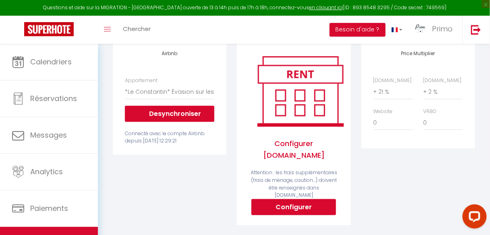
click at [422, 169] on div "Price Multiplier [DOMAIN_NAME] 0 + 1 % + 2 % + 3 % + 4 % + 5 % + 6 % + 7 %" at bounding box center [418, 139] width 124 height 196
click at [167, 174] on div "Airbnb Appartement *[GEOGRAPHIC_DATA]* au coeur du [GEOGRAPHIC_DATA] - [EMAIL_A…" at bounding box center [170, 139] width 124 height 196
click at [399, 198] on div "Price Multiplier [DOMAIN_NAME] 0 + 1 % + 2 % + 3 % + 4 % + 5 % + 6 % + 7 %" at bounding box center [418, 139] width 124 height 196
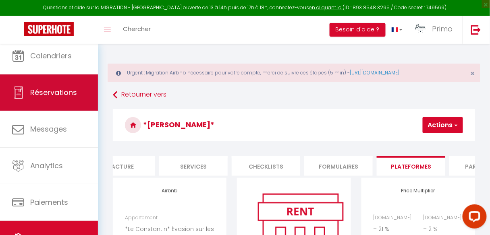
scroll to position [0, 0]
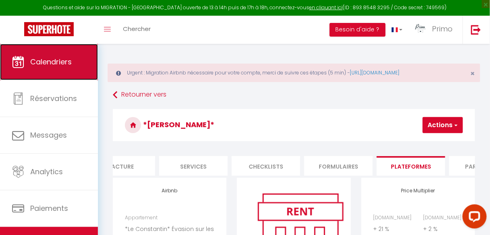
click at [35, 64] on span "Calendriers" at bounding box center [51, 62] width 42 height 10
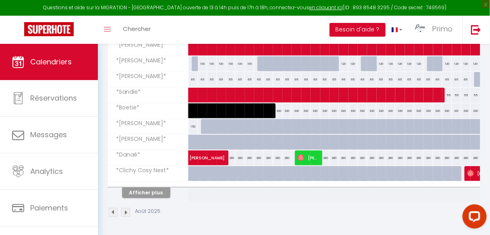
scroll to position [193, 0]
click at [146, 190] on button "Afficher plus" at bounding box center [146, 193] width 48 height 11
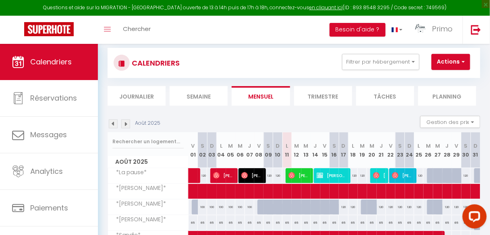
scroll to position [0, 0]
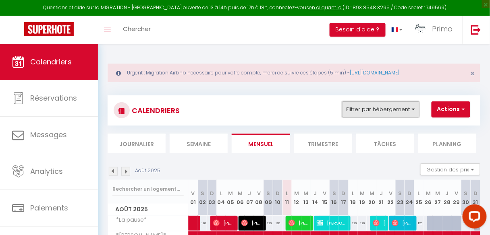
click at [410, 108] on button "Filtrer par hébergement" at bounding box center [380, 110] width 77 height 16
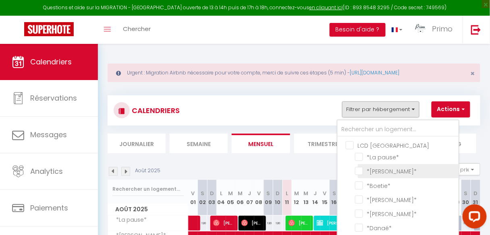
click at [361, 171] on input "*[PERSON_NAME]*" at bounding box center [405, 171] width 101 height 8
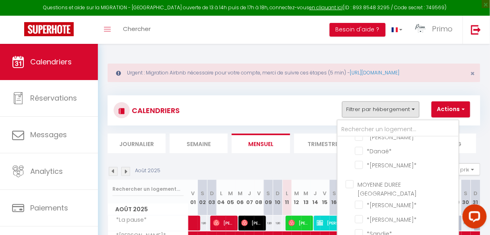
scroll to position [161, 0]
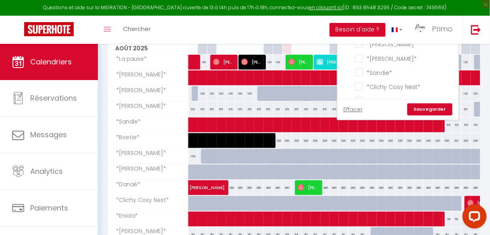
click at [430, 113] on link "Sauvegarder" at bounding box center [430, 110] width 45 height 12
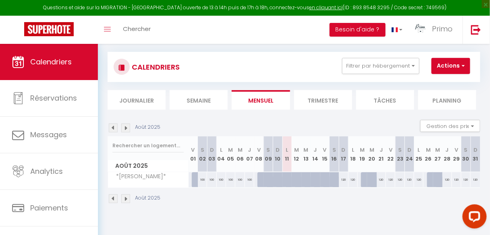
click at [128, 197] on img at bounding box center [125, 199] width 9 height 9
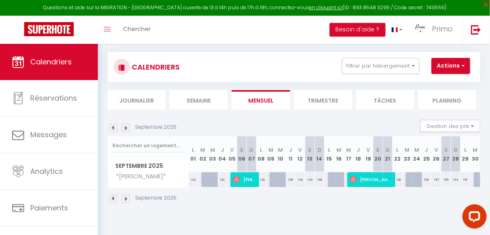
click at [124, 195] on img at bounding box center [125, 199] width 9 height 9
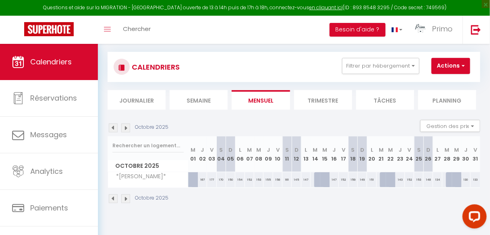
click at [227, 179] on div "150" at bounding box center [230, 180] width 9 height 15
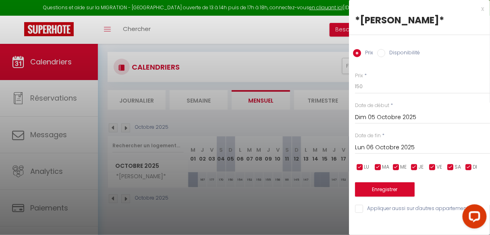
click at [241, 205] on div at bounding box center [245, 117] width 490 height 235
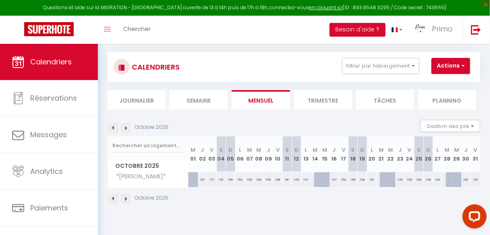
click at [114, 127] on img at bounding box center [113, 128] width 9 height 9
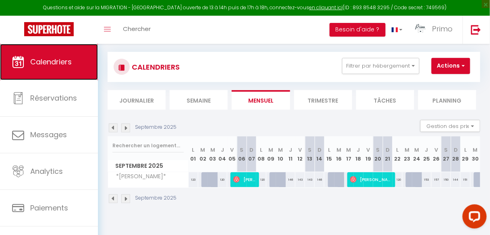
click at [46, 68] on link "Calendriers" at bounding box center [49, 62] width 98 height 36
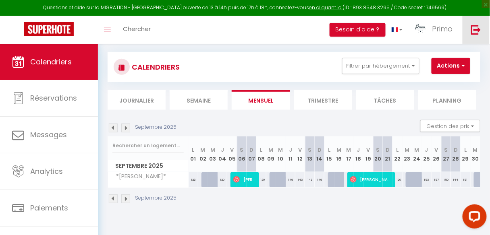
click at [483, 30] on link at bounding box center [476, 30] width 27 height 28
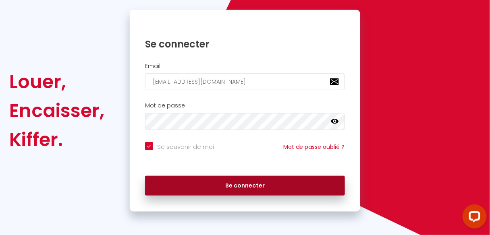
click at [243, 183] on button "Se connecter" at bounding box center [245, 186] width 200 height 20
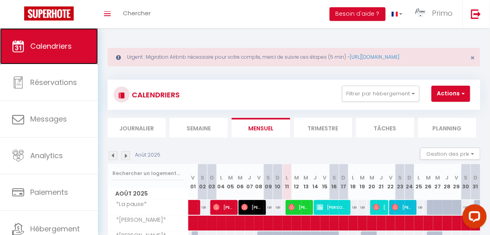
click at [61, 49] on span "Calendriers" at bounding box center [51, 46] width 42 height 10
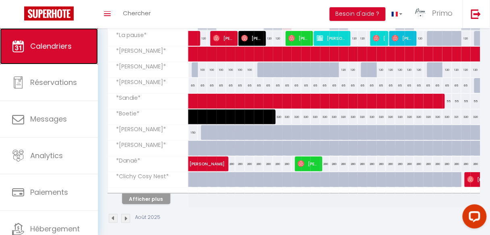
scroll to position [177, 0]
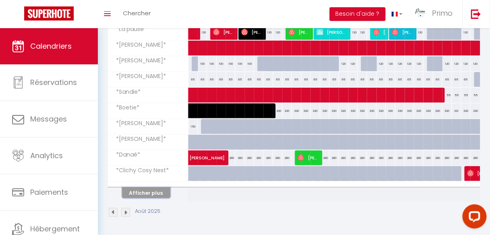
click at [142, 190] on button "Afficher plus" at bounding box center [146, 193] width 48 height 11
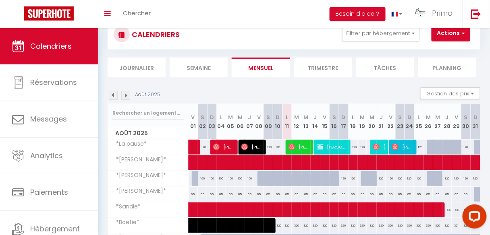
scroll to position [0, 0]
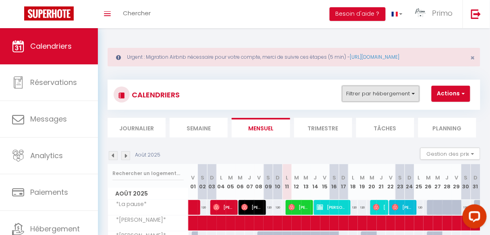
click at [365, 91] on button "Filtrer par hébergement" at bounding box center [380, 94] width 77 height 16
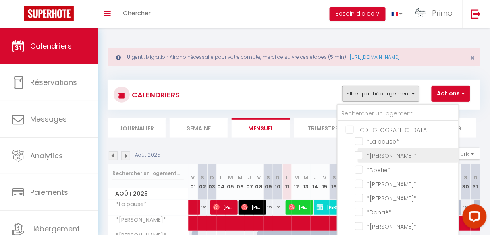
click at [361, 153] on input "*[PERSON_NAME]*" at bounding box center [405, 155] width 101 height 8
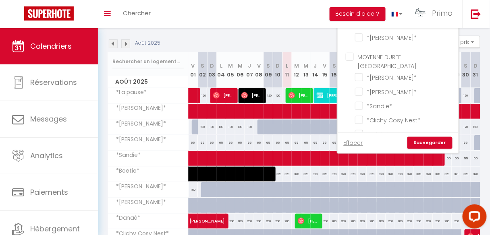
scroll to position [189, 0]
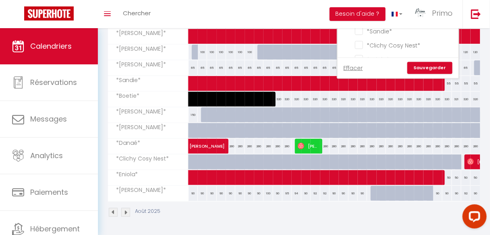
click at [428, 63] on link "Sauvegarder" at bounding box center [430, 68] width 45 height 12
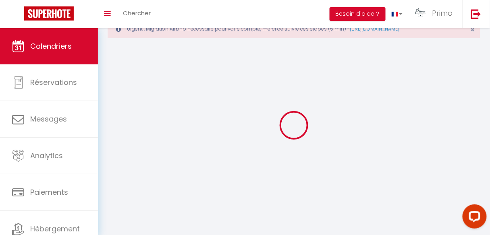
scroll to position [28, 0]
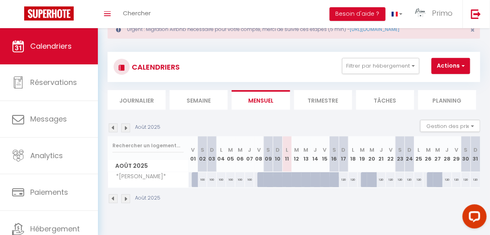
click at [127, 125] on img at bounding box center [125, 128] width 9 height 9
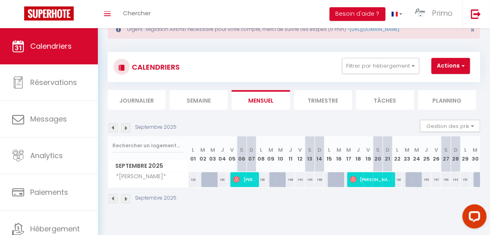
click at [125, 127] on img at bounding box center [125, 128] width 9 height 9
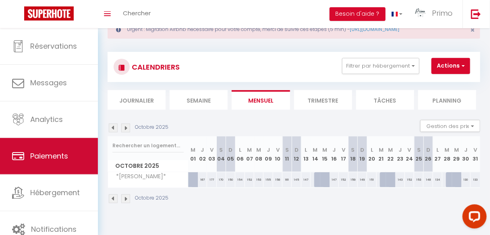
scroll to position [48, 0]
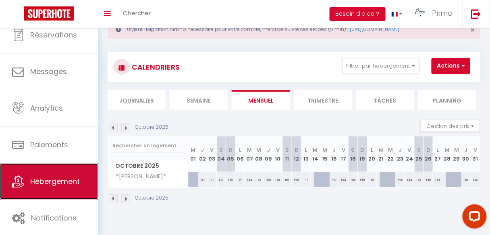
click at [52, 179] on span "Hébergement" at bounding box center [55, 182] width 50 height 10
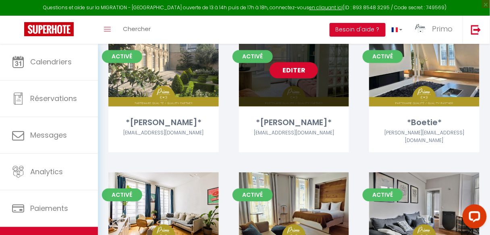
scroll to position [355, 0]
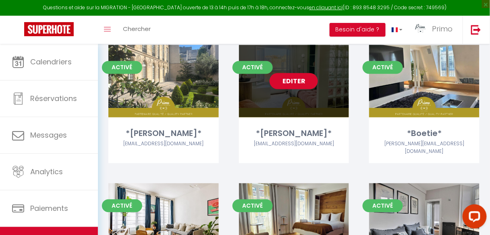
click at [293, 83] on link "Editer" at bounding box center [294, 81] width 48 height 16
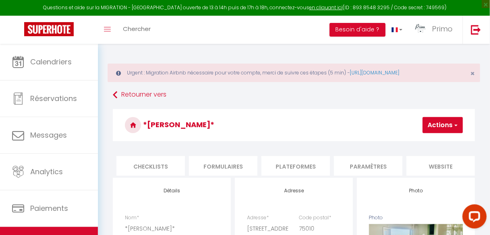
scroll to position [0, 299]
click at [347, 169] on li "Paramètres" at bounding box center [356, 166] width 69 height 20
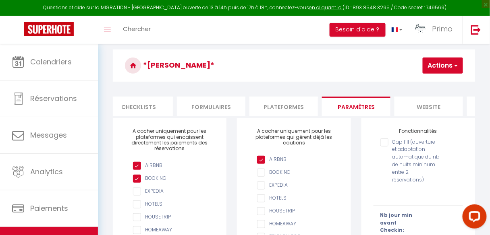
scroll to position [32, 0]
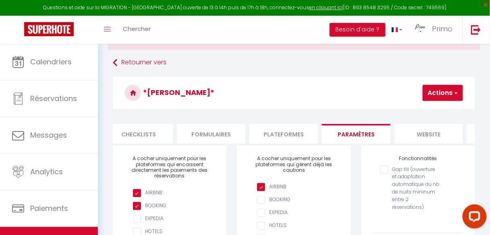
click at [284, 138] on li "Plateformes" at bounding box center [284, 134] width 69 height 20
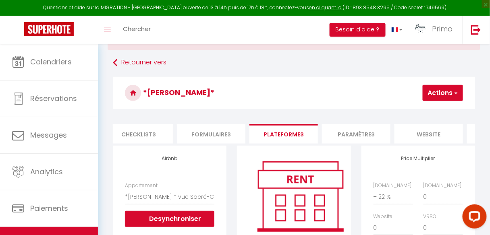
scroll to position [97, 0]
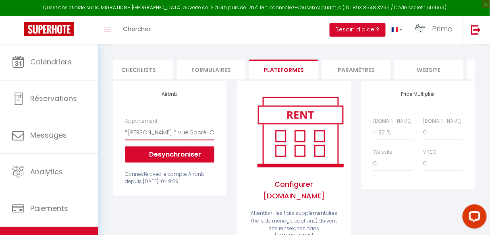
click at [160, 138] on select "*Le Blainville* au coeur du [GEOGRAPHIC_DATA] - [EMAIL_ADDRESS][DOMAIN_NAME] *C…" at bounding box center [170, 132] width 90 height 15
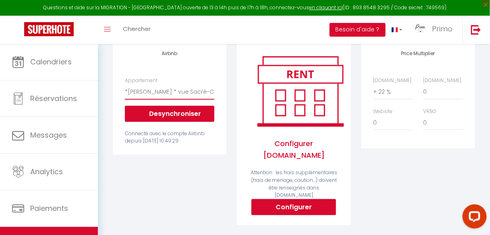
scroll to position [8, 0]
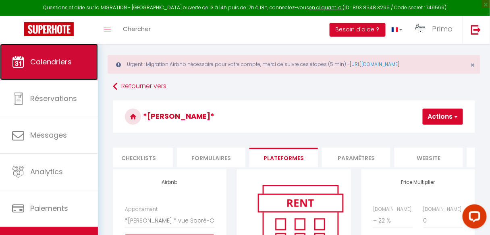
click at [55, 60] on span "Calendriers" at bounding box center [51, 62] width 42 height 10
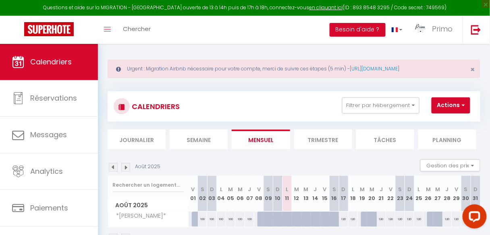
scroll to position [32, 0]
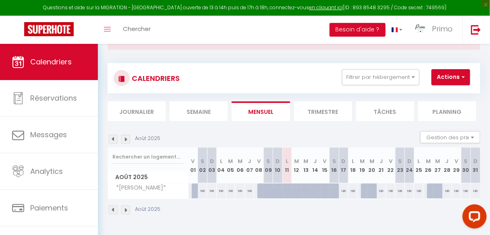
click at [127, 140] on img at bounding box center [125, 139] width 9 height 9
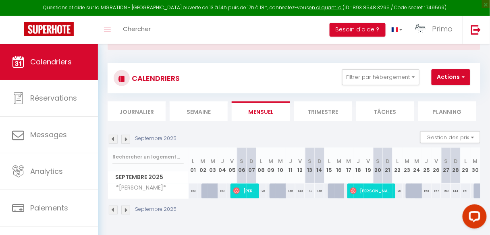
click at [127, 140] on img at bounding box center [125, 139] width 9 height 9
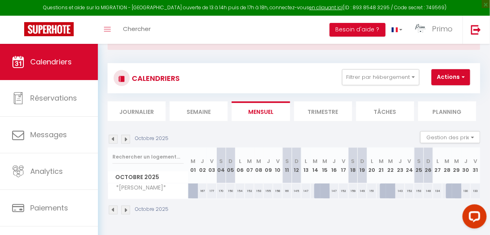
click at [225, 187] on div "170" at bounding box center [221, 191] width 9 height 15
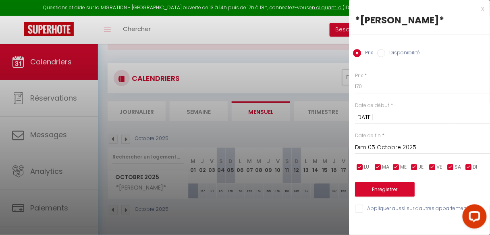
click at [248, 195] on div at bounding box center [245, 117] width 490 height 235
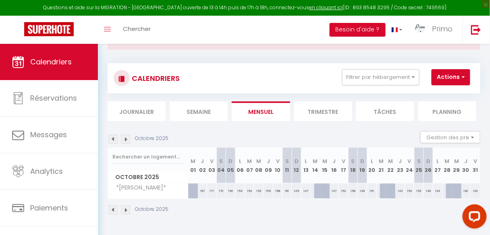
click at [248, 195] on div "152" at bounding box center [249, 191] width 9 height 15
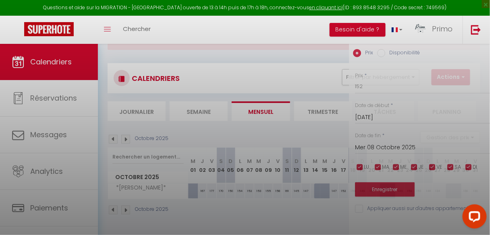
click at [249, 194] on div at bounding box center [245, 117] width 490 height 235
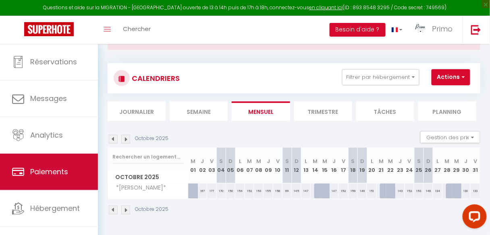
scroll to position [16, 0]
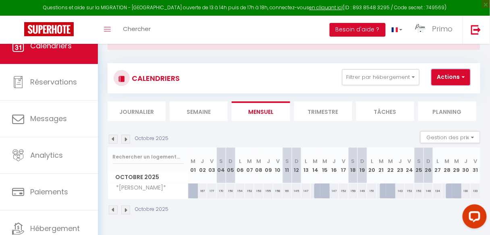
click at [460, 79] on button "Actions" at bounding box center [451, 77] width 39 height 16
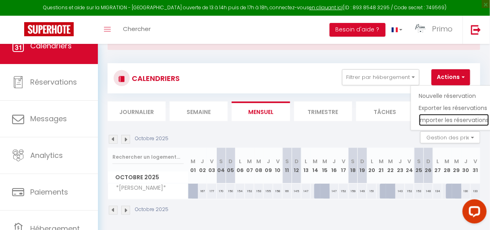
click at [436, 120] on link "Importer les réservations" at bounding box center [454, 120] width 70 height 12
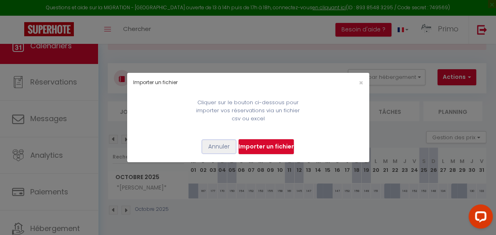
click at [214, 148] on button "Annuler" at bounding box center [218, 147] width 33 height 14
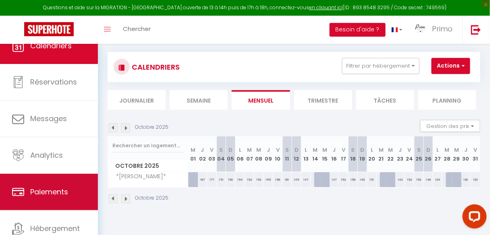
scroll to position [48, 0]
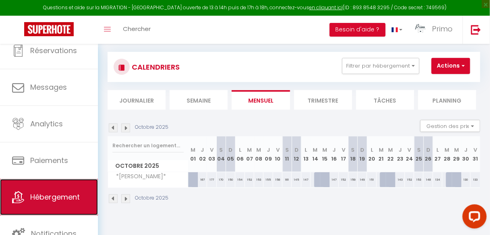
click at [43, 192] on link "Hébergement" at bounding box center [49, 197] width 98 height 36
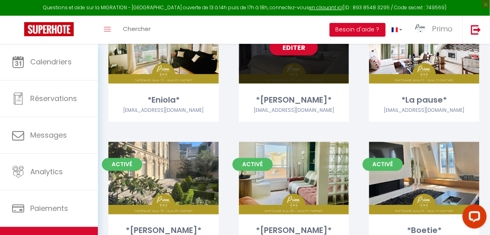
scroll to position [307, 0]
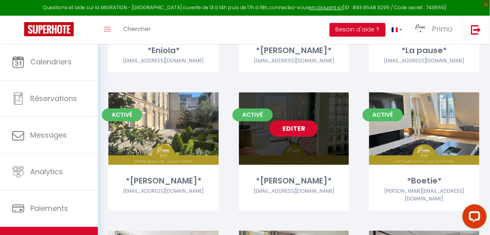
click at [289, 131] on link "Editer" at bounding box center [294, 129] width 48 height 16
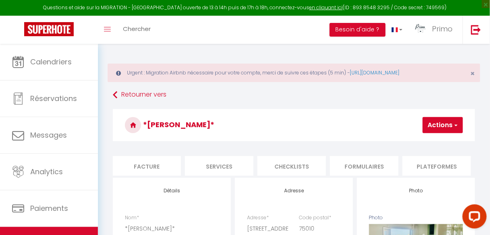
scroll to position [0, 165]
click at [431, 169] on li "Plateformes" at bounding box center [417, 166] width 69 height 20
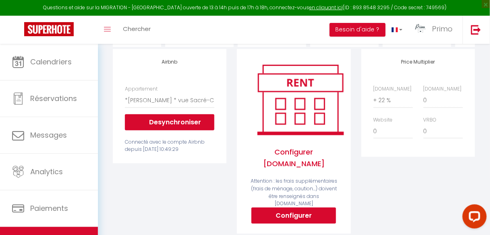
scroll to position [65, 0]
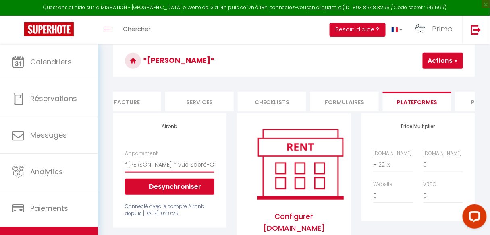
click at [193, 168] on select "*Le Blainville* au coeur du [GEOGRAPHIC_DATA] - [EMAIL_ADDRESS][DOMAIN_NAME] *C…" at bounding box center [170, 164] width 90 height 15
click at [388, 222] on div "Price Multiplier [DOMAIN_NAME] 0 + 1 % + 2 % + 3 % + 4 % + 5 % + 6 % + 7 %" at bounding box center [419, 168] width 114 height 108
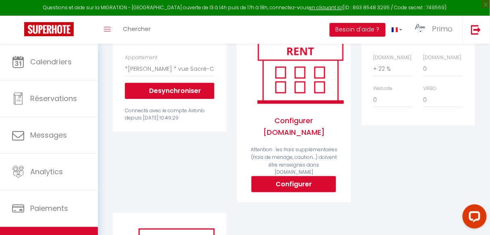
scroll to position [41, 0]
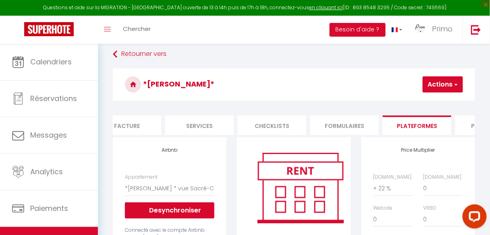
click at [428, 84] on button "Actions" at bounding box center [443, 85] width 40 height 16
click at [424, 100] on link "Enregistrer" at bounding box center [431, 102] width 64 height 10
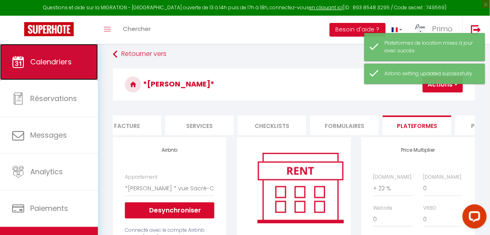
click at [70, 65] on span "Calendriers" at bounding box center [51, 62] width 42 height 10
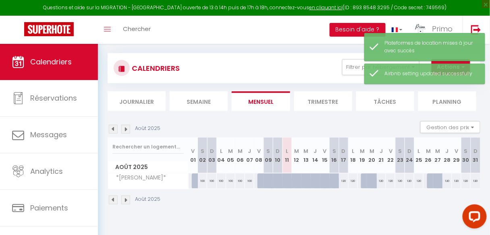
scroll to position [44, 0]
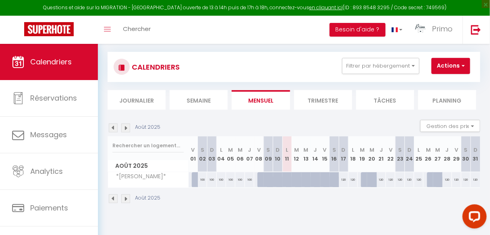
click at [126, 196] on img at bounding box center [125, 199] width 9 height 9
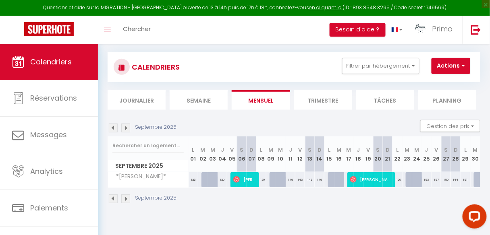
click at [126, 196] on img at bounding box center [125, 199] width 9 height 9
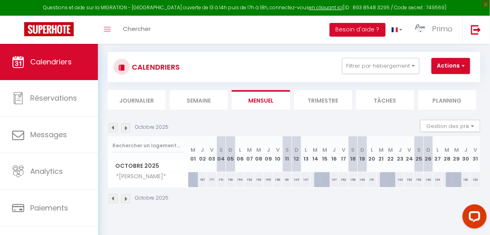
click at [126, 196] on img at bounding box center [125, 199] width 9 height 9
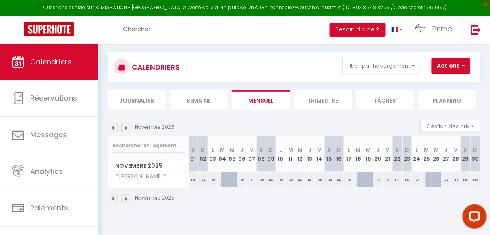
click at [108, 196] on div "Novembre 2025" at bounding box center [142, 199] width 69 height 9
click at [112, 196] on img at bounding box center [113, 199] width 9 height 9
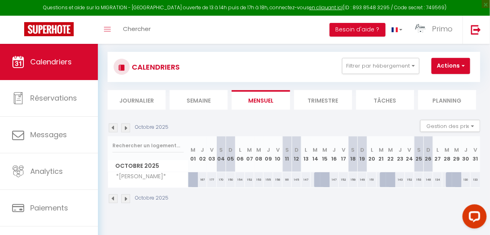
click at [112, 196] on img at bounding box center [113, 199] width 9 height 9
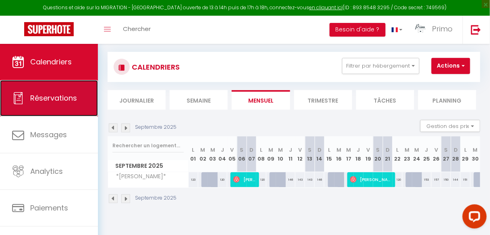
click at [51, 99] on span "Réservations" at bounding box center [53, 98] width 47 height 10
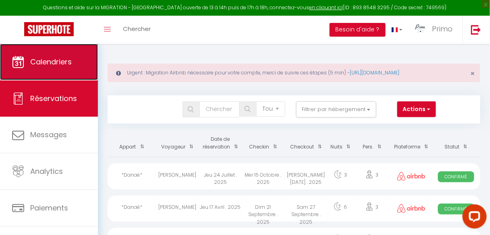
click at [59, 62] on span "Calendriers" at bounding box center [51, 62] width 42 height 10
